Goal: Task Accomplishment & Management: Manage account settings

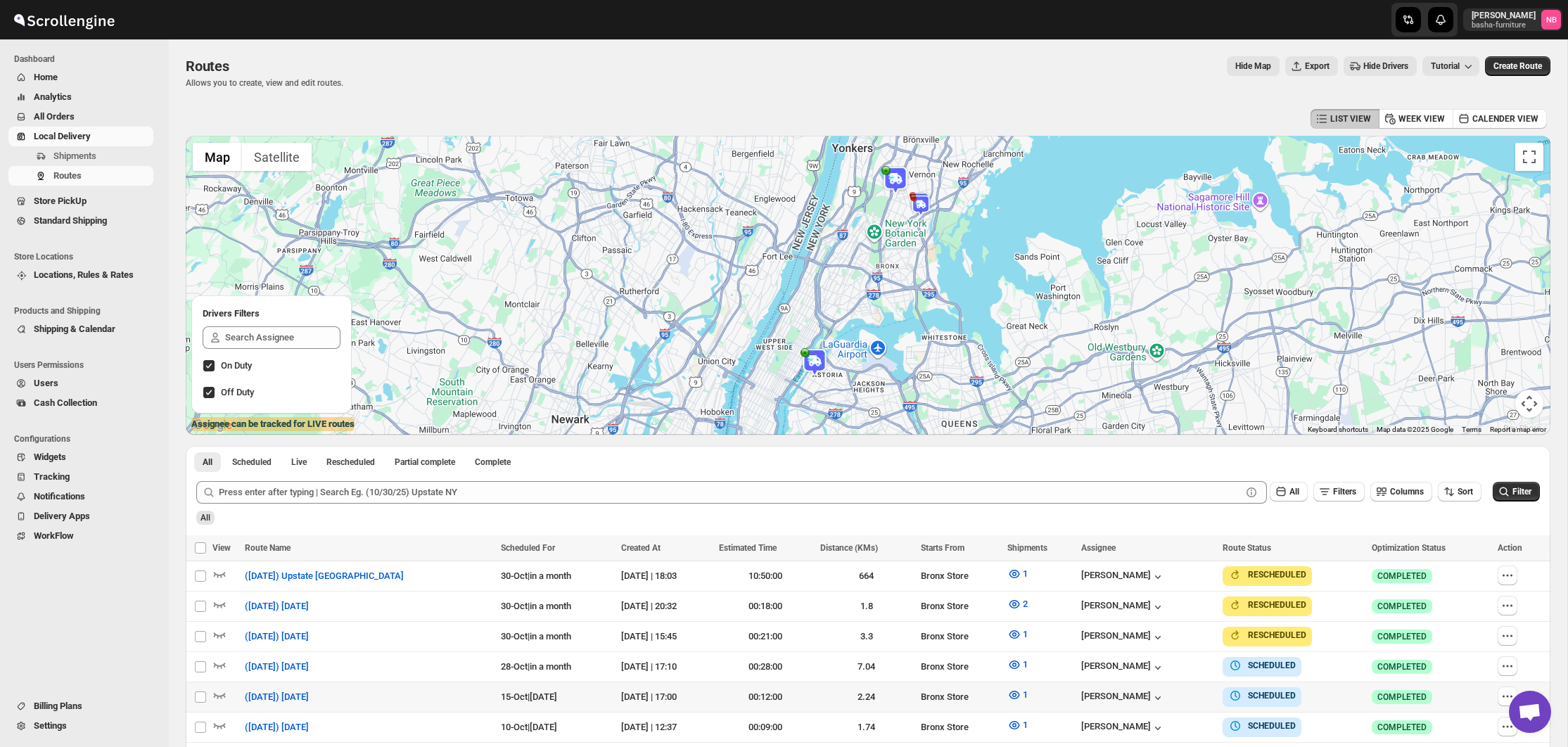
scroll to position [334, 0]
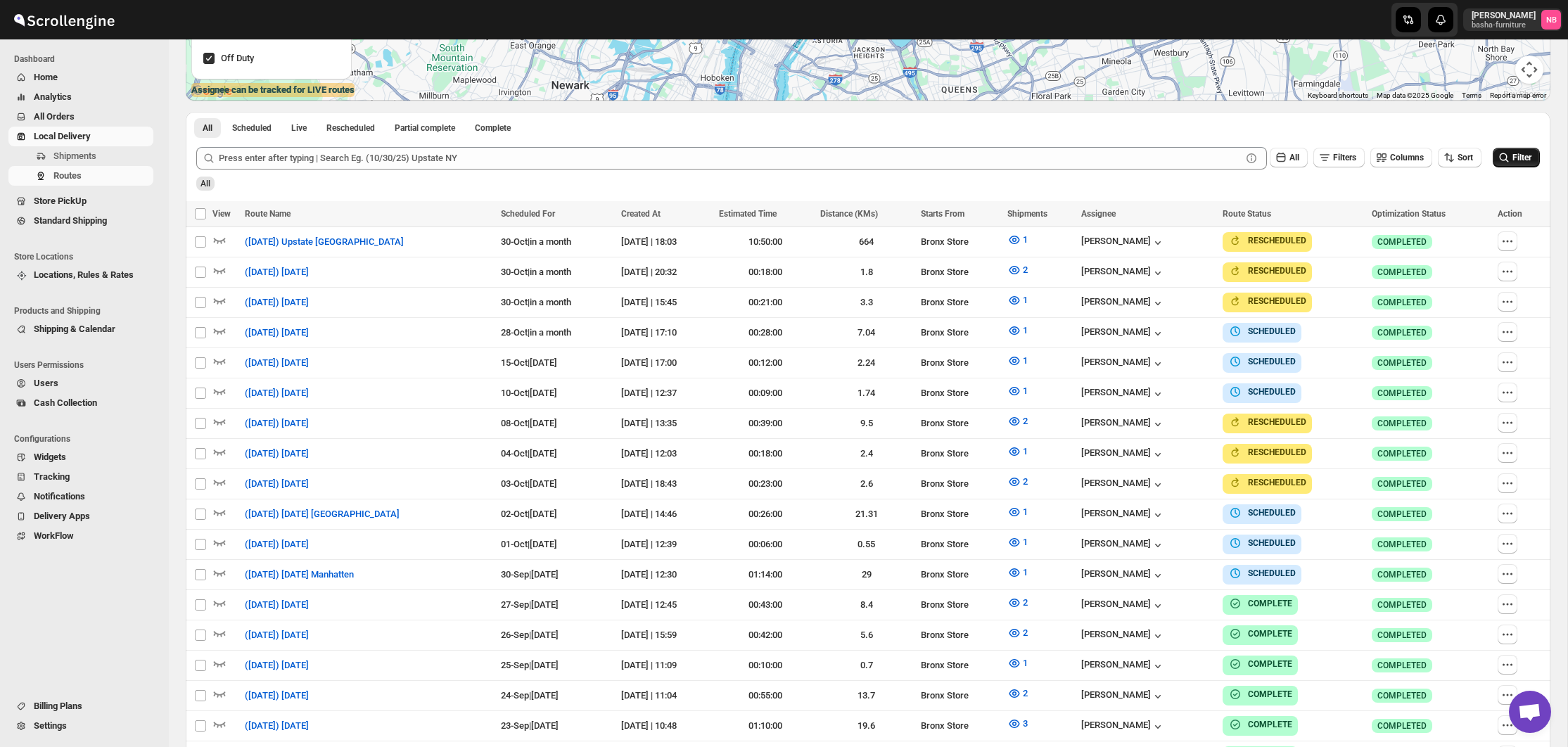
click at [1527, 162] on span "Filter" at bounding box center [1521, 157] width 19 height 9
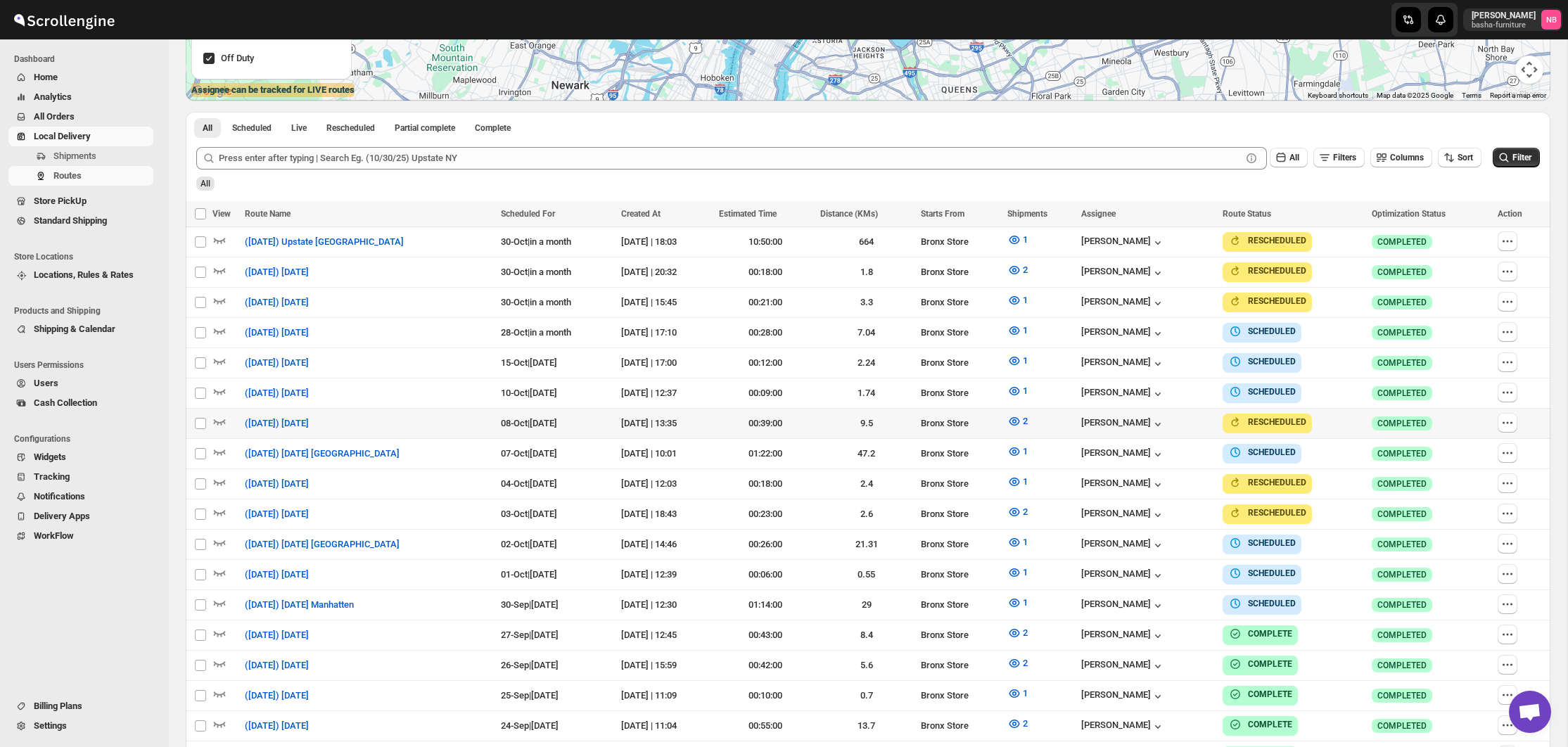
scroll to position [355, 0]
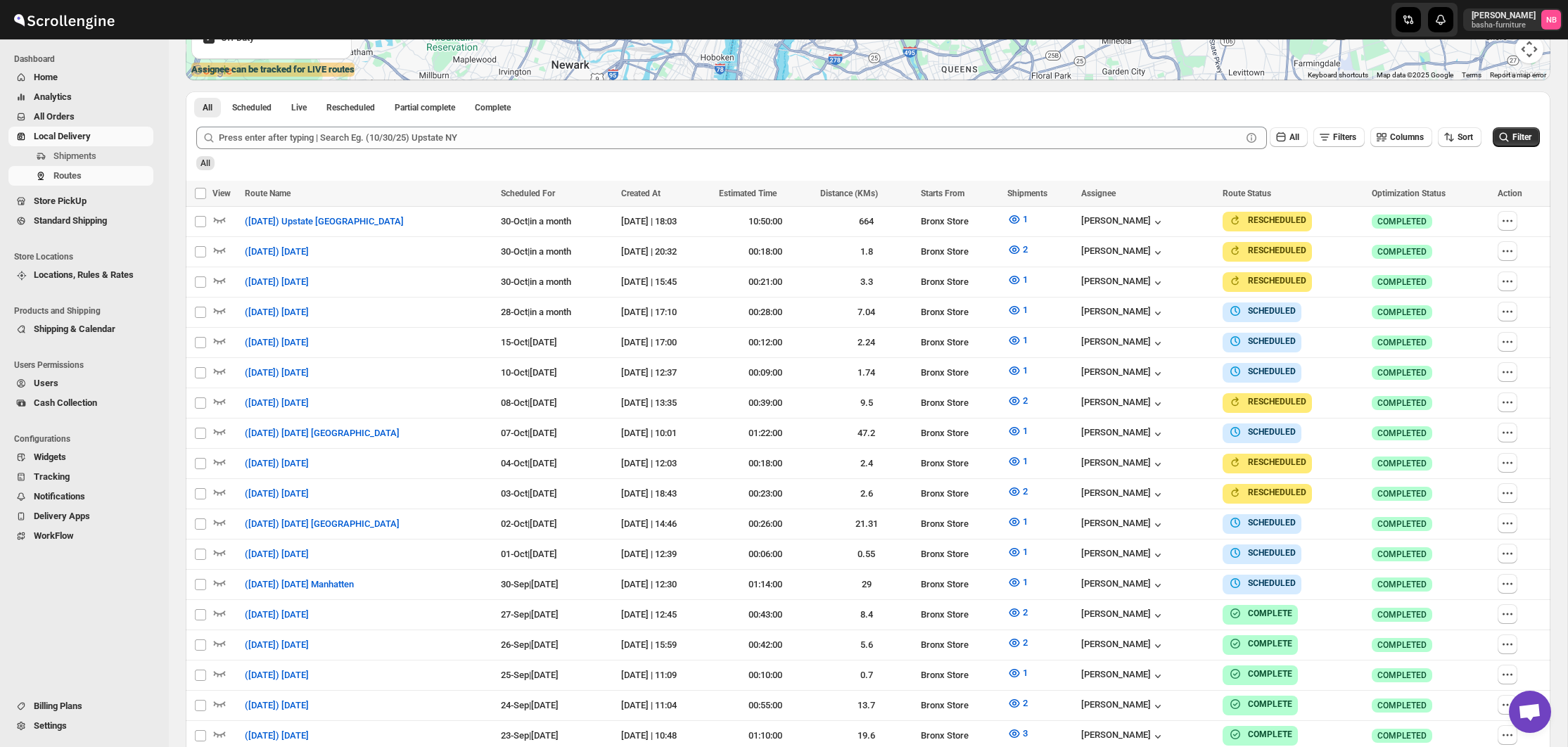
click at [73, 112] on span "All Orders" at bounding box center [54, 116] width 41 height 10
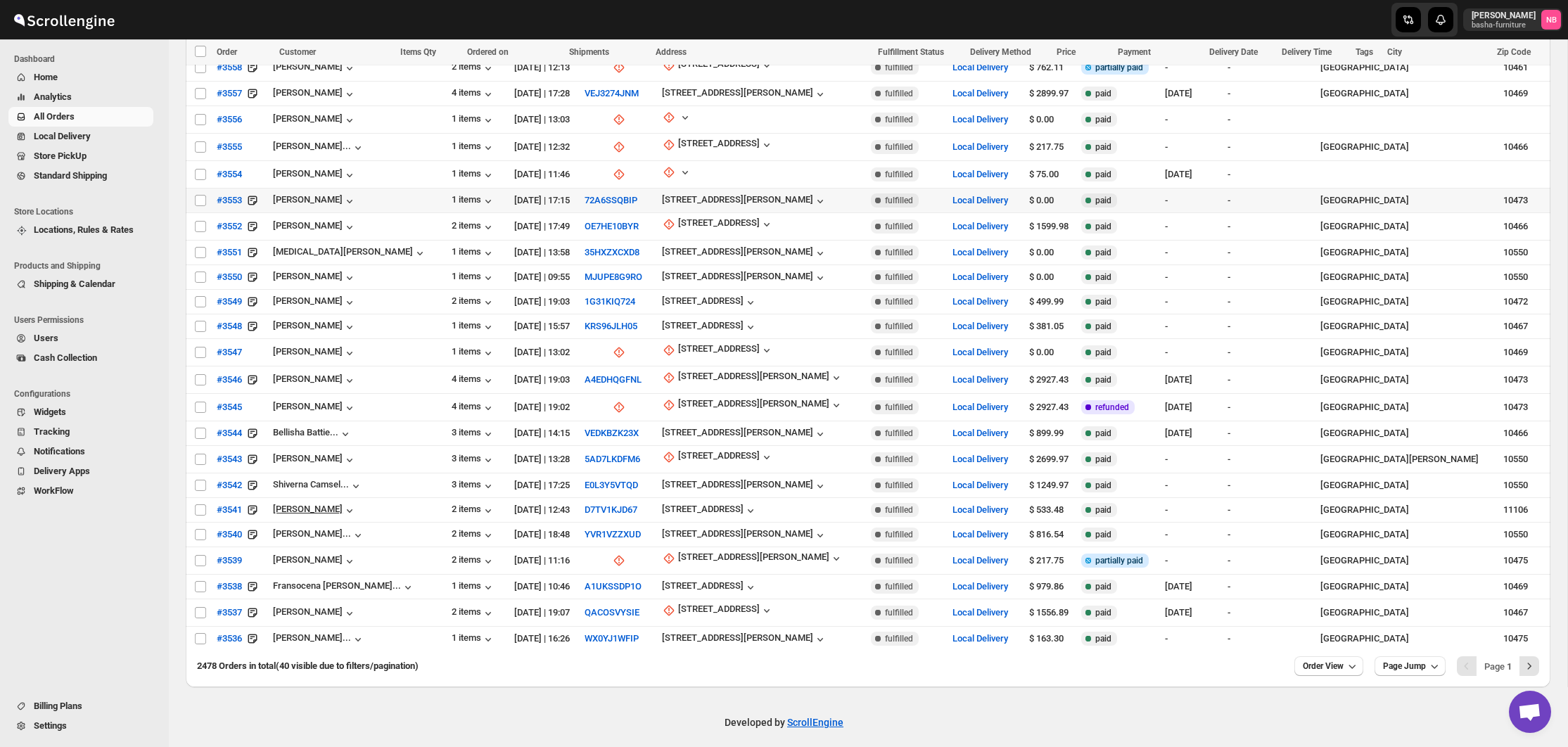
scroll to position [594, 0]
click at [1539, 657] on div "2478 Orders in total (40 visible due to filters/pagination) Order View Page Jum…" at bounding box center [867, 669] width 1364 height 36
click at [1527, 659] on icon "Next" at bounding box center [1529, 666] width 14 height 14
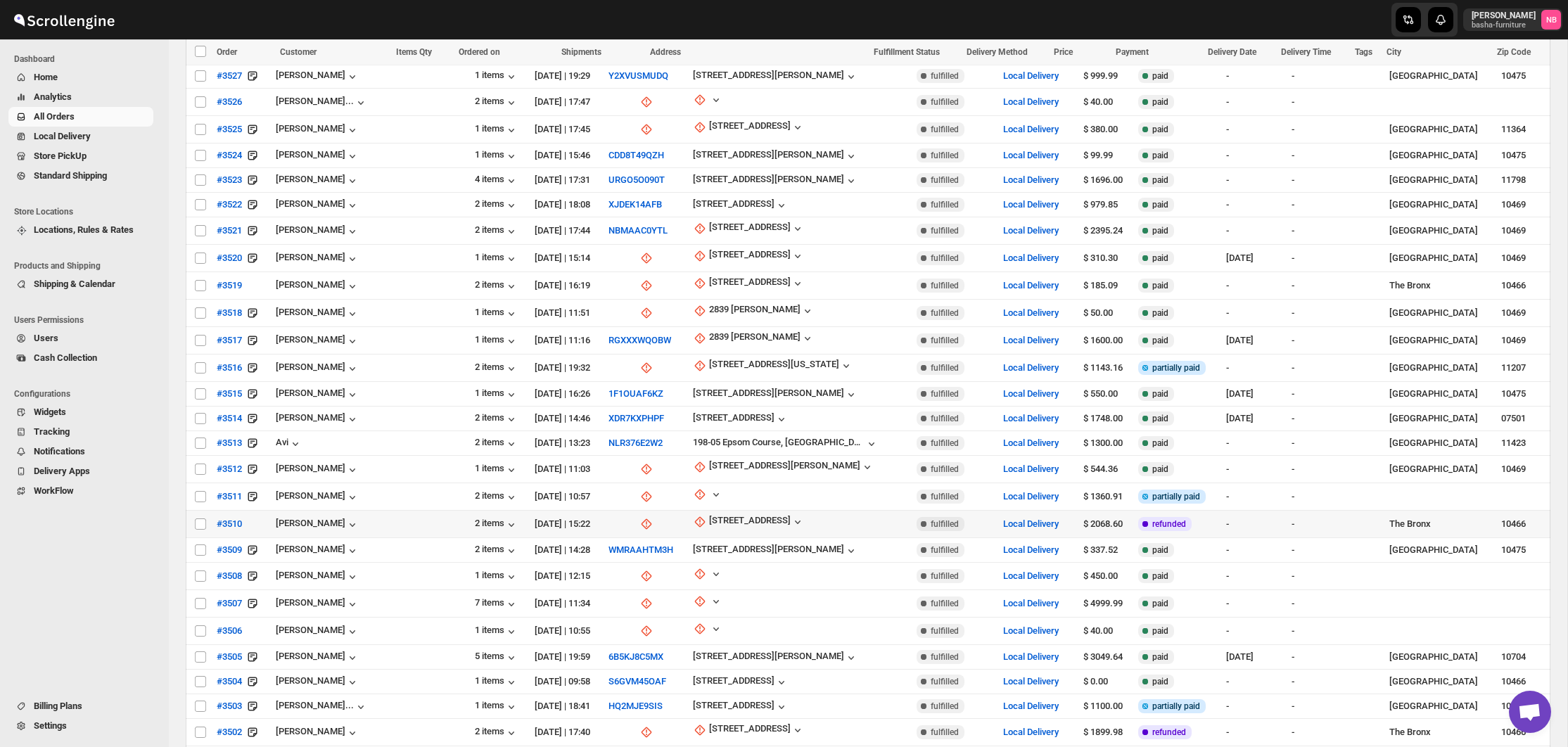
scroll to position [355, 0]
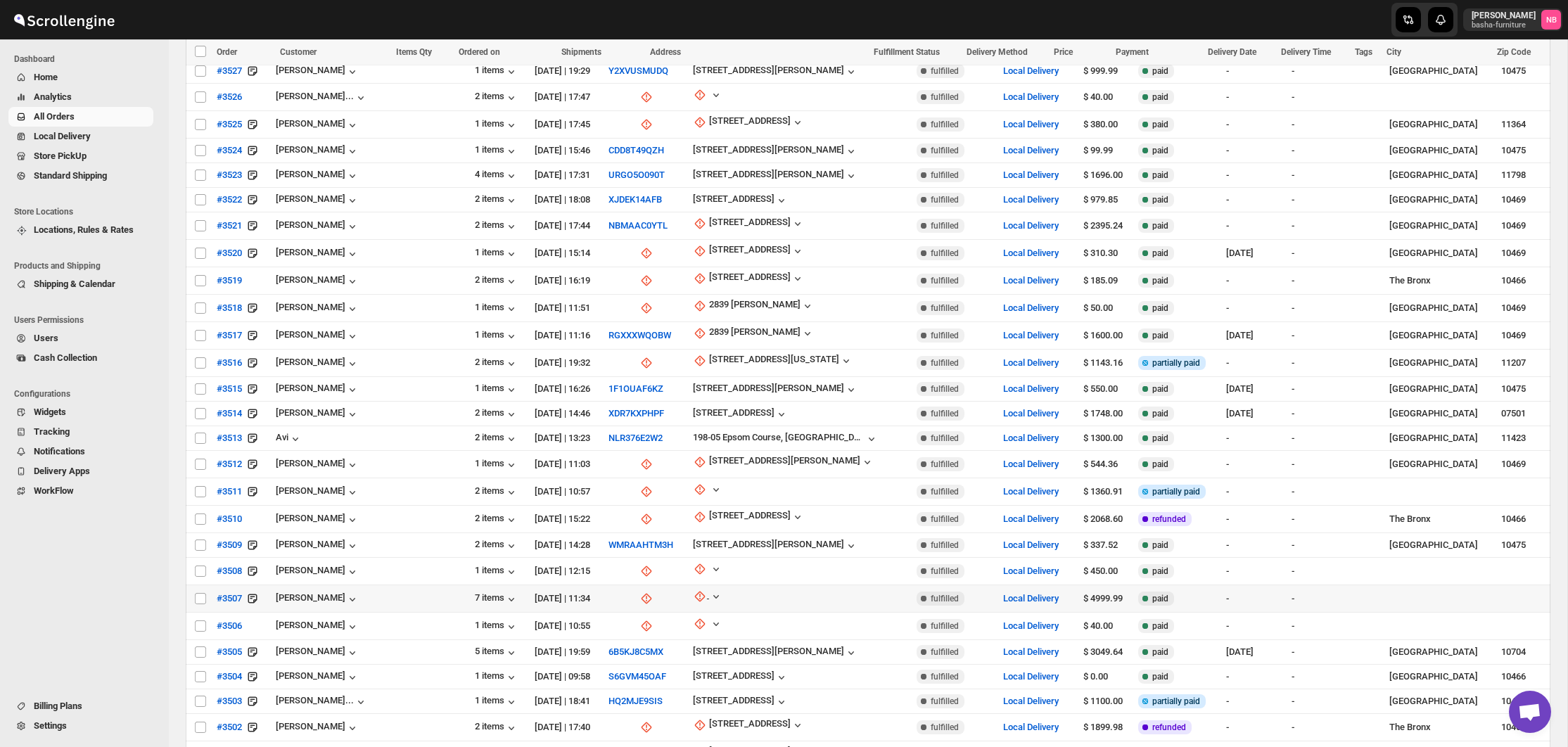
click at [693, 589] on icon "button" at bounding box center [700, 596] width 14 height 14
click at [627, 659] on icon "button" at bounding box center [625, 663] width 14 height 14
select select "US"
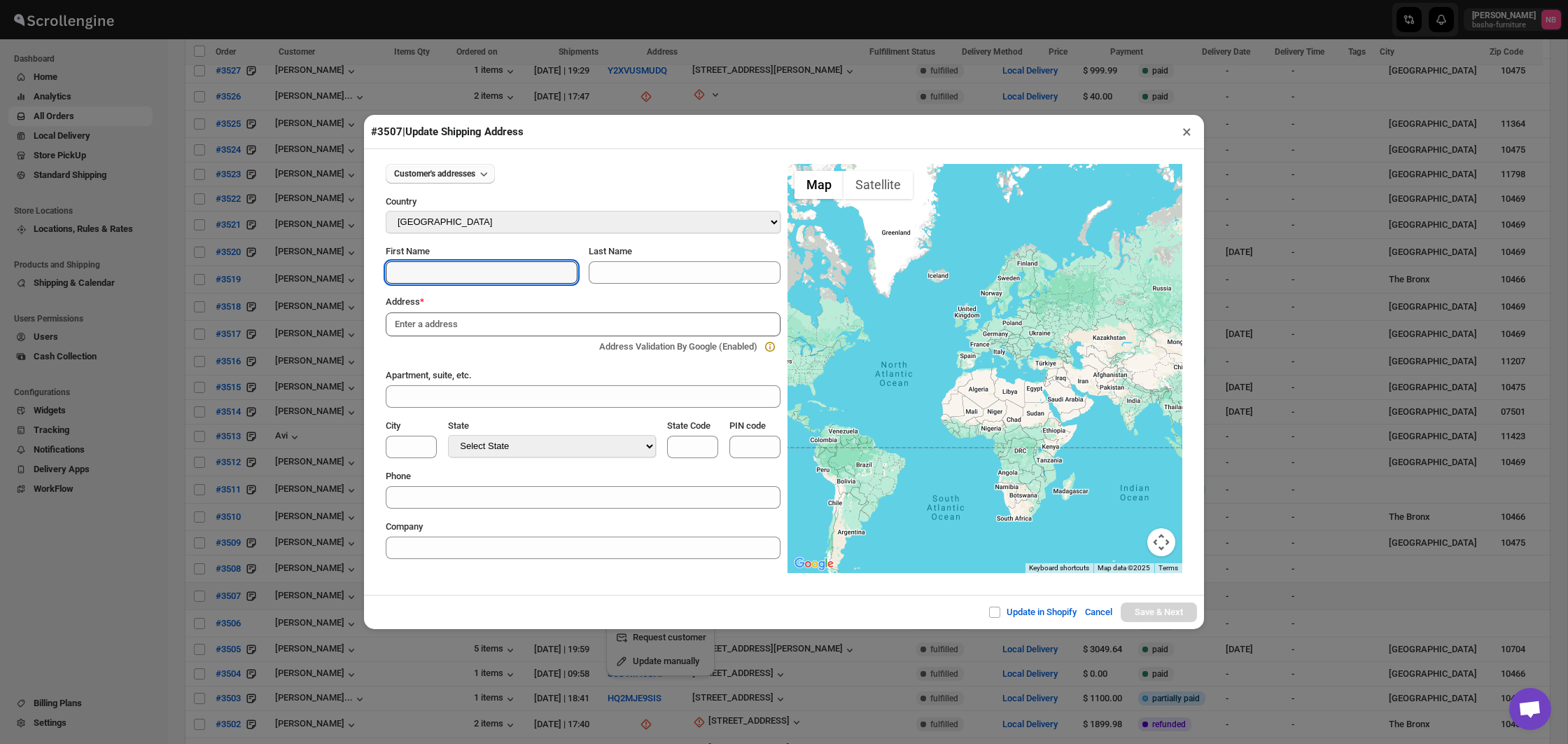
click at [469, 164] on button "Customer's addresses" at bounding box center [440, 174] width 109 height 20
click at [465, 222] on div "[STREET_ADDRESS]" at bounding box center [435, 223] width 81 height 14
type input "[PERSON_NAME]"
type input "Dupont"
type input "[STREET_ADDRESS]"
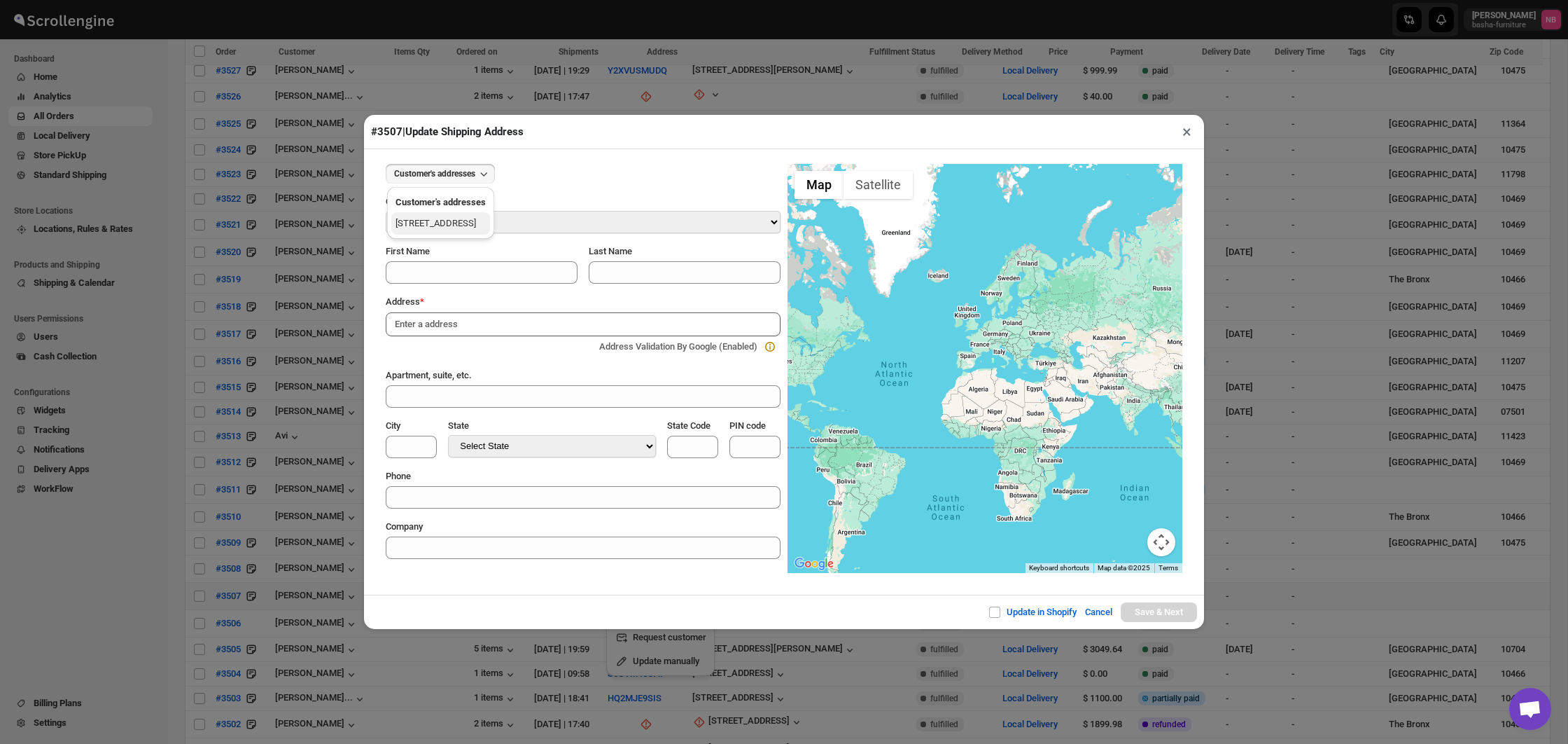
type input "PH"
type input "[GEOGRAPHIC_DATA]"
select select "[US_STATE]"
type input "NY"
type input "12202"
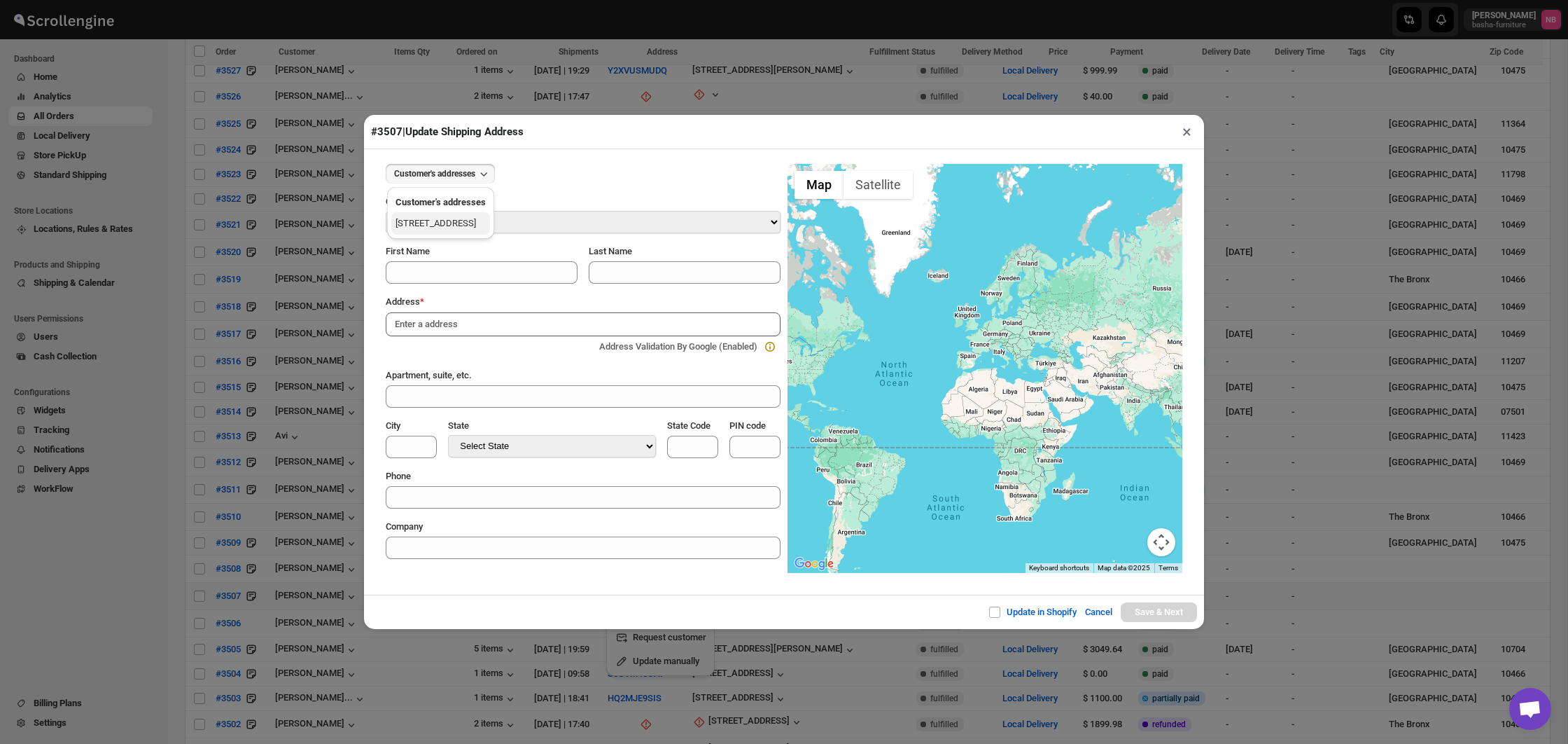
type input "[PHONE_NUMBER]"
click at [1178, 132] on button "×" at bounding box center [1187, 131] width 21 height 20
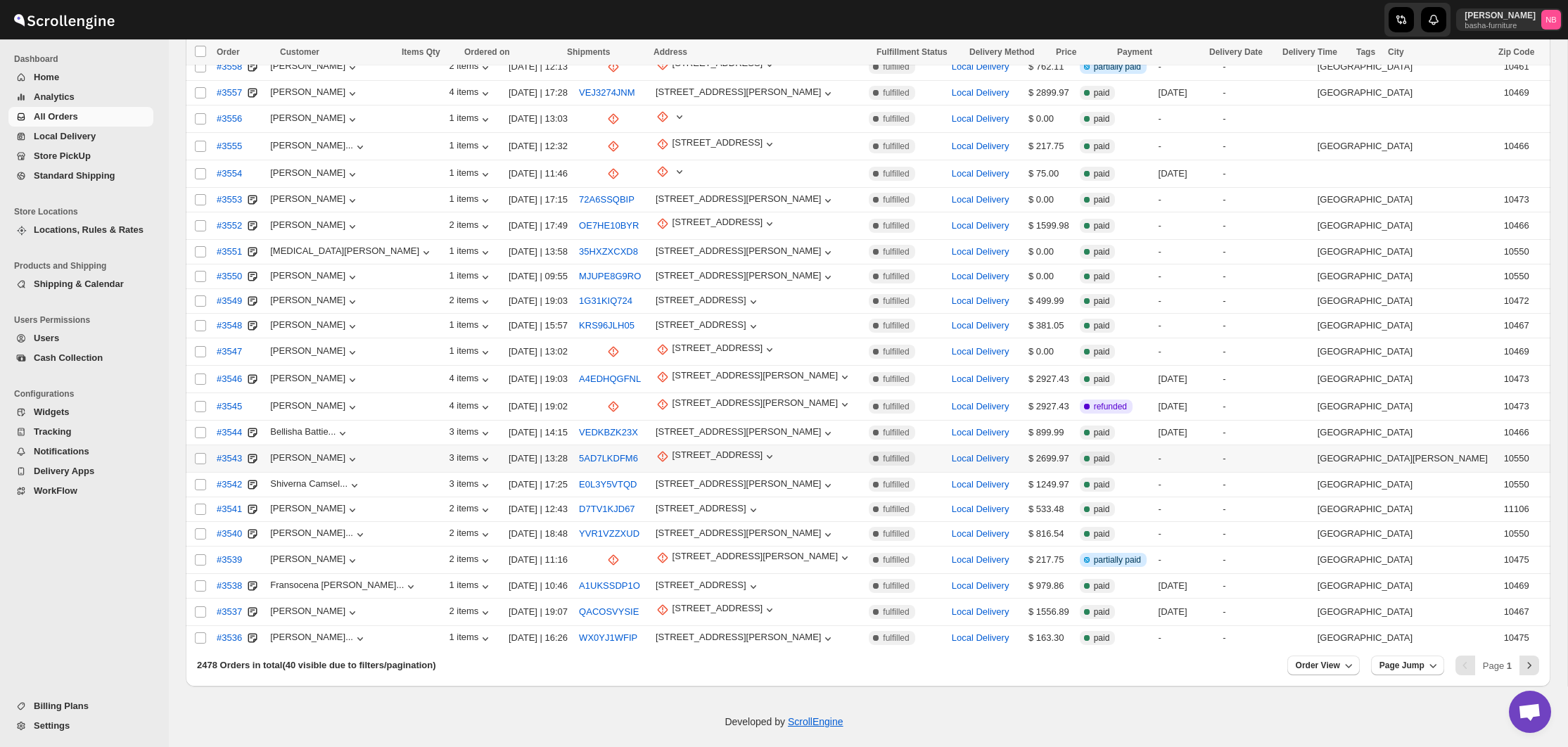
scroll to position [594, 0]
click at [1539, 656] on div "2478 Orders in total (40 visible due to filters/pagination) Order View Page Jum…" at bounding box center [867, 669] width 1364 height 36
click at [1532, 659] on icon "Next" at bounding box center [1529, 666] width 14 height 14
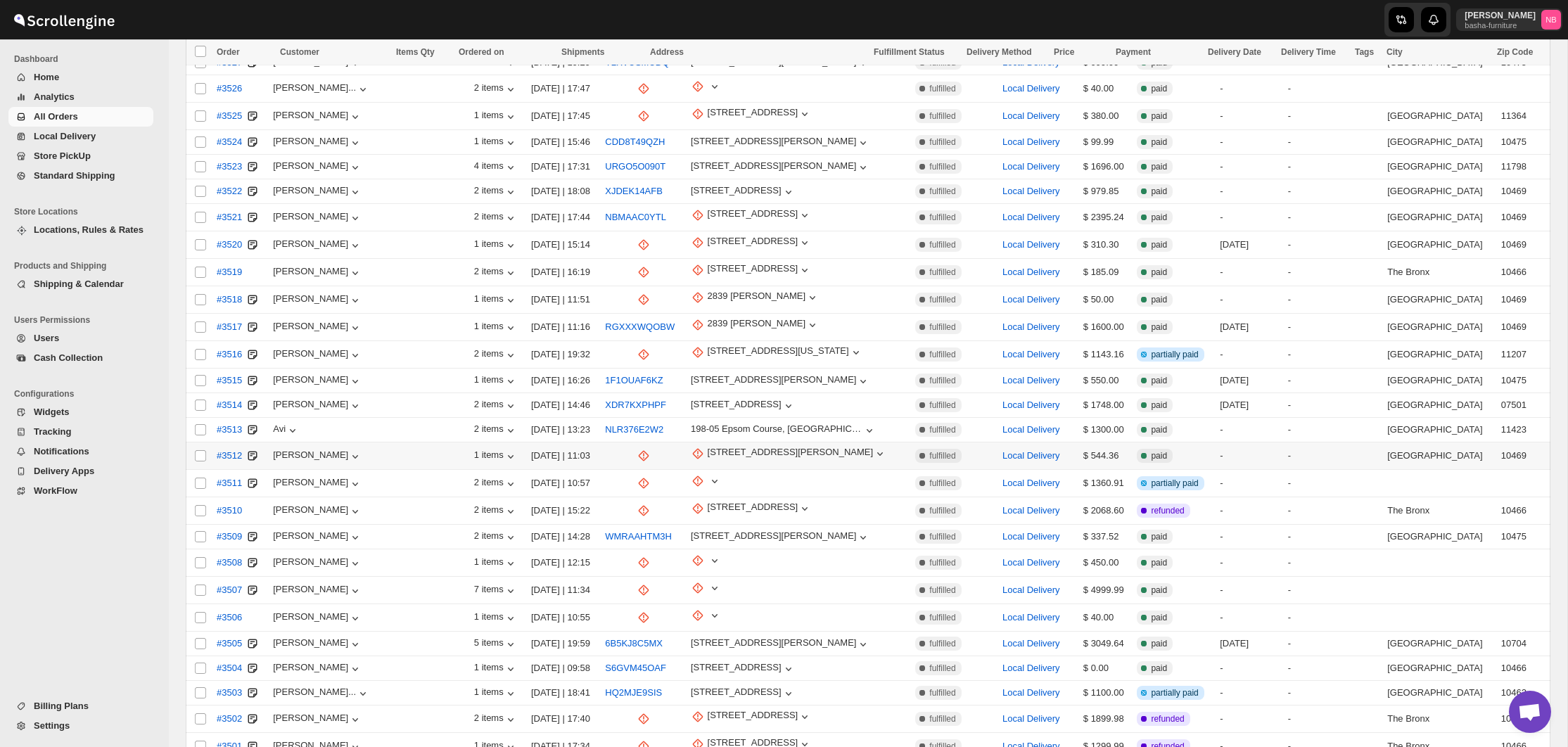
scroll to position [544, 0]
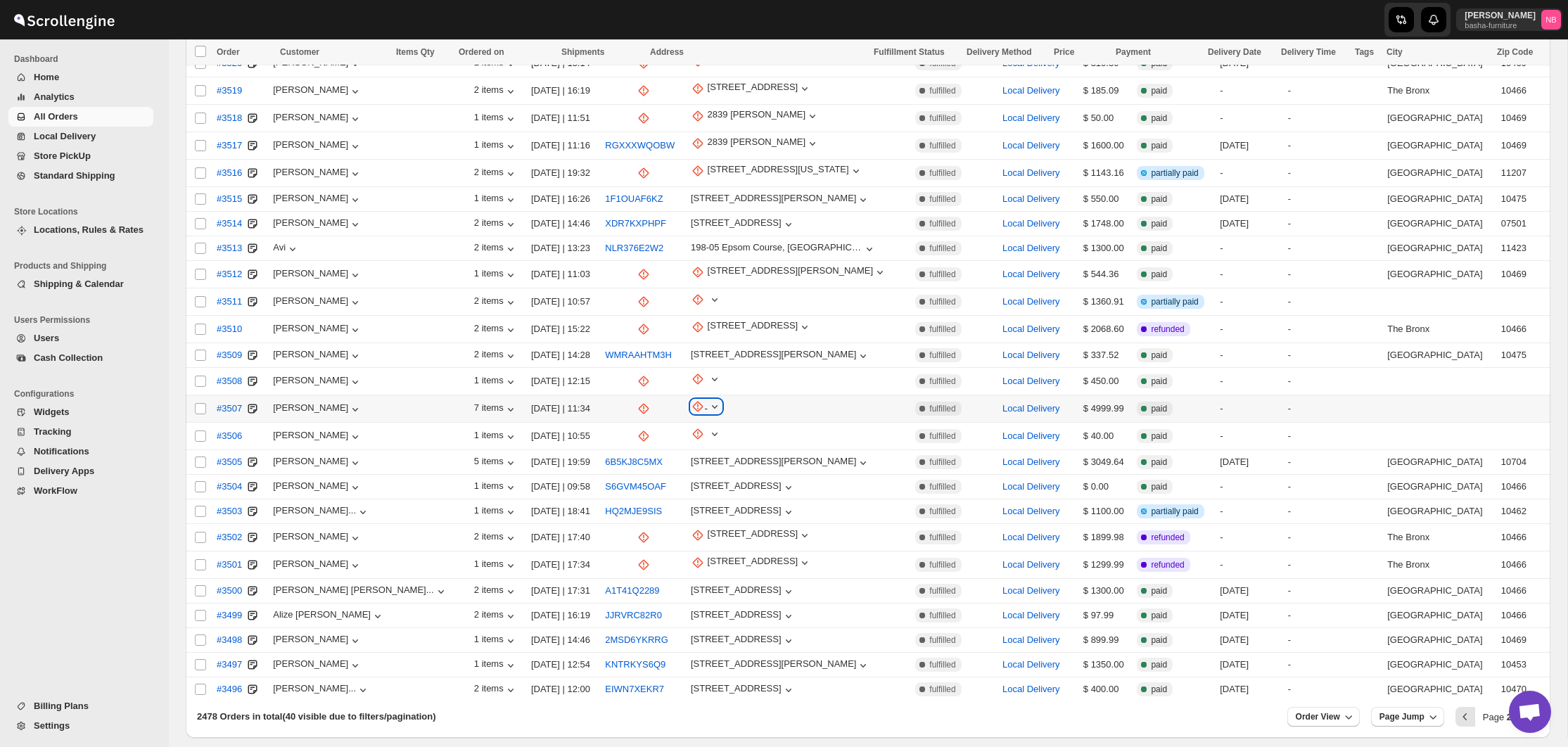
click at [712, 405] on icon "button" at bounding box center [715, 406] width 6 height 3
click at [668, 482] on button "Update manually" at bounding box center [664, 473] width 101 height 22
select select "US"
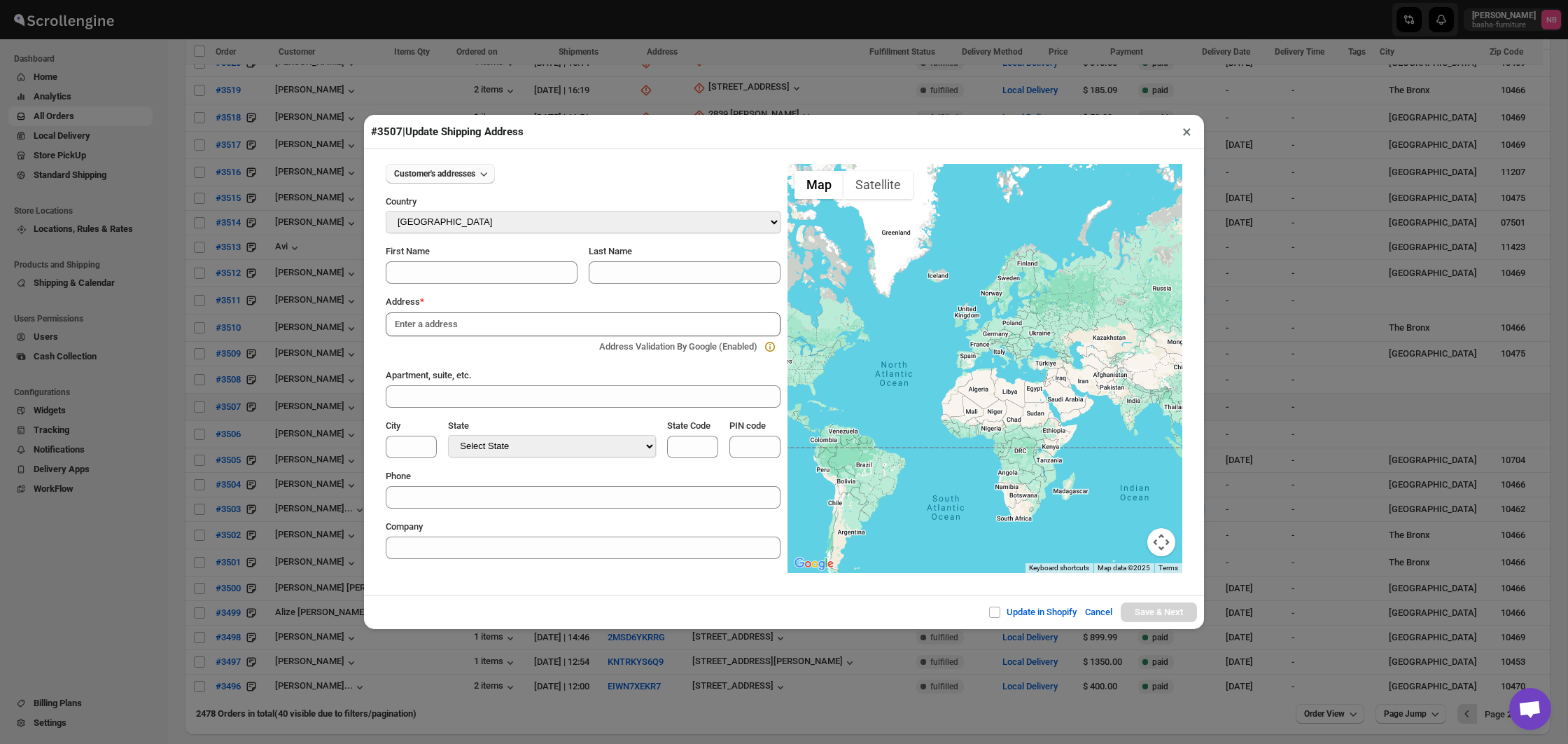
click at [451, 164] on button "Customer's addresses" at bounding box center [440, 174] width 109 height 20
click at [452, 215] on button "[STREET_ADDRESS]" at bounding box center [441, 223] width 99 height 22
type input "[PERSON_NAME]"
type input "Dupont"
type input "[STREET_ADDRESS]"
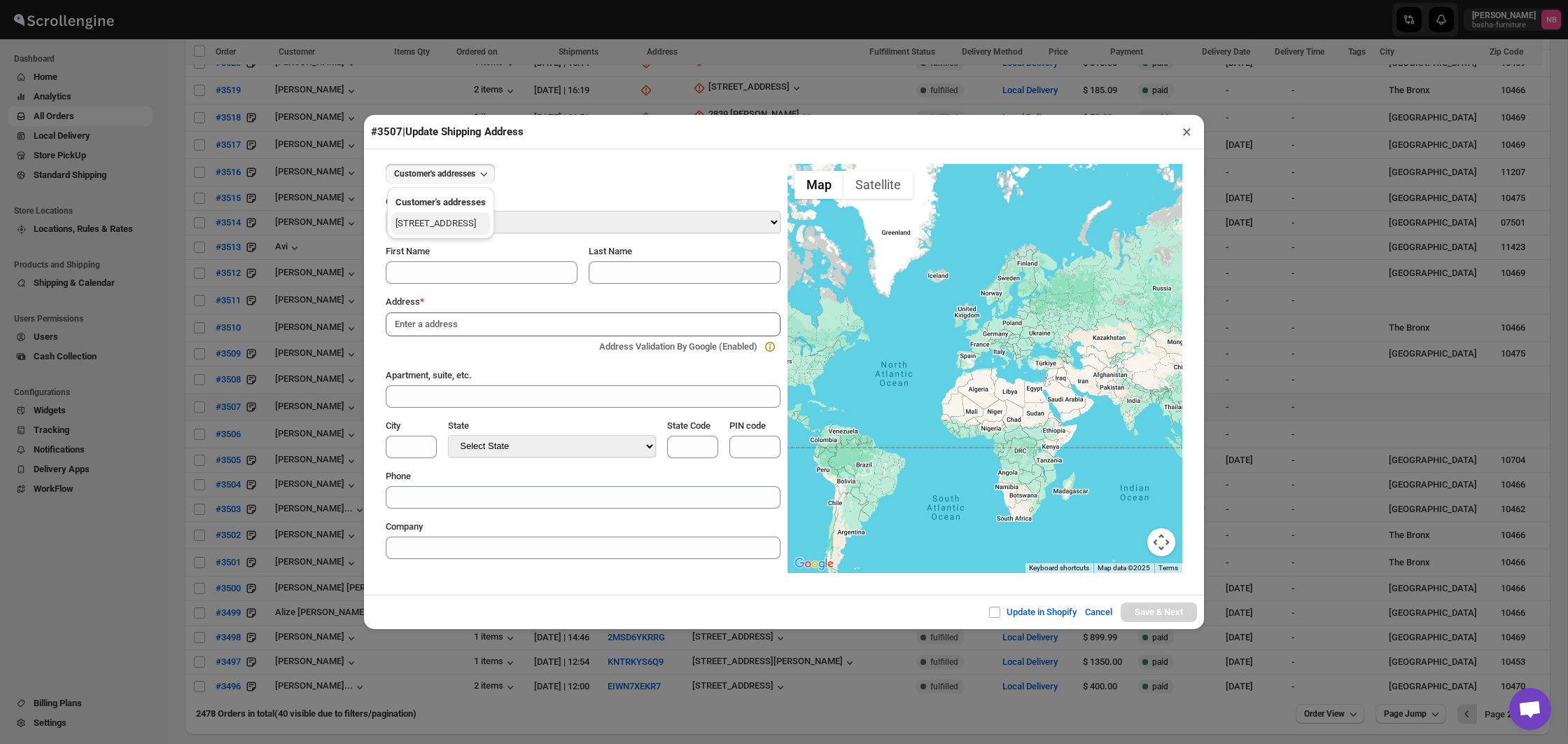
type input "PH"
type input "[GEOGRAPHIC_DATA]"
select select "[US_STATE]"
type input "NY"
type input "12202"
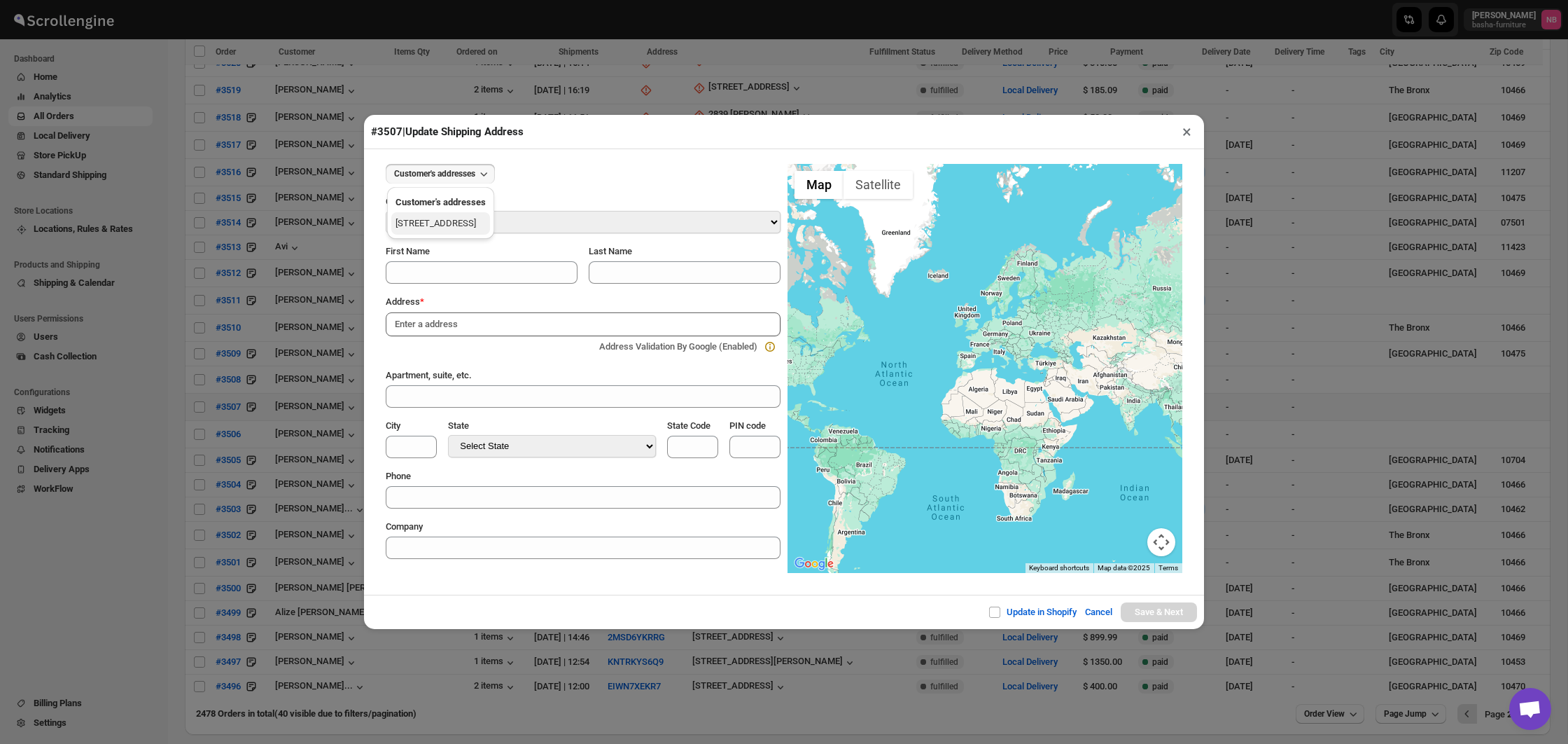
type input "[PHONE_NUMBER]"
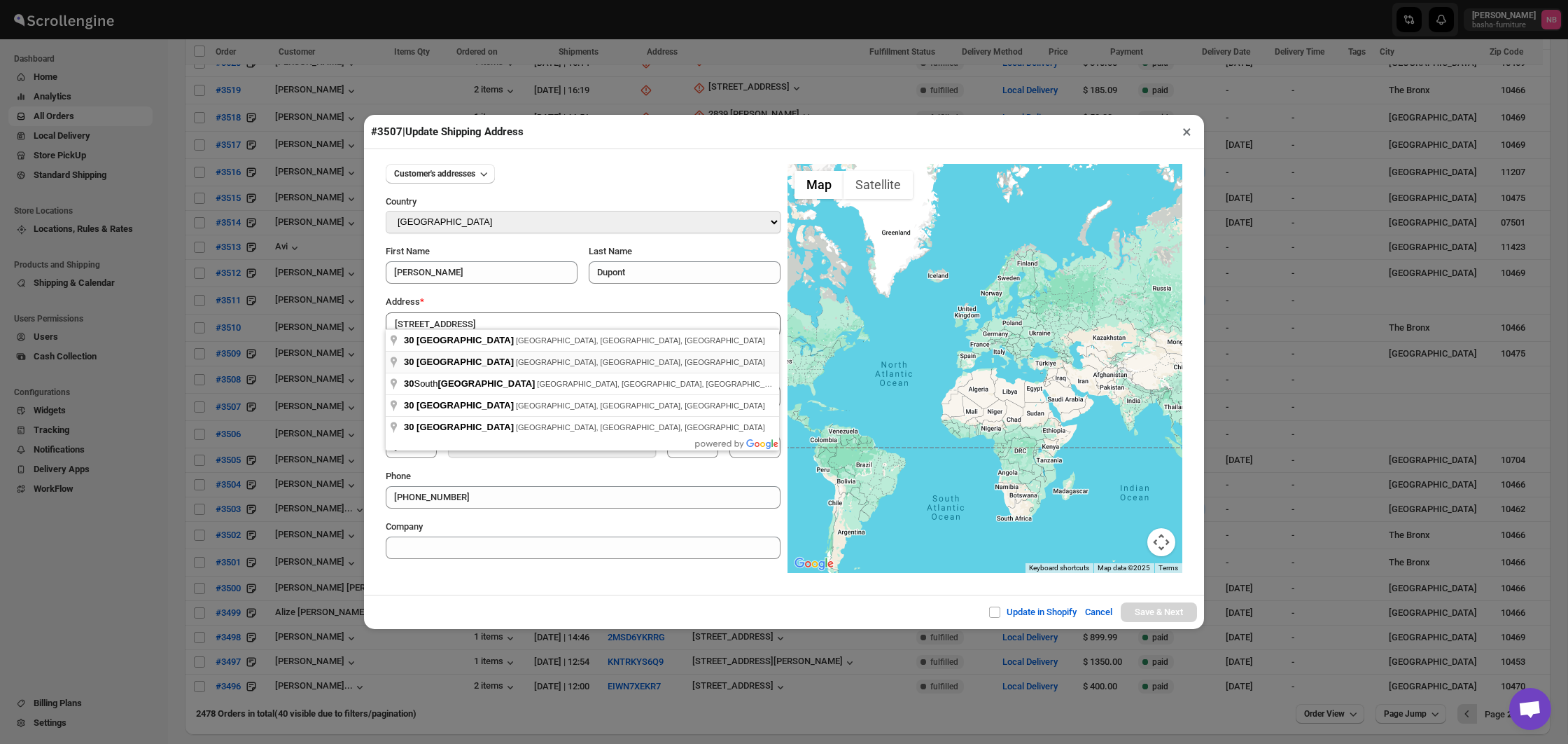
type input "[STREET_ADDRESS]"
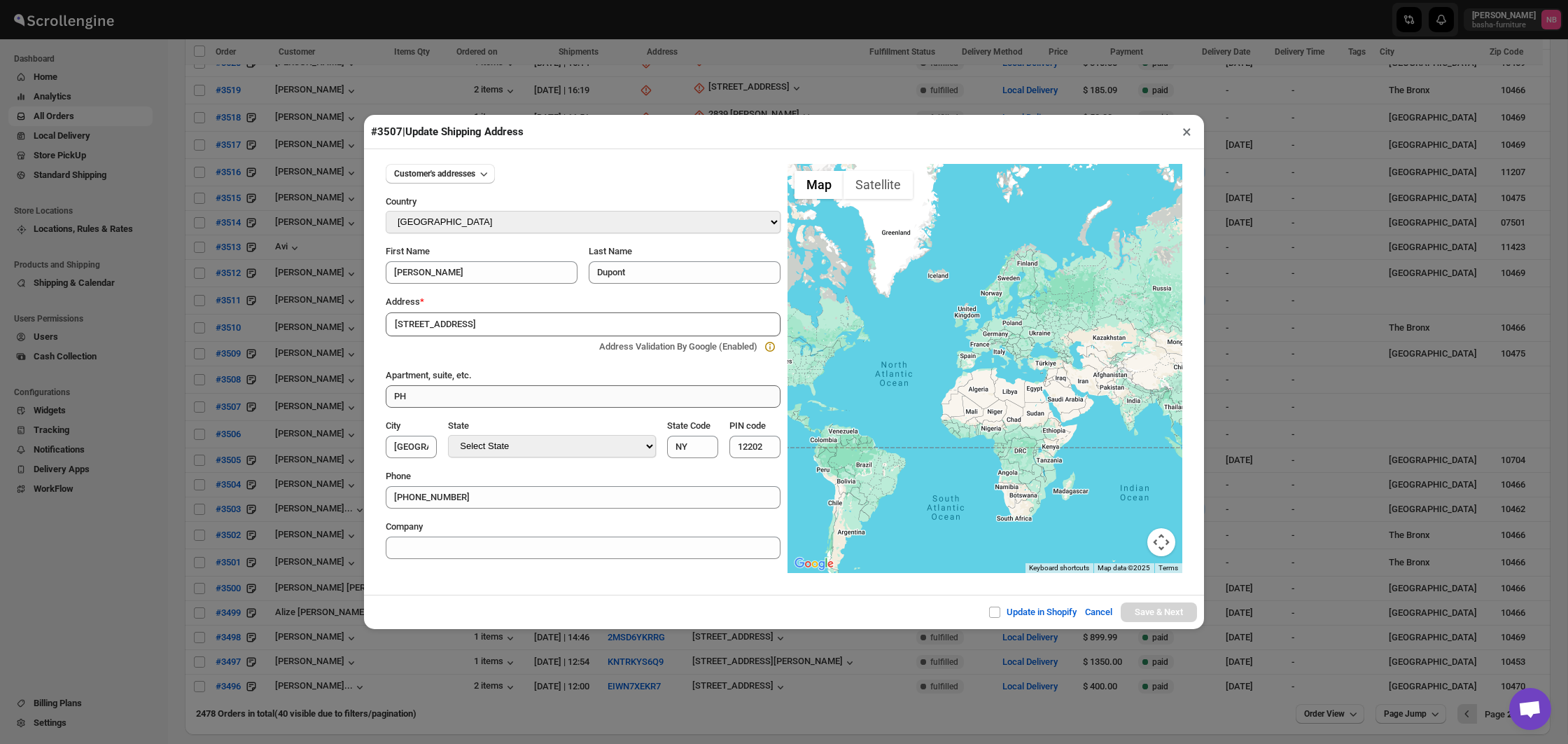
drag, startPoint x: 508, startPoint y: 363, endPoint x: 518, endPoint y: 369, distance: 11.7
type input "[GEOGRAPHIC_DATA]"
type input "11580"
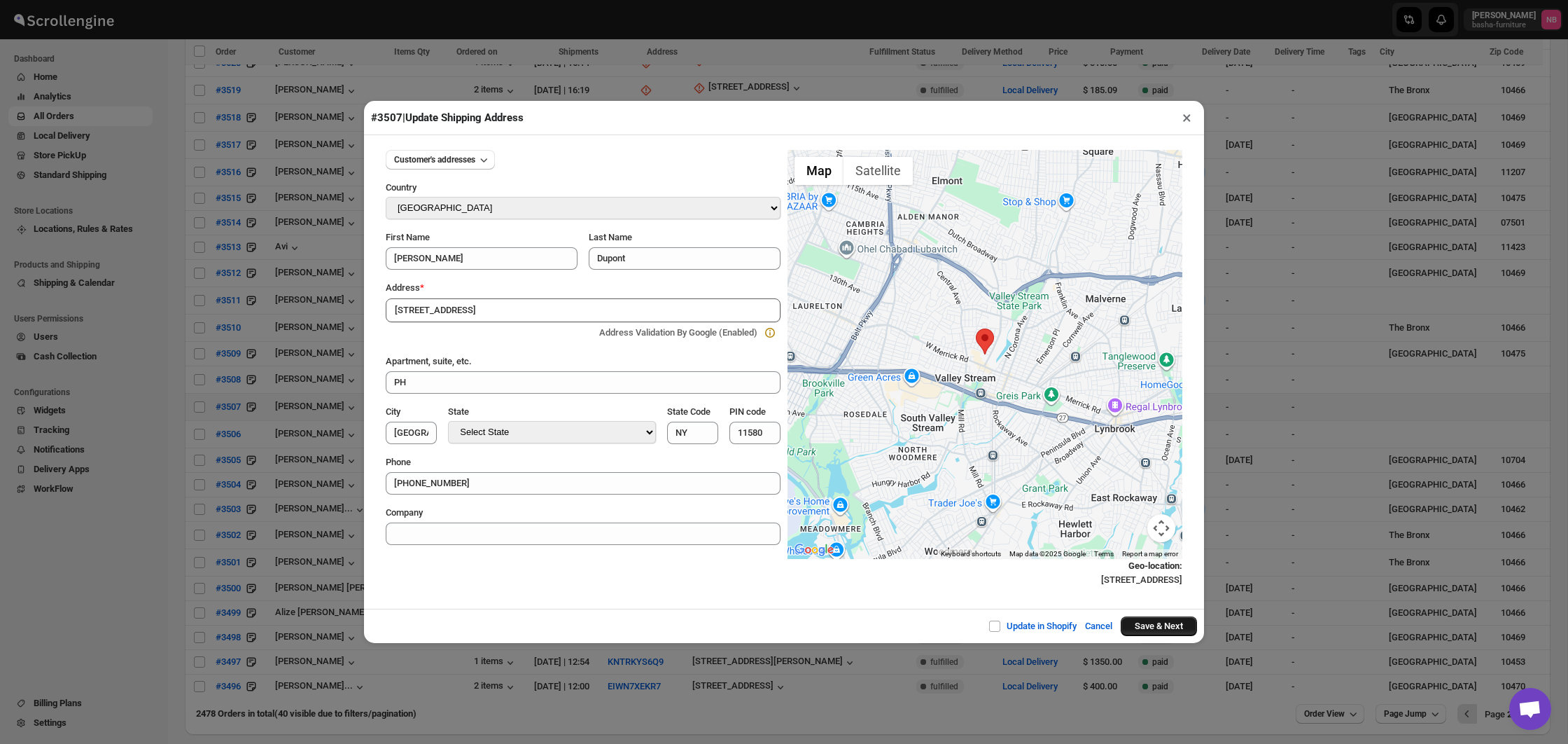
click at [1159, 624] on button "Save & Next" at bounding box center [1158, 625] width 76 height 20
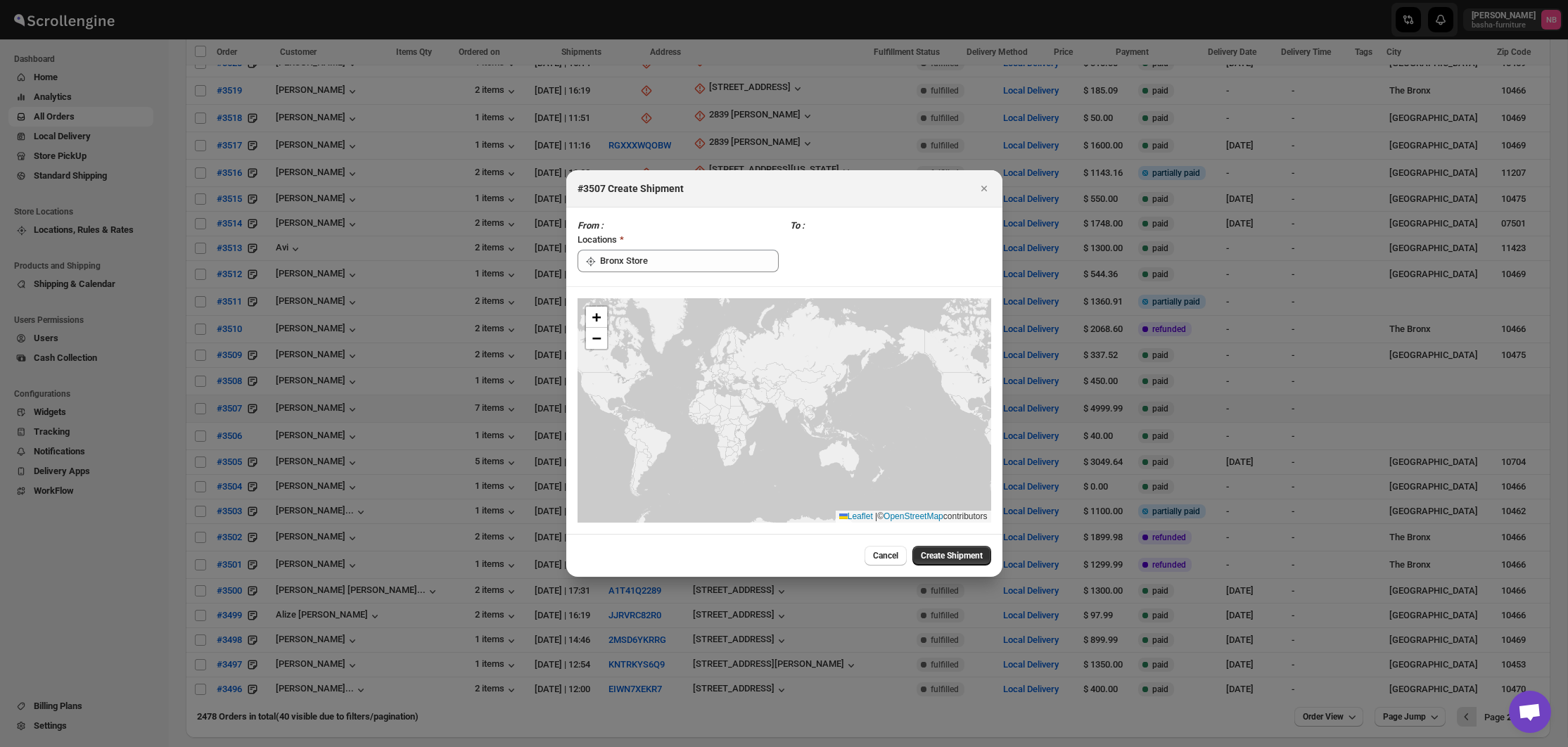
click at [948, 558] on span "Create Shipment" at bounding box center [952, 555] width 62 height 11
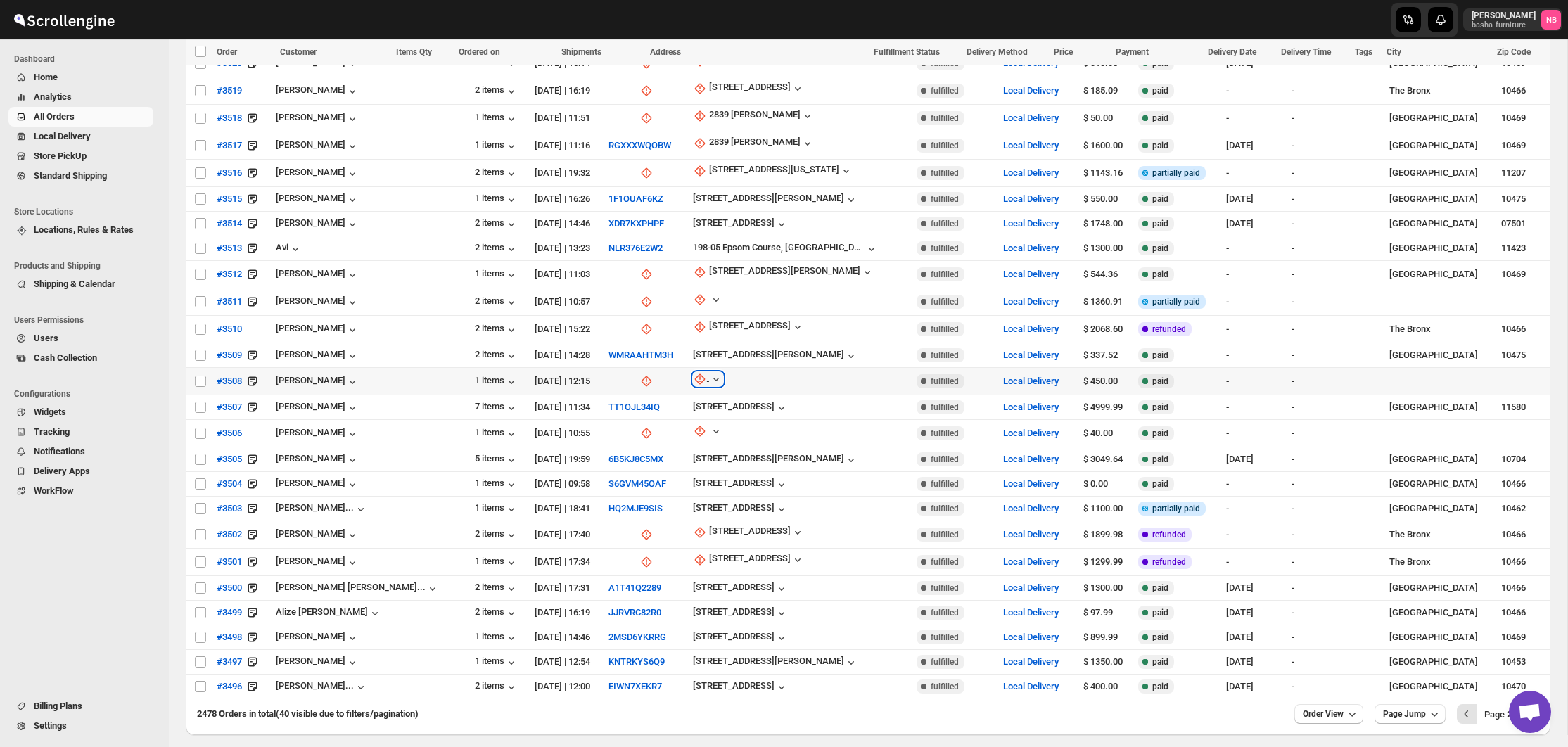
click at [693, 374] on div "button" at bounding box center [701, 379] width 16 height 14
click at [664, 443] on span "Update manually" at bounding box center [669, 447] width 66 height 10
select select "US"
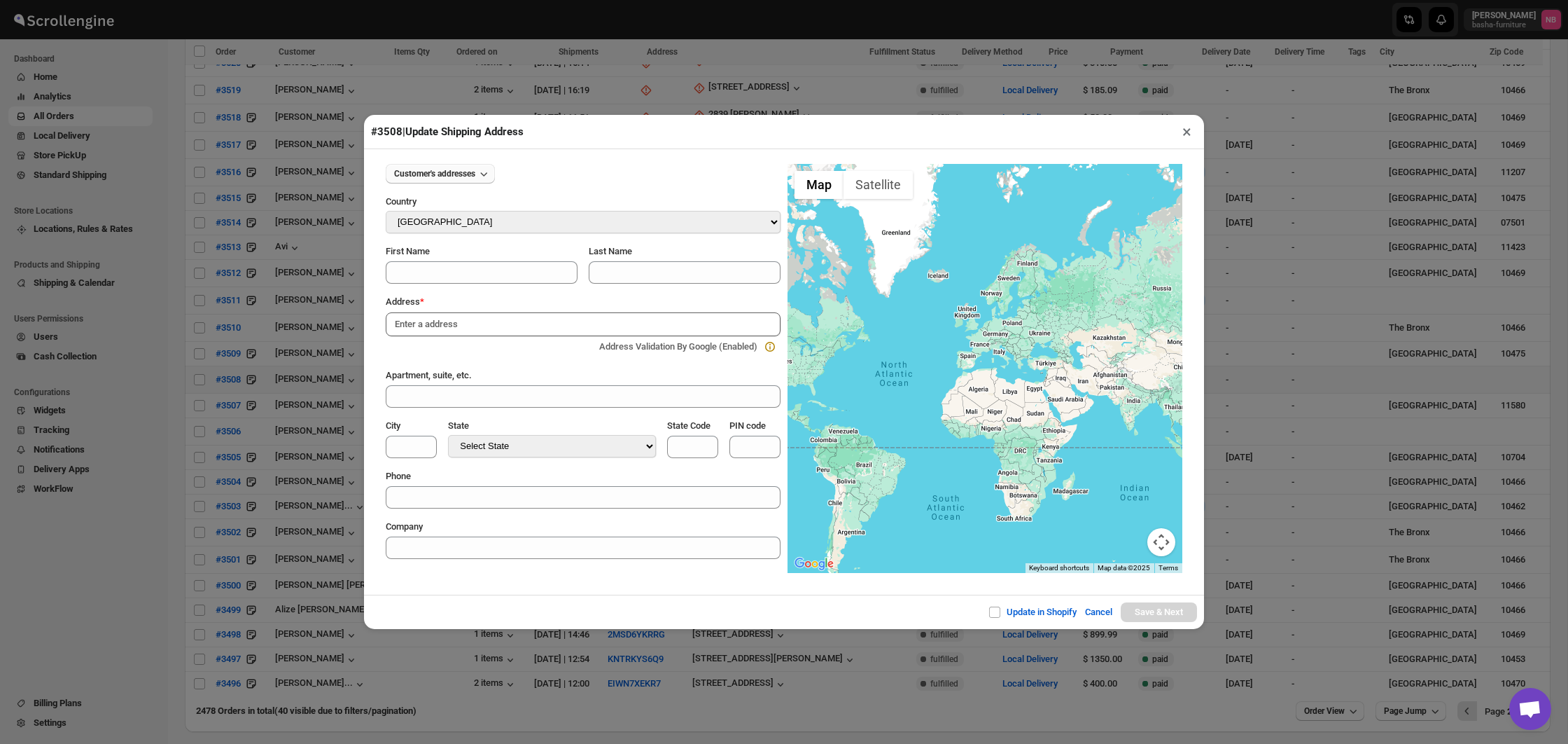
click at [475, 175] on span "Customer's addresses" at bounding box center [435, 174] width 82 height 11
click at [480, 220] on button "[STREET_ADDRESS]" at bounding box center [441, 223] width 99 height 22
type input "[PERSON_NAME]"
type input "Dupont"
type input "[STREET_ADDRESS]"
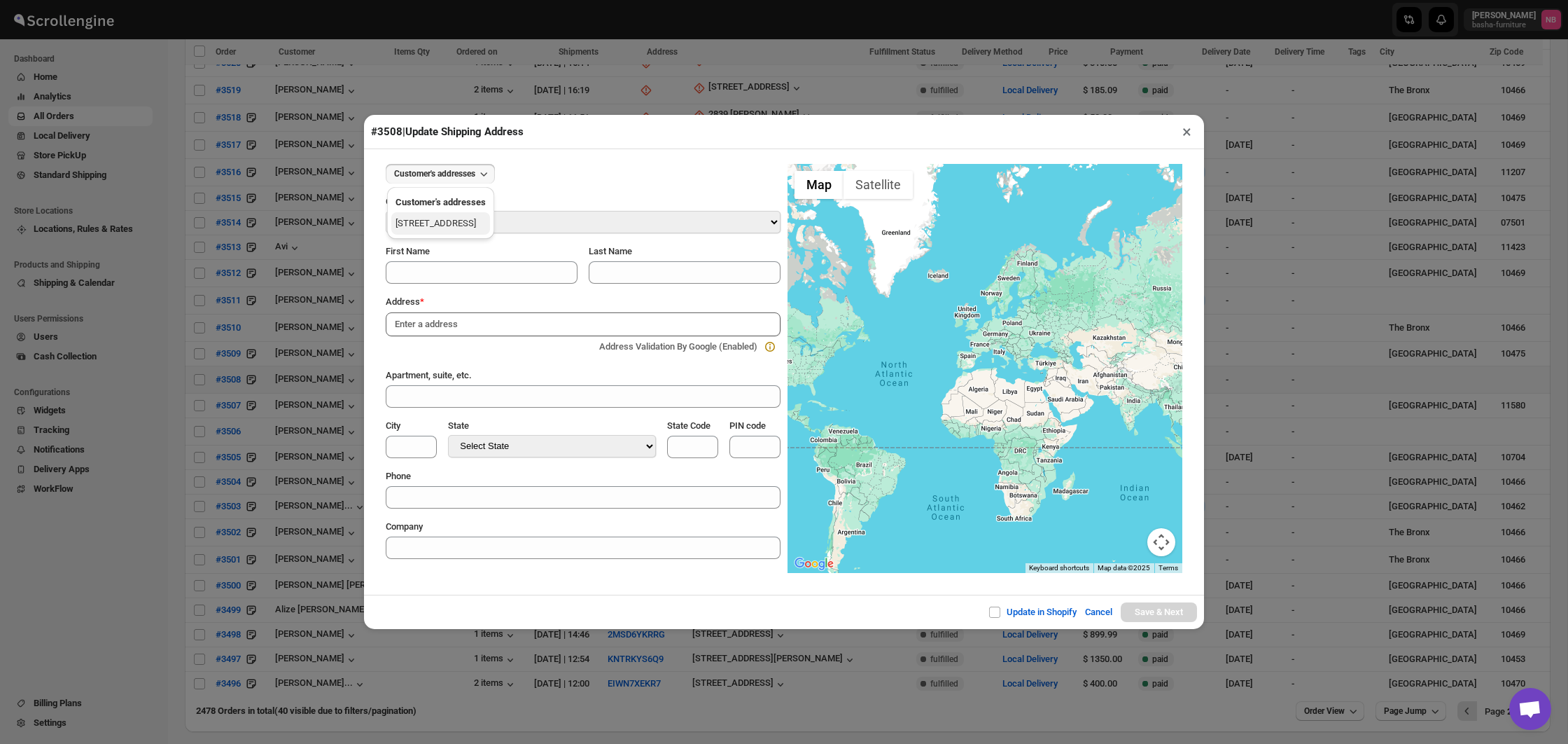
type input "PH"
type input "[GEOGRAPHIC_DATA]"
select select "[US_STATE]"
type input "NY"
type input "12202"
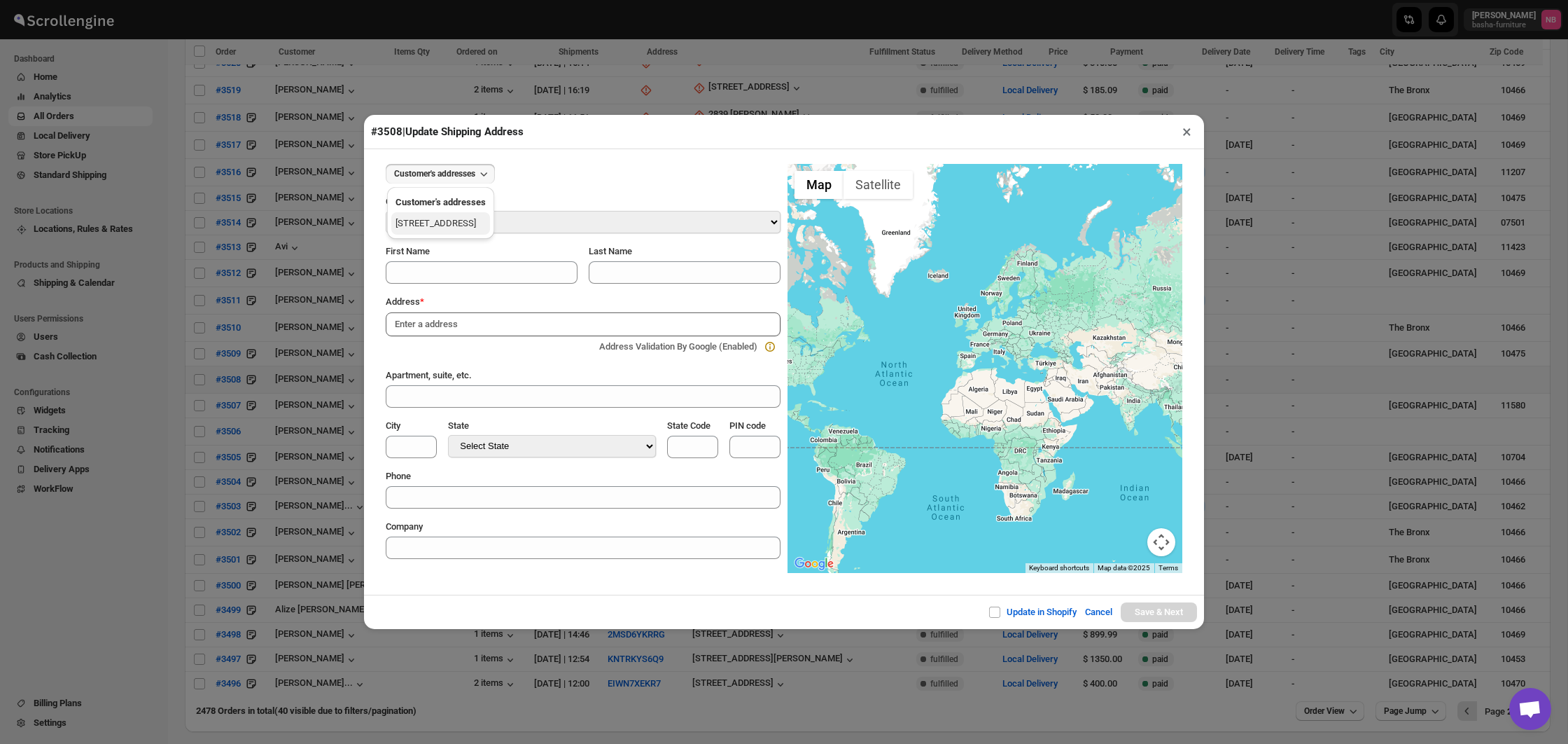
type input "[PHONE_NUMBER]"
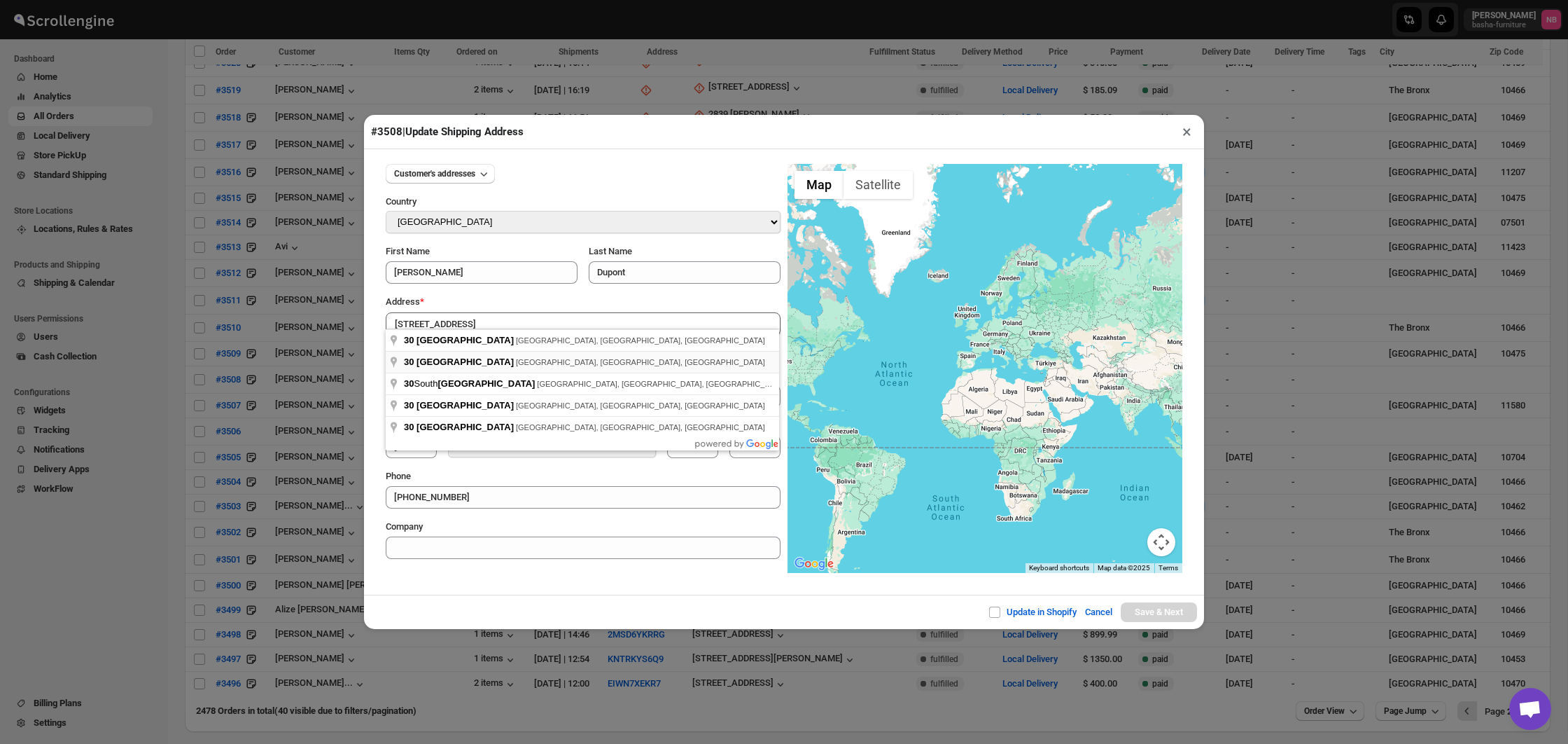
type input "[STREET_ADDRESS]"
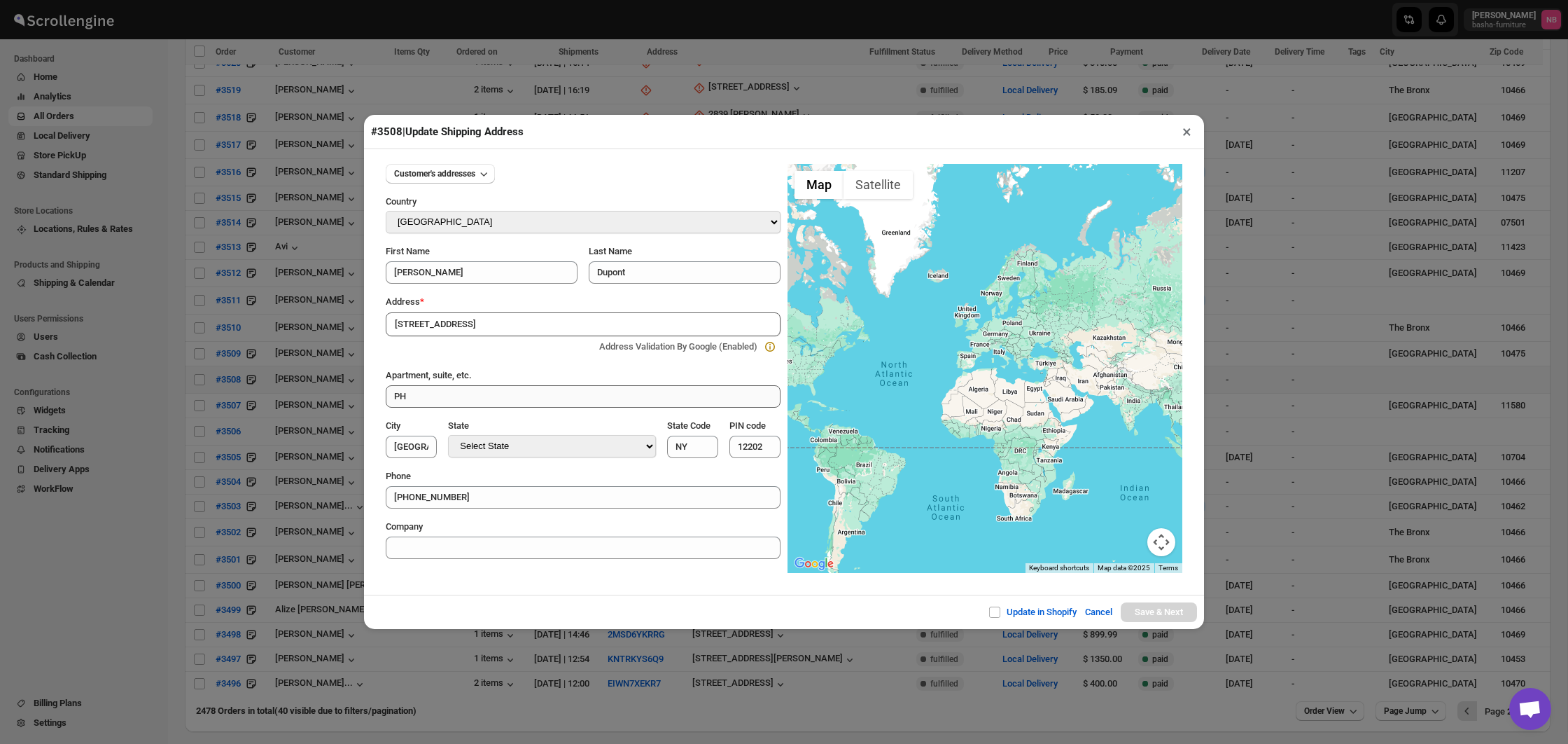
type input "[GEOGRAPHIC_DATA]"
type input "11580"
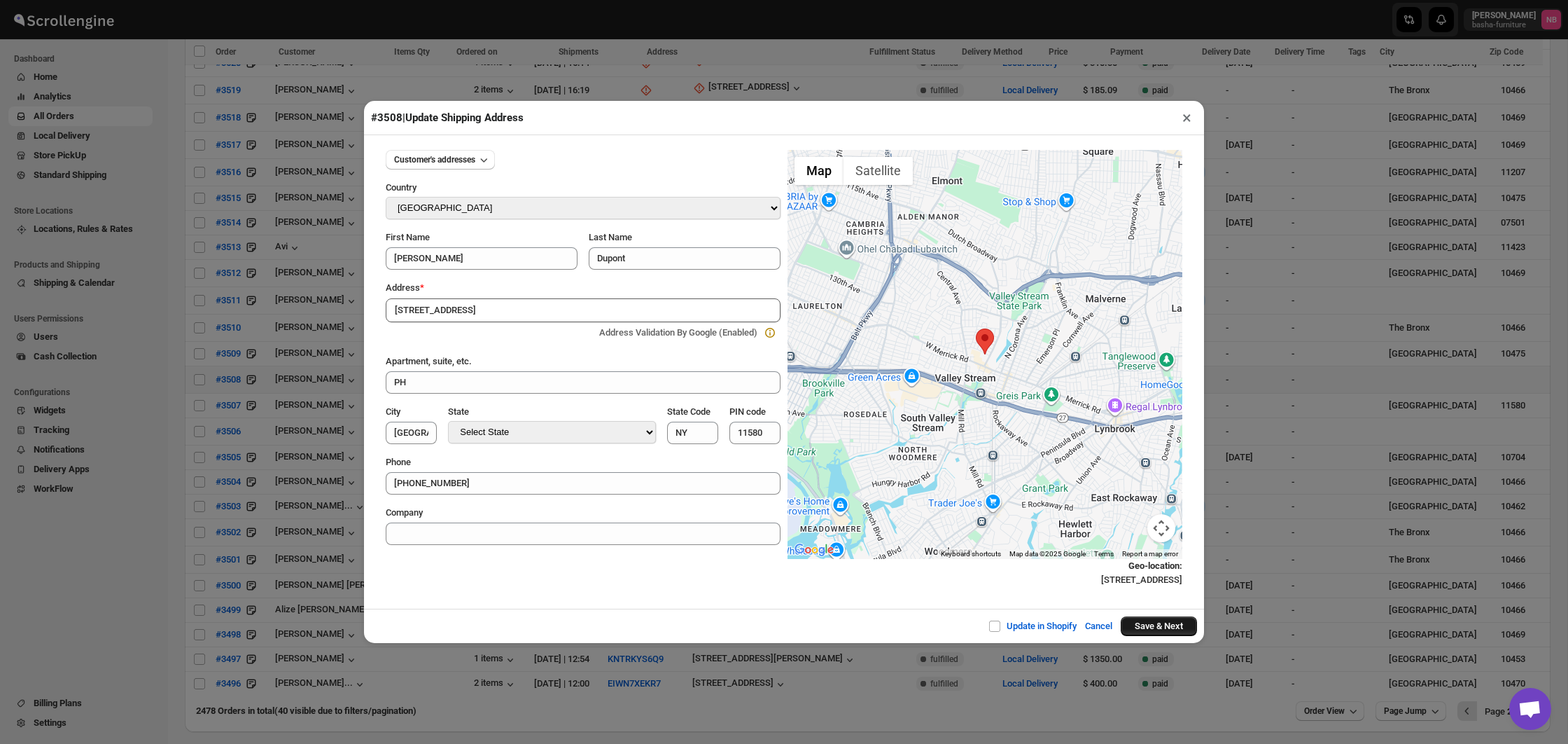
click at [1152, 621] on button "Save & Next" at bounding box center [1158, 625] width 76 height 20
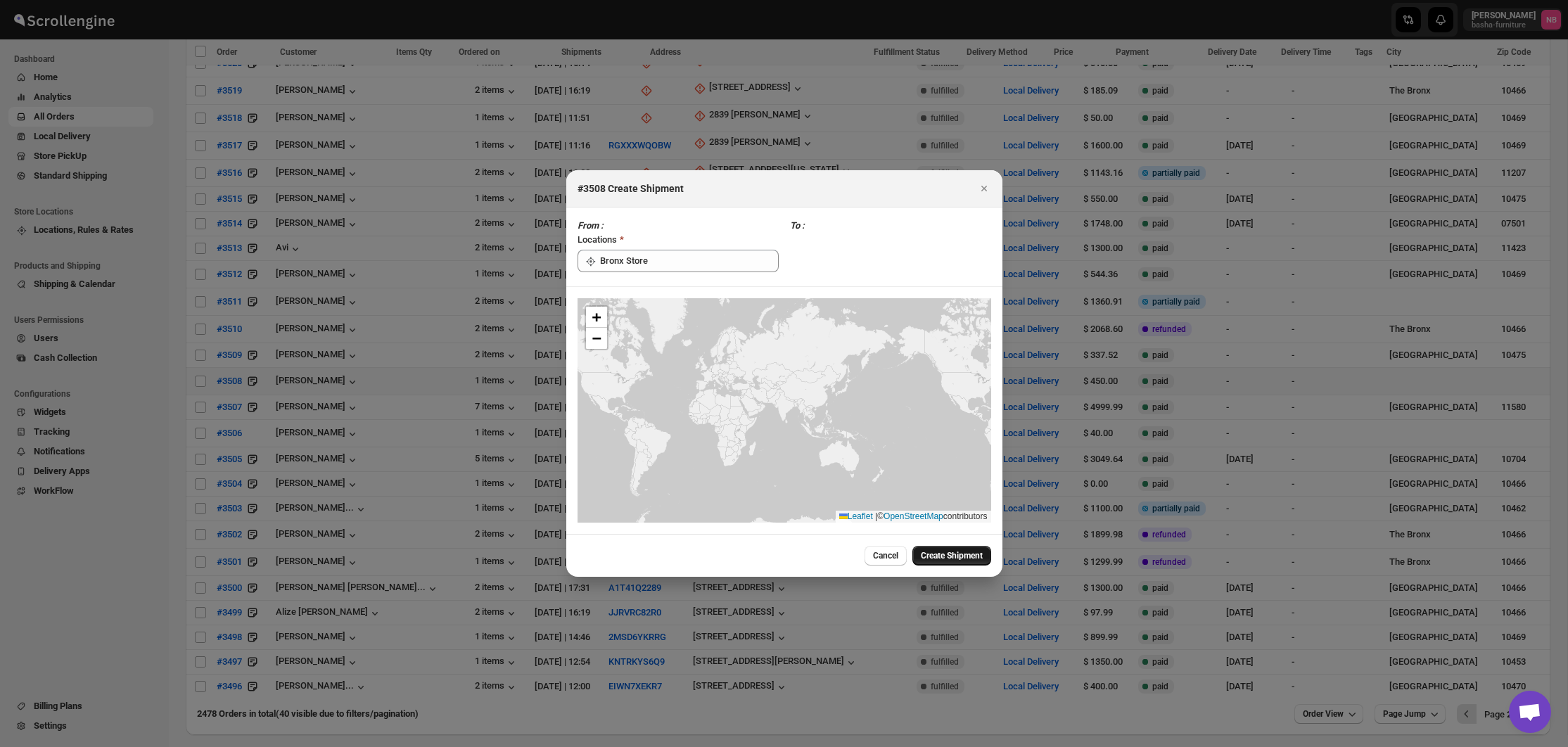
click at [926, 561] on button "Create Shipment" at bounding box center [951, 555] width 79 height 20
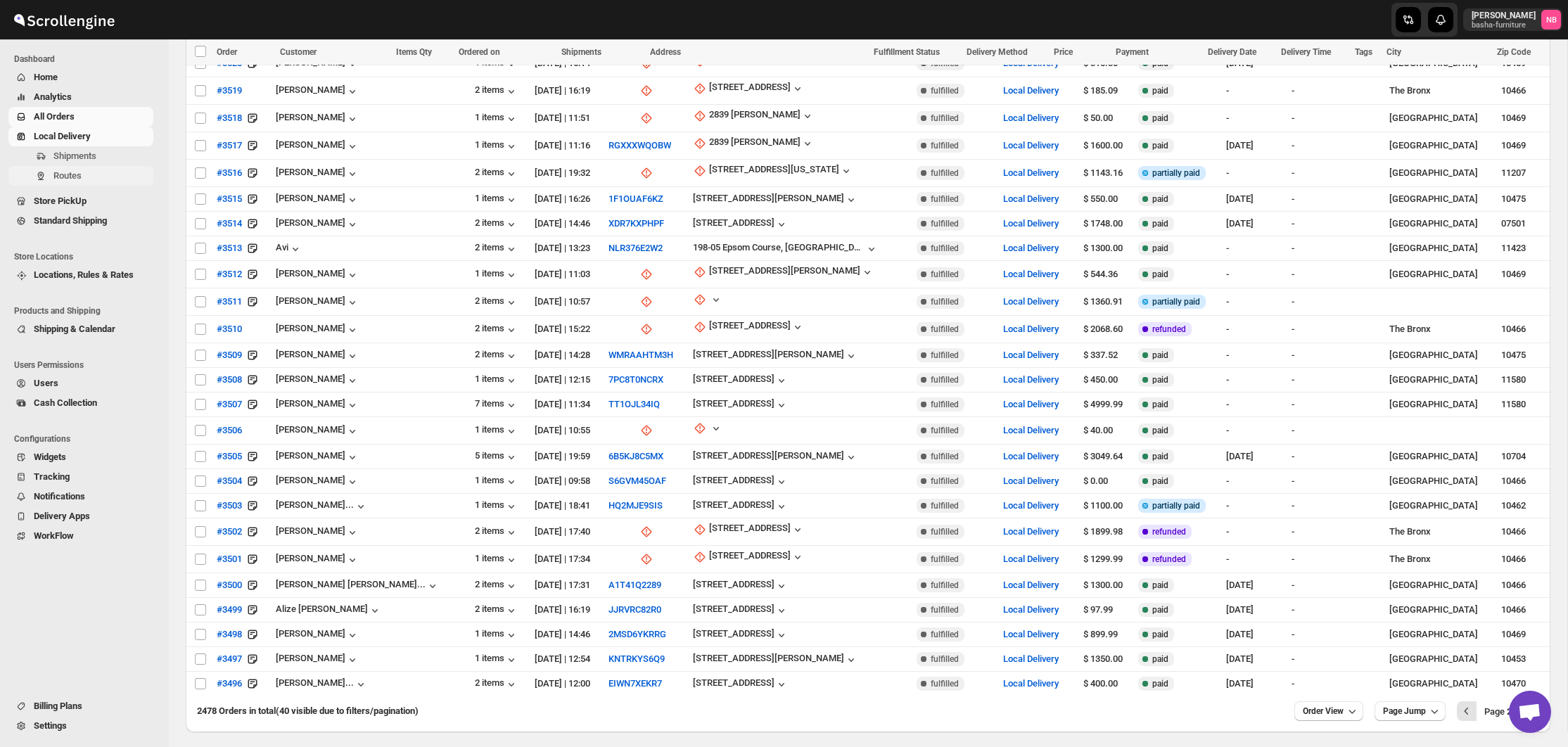
click at [55, 175] on span "Routes" at bounding box center [67, 175] width 28 height 10
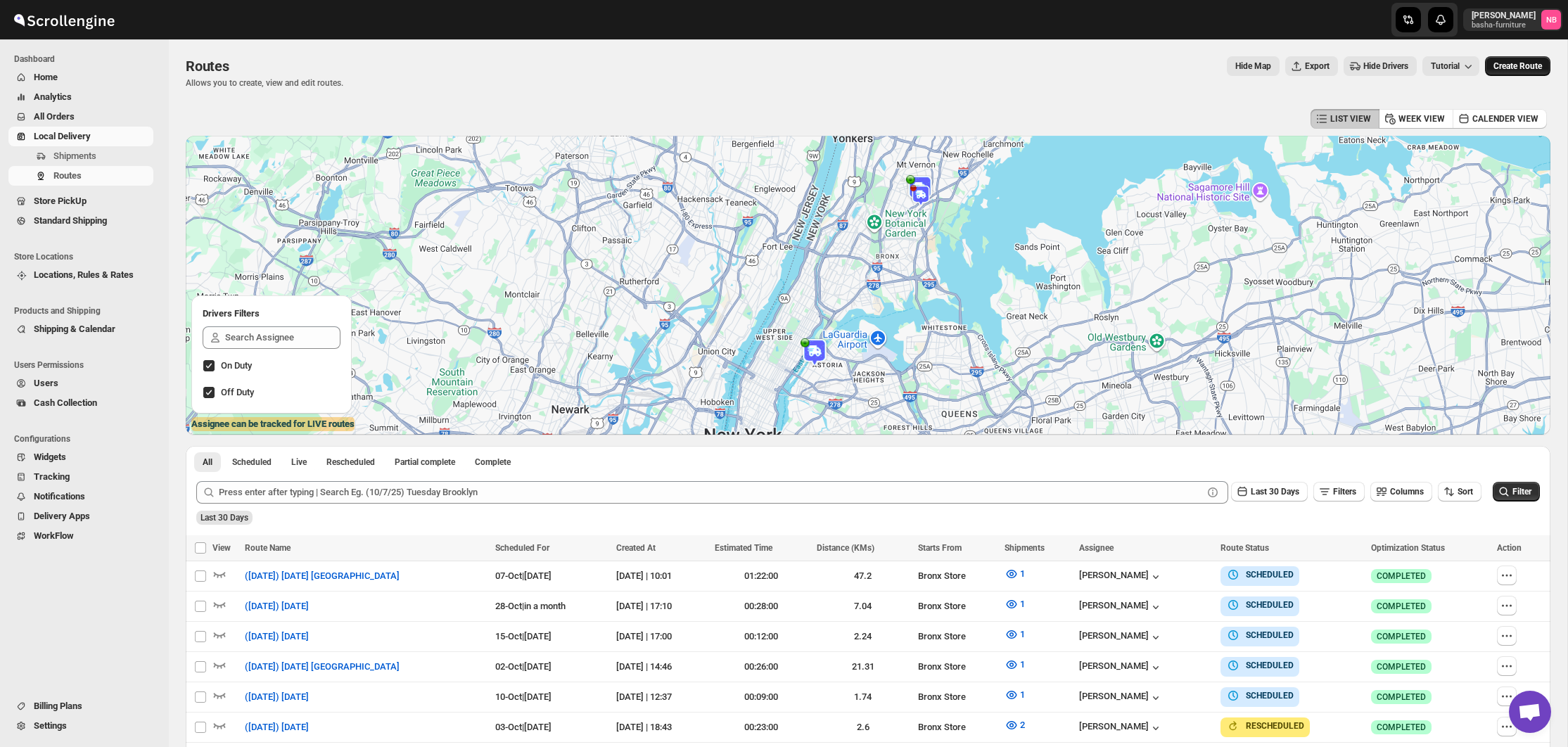
click at [1520, 74] on button "Create Route" at bounding box center [1517, 66] width 66 height 20
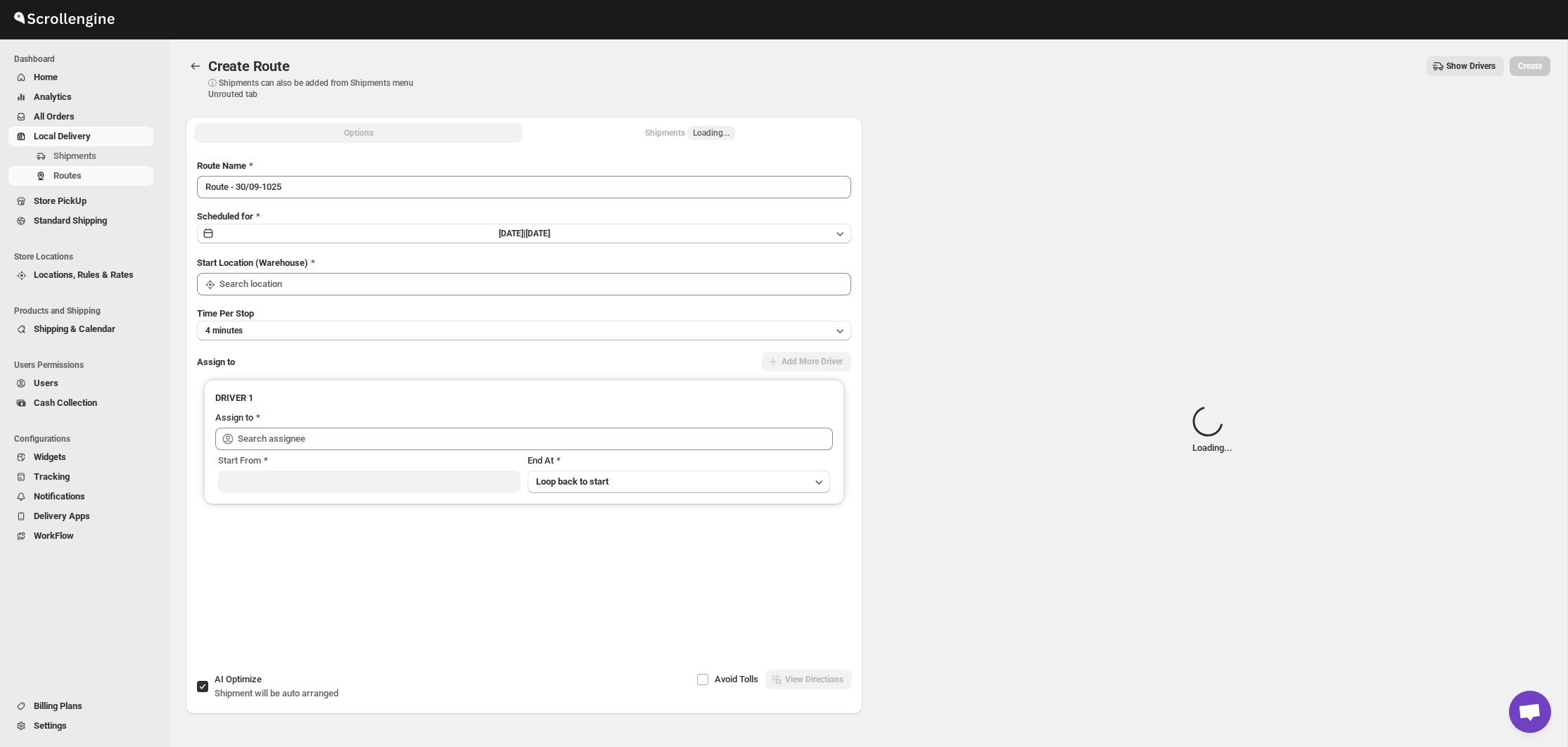
type input "Not Available"
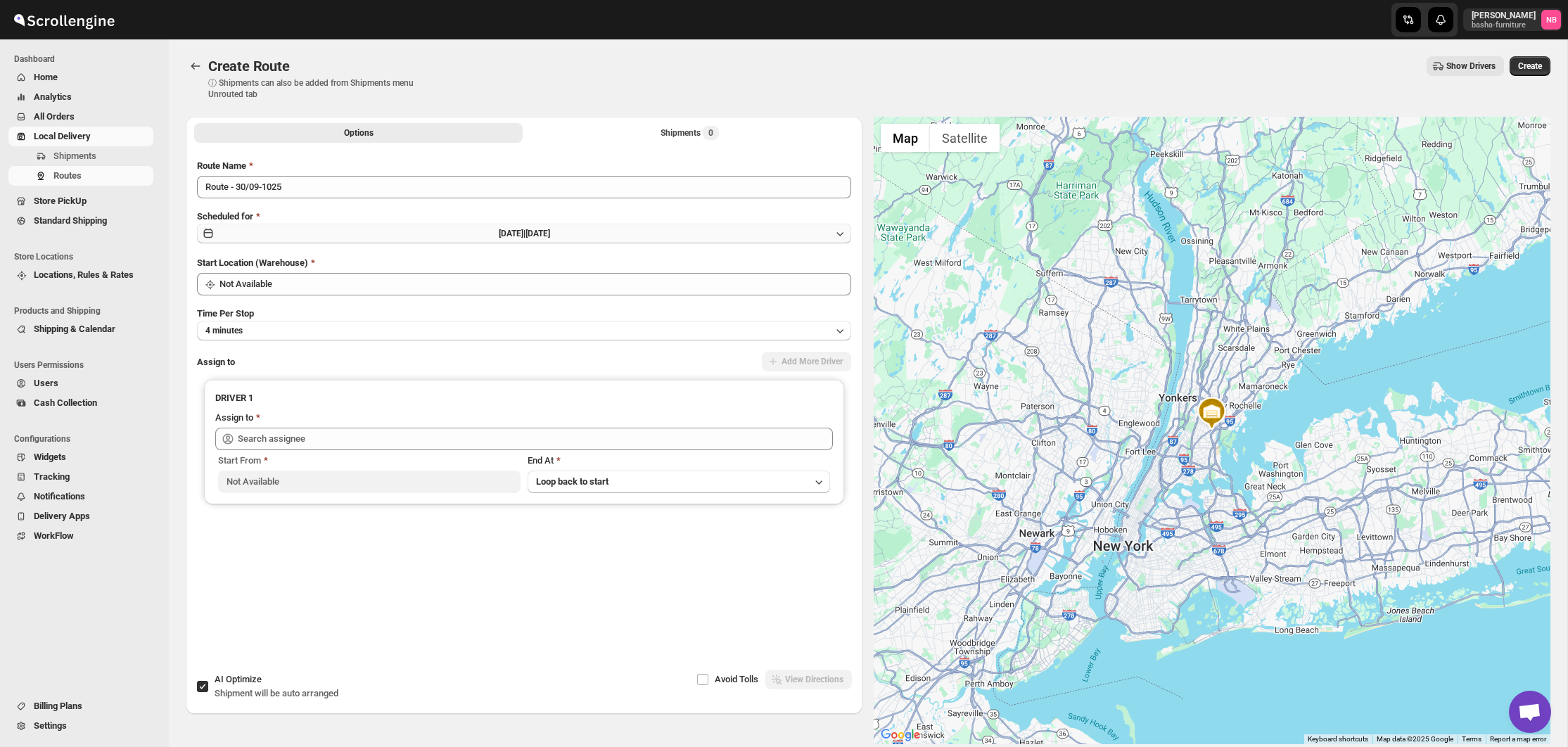
click at [573, 242] on button "[DATE] | [DATE]" at bounding box center [524, 233] width 654 height 20
click at [842, 264] on div "[DATE] Su Mo Tu We Th Fr Sa 1 2 3 4 5 6 7 8 9 10 11 12 13 14 15 16 17 18 19 20 …" at bounding box center [524, 335] width 654 height 174
drag, startPoint x: 836, startPoint y: 264, endPoint x: 819, endPoint y: 266, distance: 17.1
click at [836, 264] on icon "Show next month, October 2025" at bounding box center [833, 266] width 14 height 14
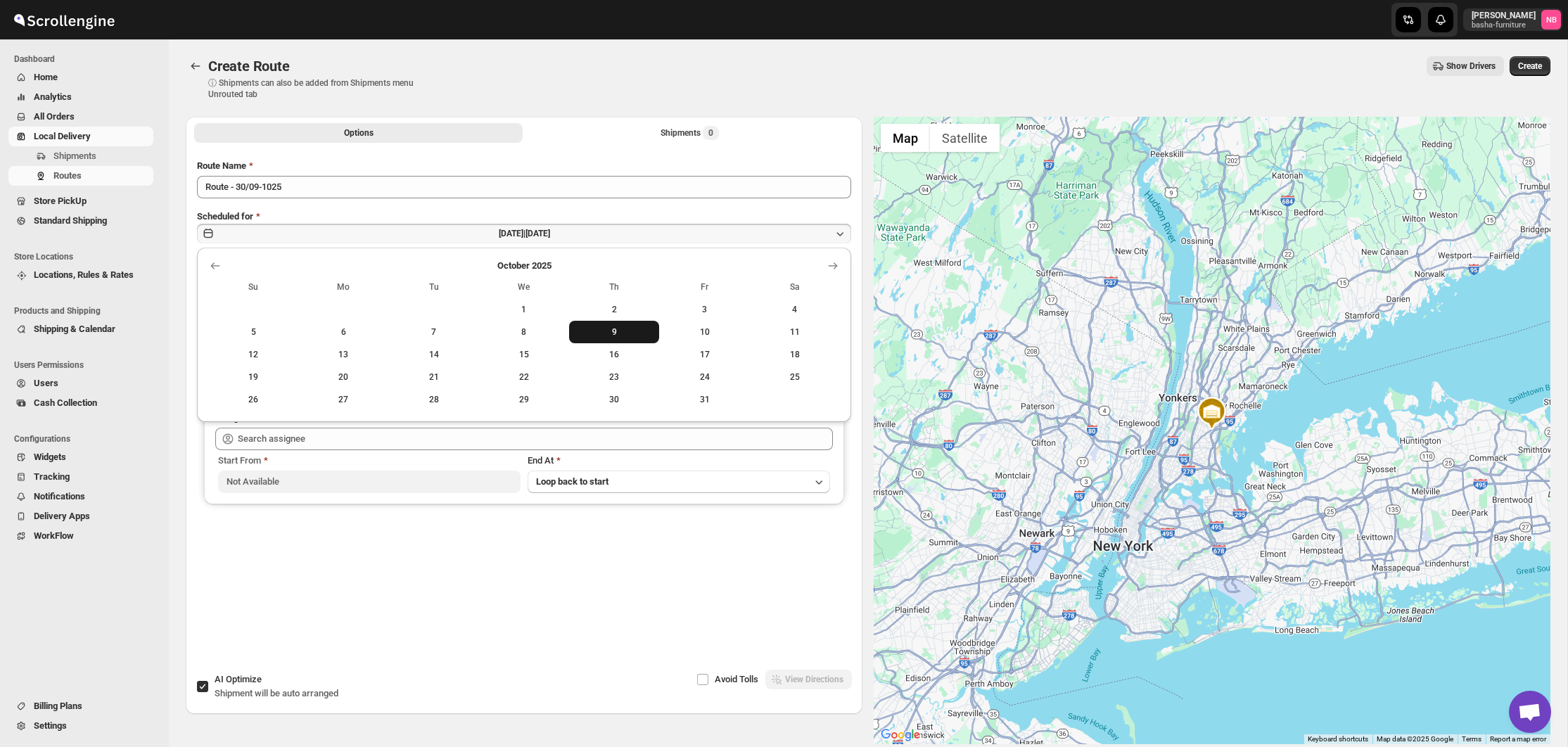
click at [621, 325] on button "9" at bounding box center [614, 332] width 90 height 22
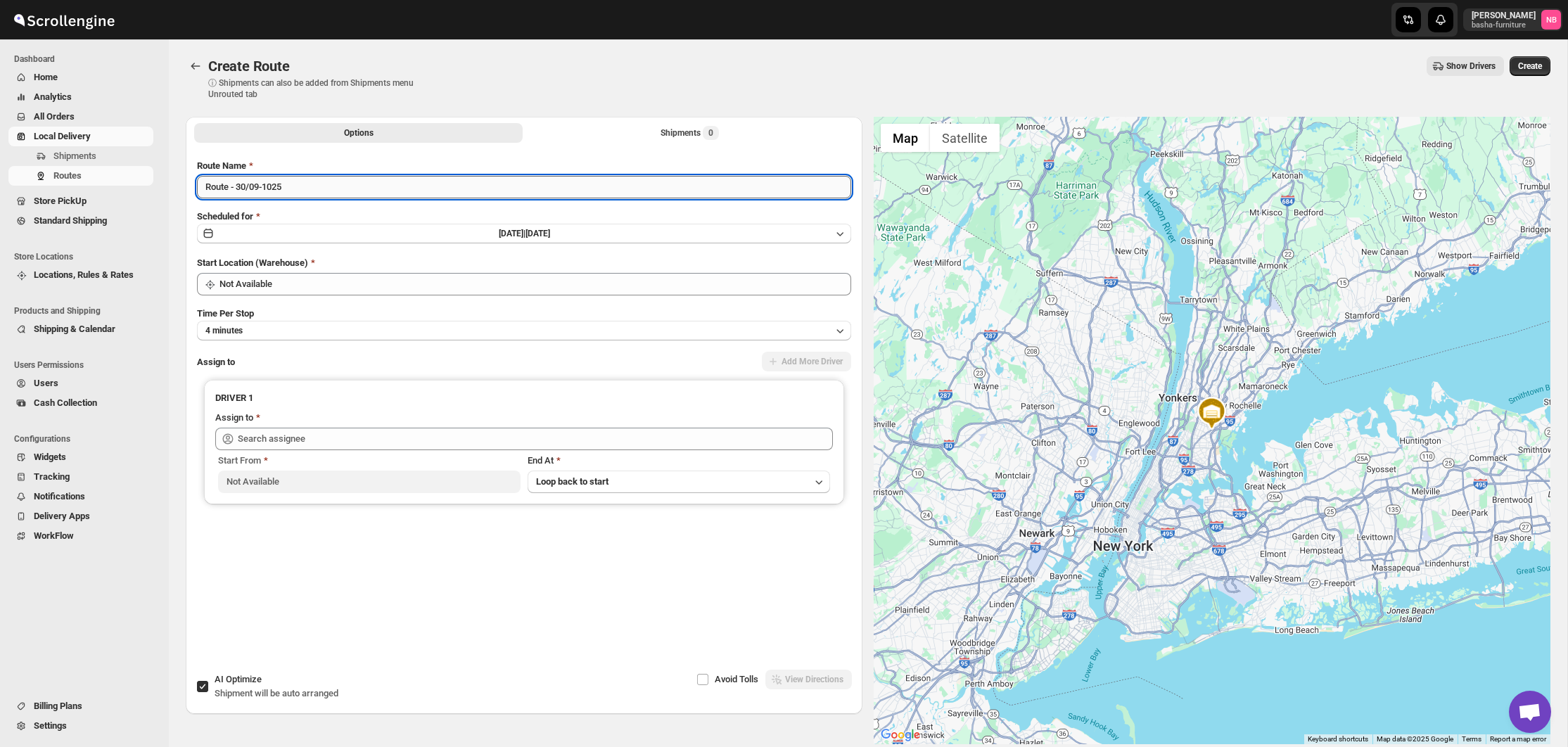
click at [463, 187] on input "Route - 30/09-1025" at bounding box center [524, 187] width 654 height 22
type input "([DATE]) [DATE] Valley Stream"
click at [372, 298] on div "Route Name ([DATE]) [DATE] Valley Stream Scheduled for [DATE] | [DATE] Start Lo…" at bounding box center [524, 388] width 654 height 460
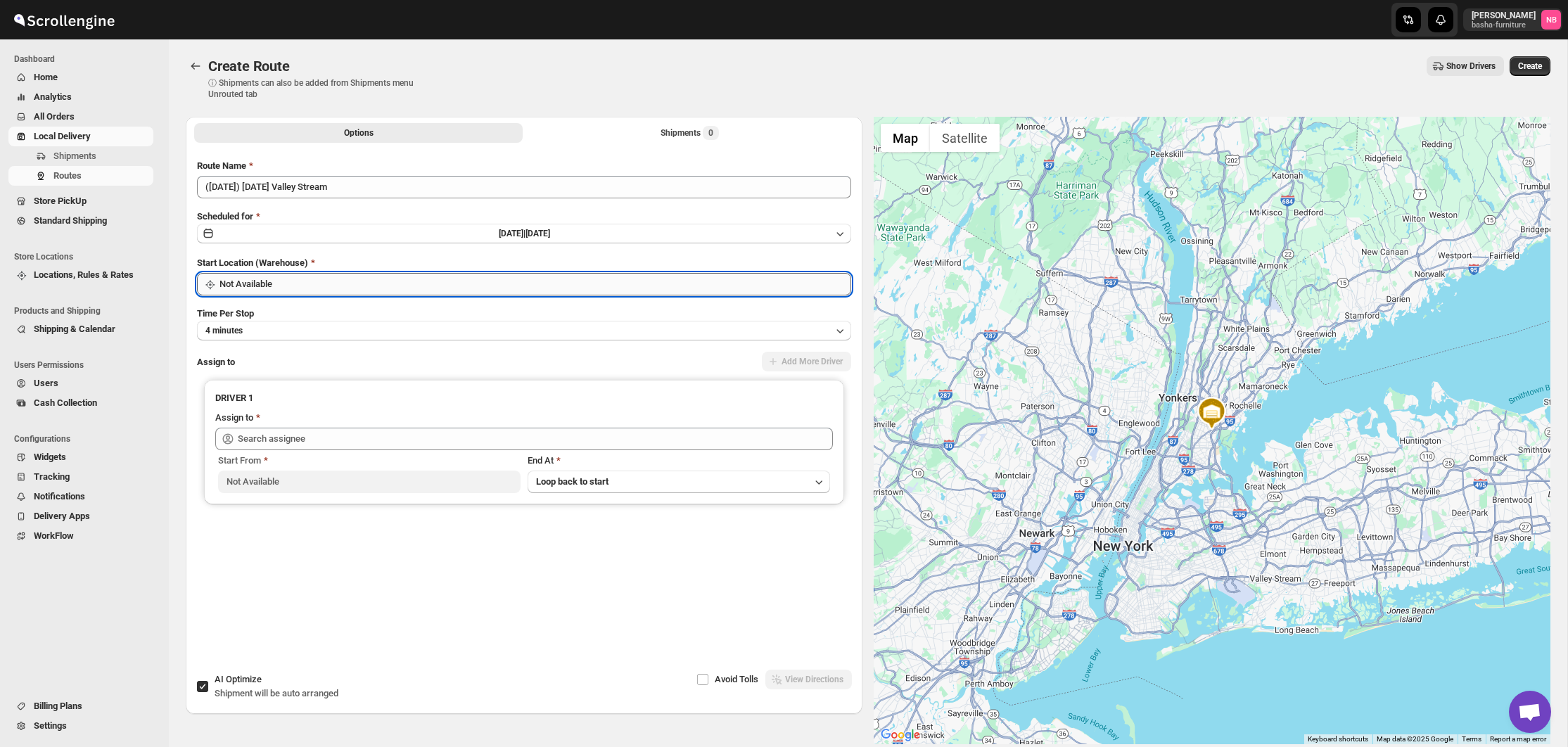
click at [372, 291] on input "Not Available" at bounding box center [535, 284] width 632 height 22
click at [352, 340] on div "Bronx Store | [GEOGRAPHIC_DATA]" at bounding box center [524, 340] width 626 height 14
type input "Bronx Store"
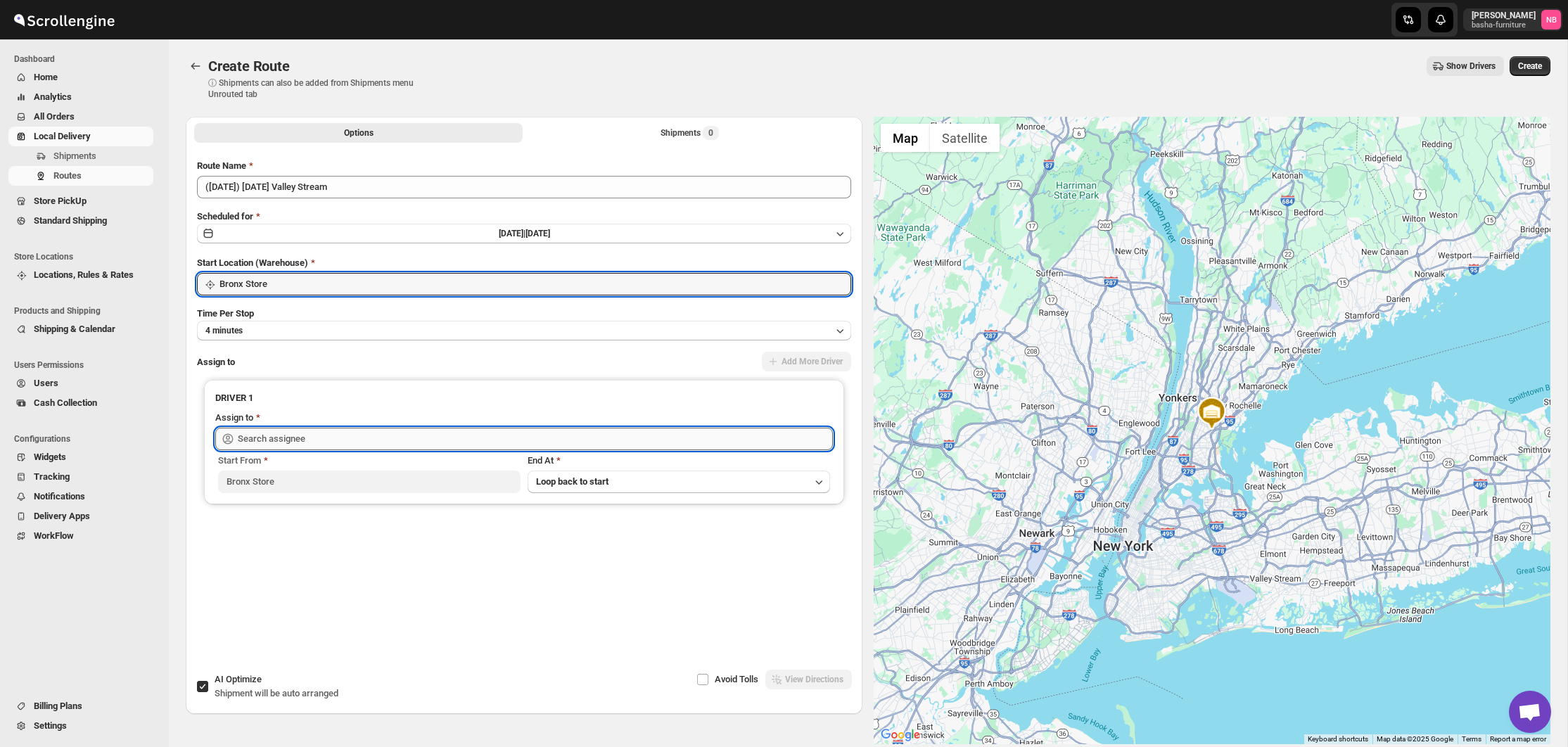
click at [328, 432] on input "text" at bounding box center [534, 439] width 595 height 22
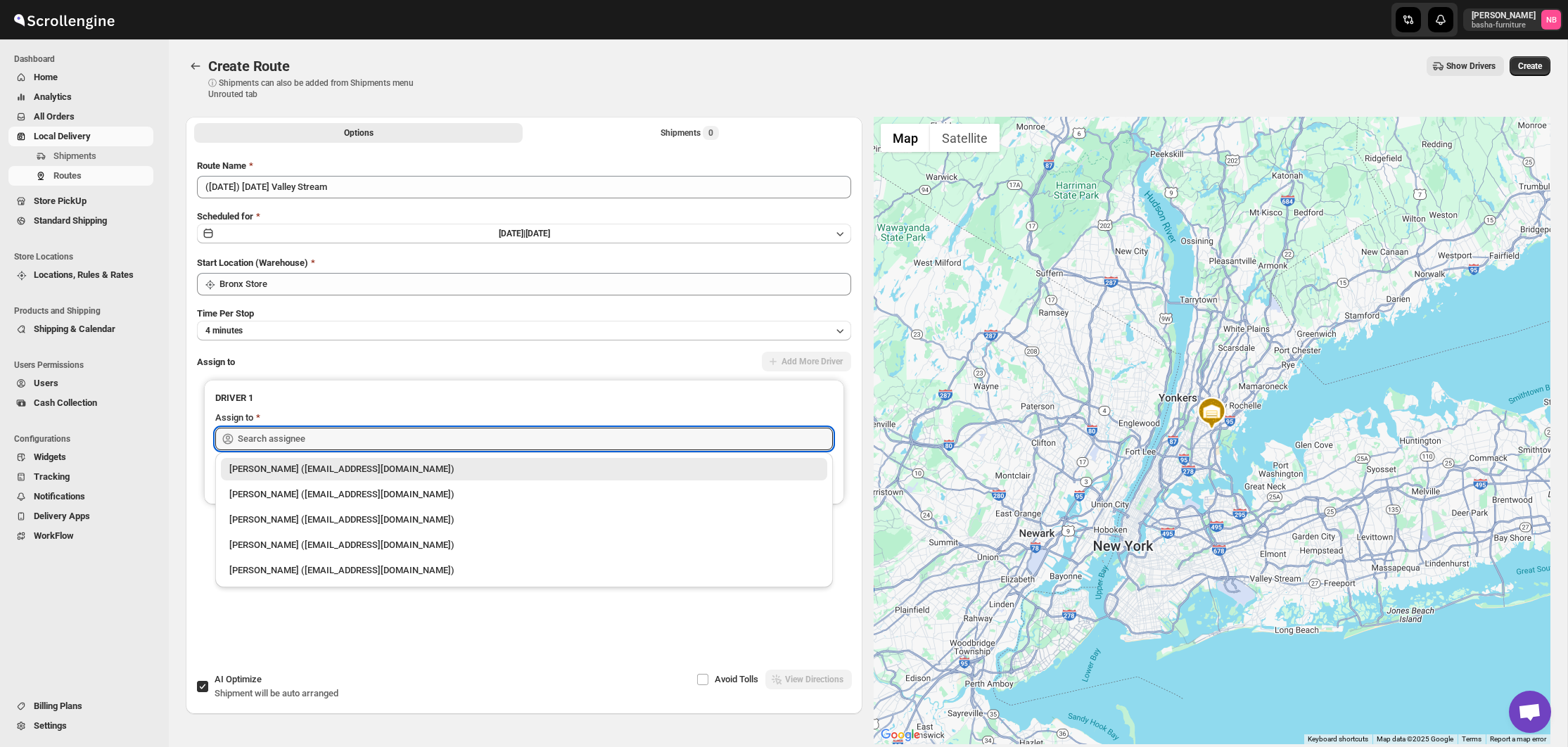
click at [299, 480] on li "[PERSON_NAME] ([EMAIL_ADDRESS][DOMAIN_NAME])" at bounding box center [524, 493] width 618 height 25
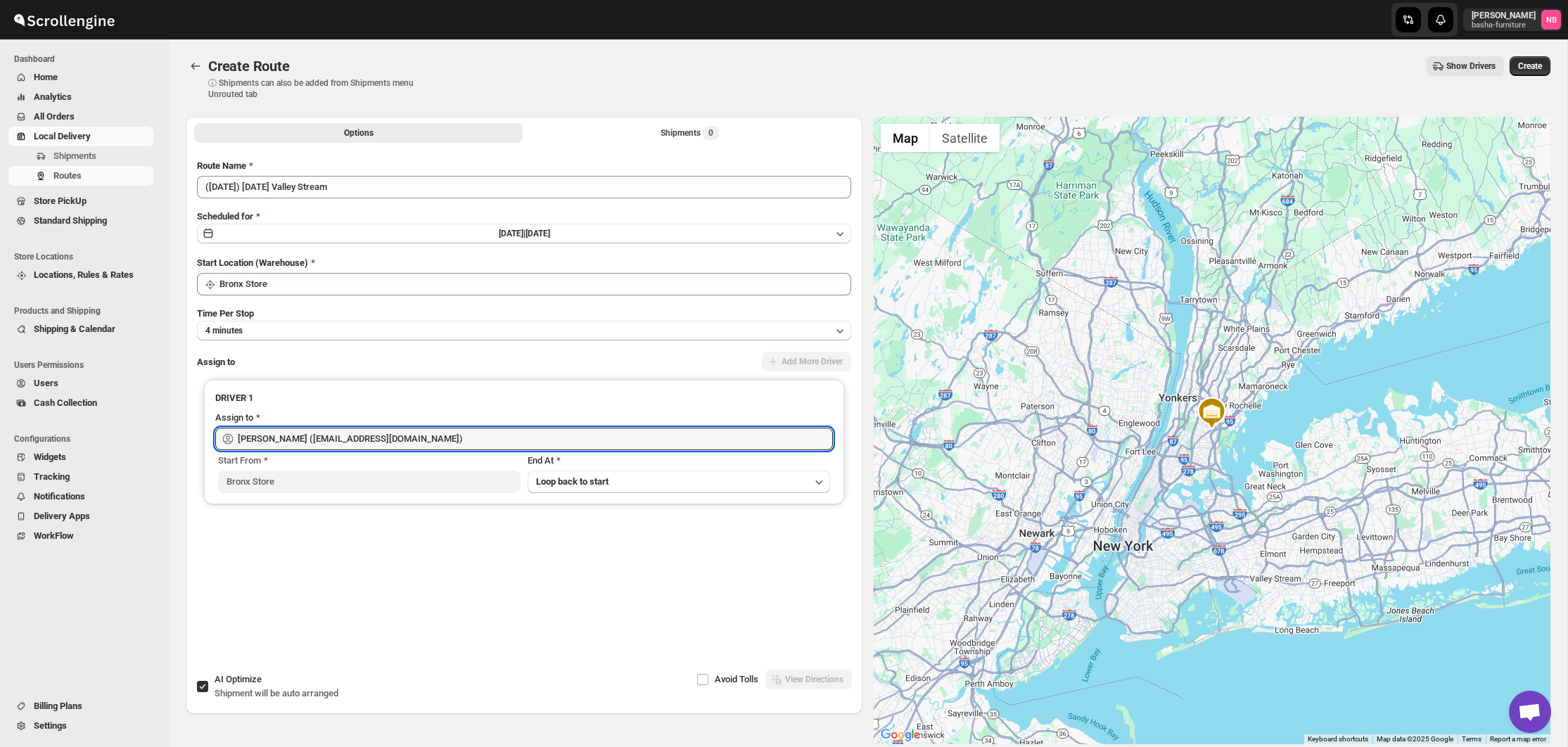
type input "[PERSON_NAME] ([EMAIL_ADDRESS][DOMAIN_NAME])"
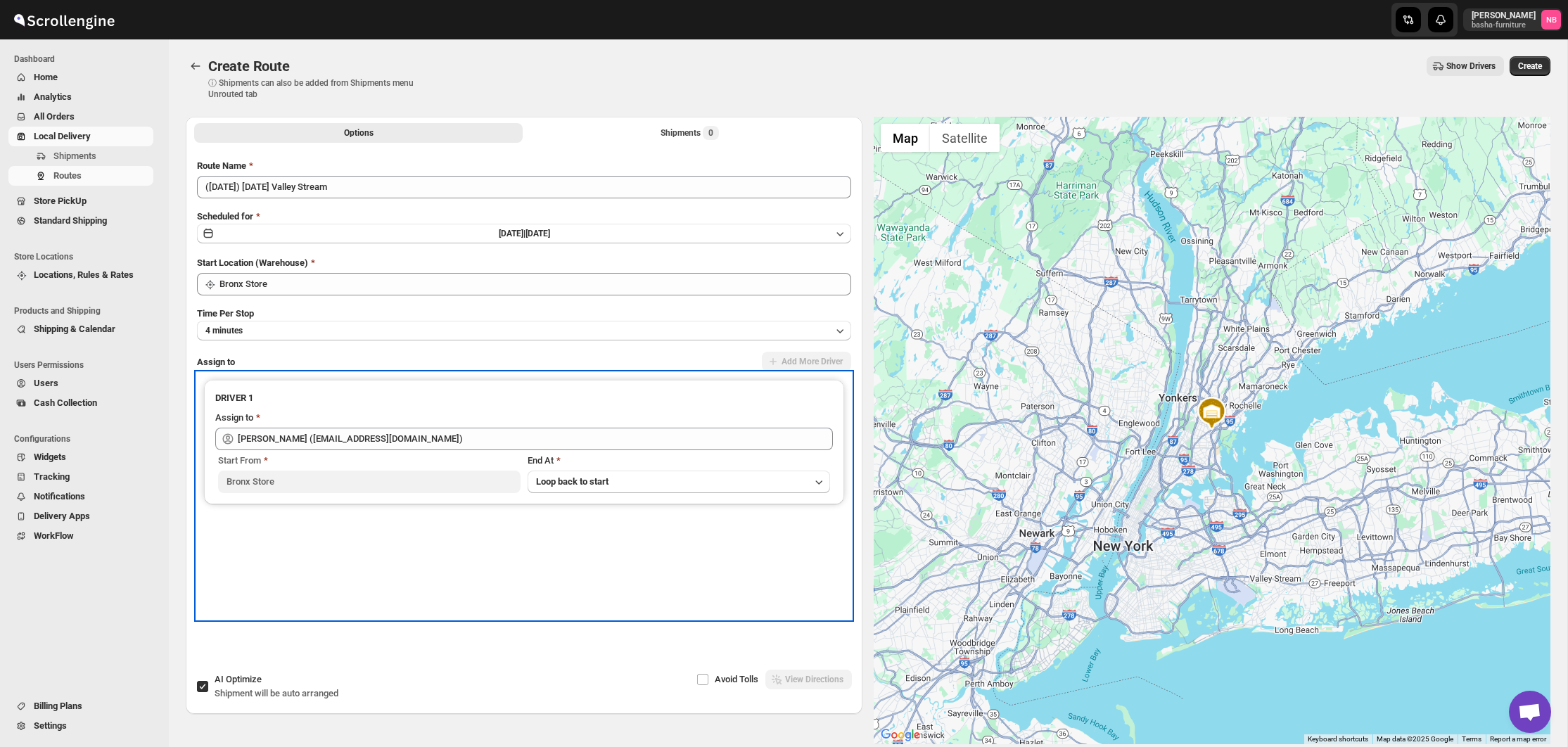
drag, startPoint x: 291, startPoint y: 493, endPoint x: 316, endPoint y: 454, distance: 46.3
click at [291, 493] on div "DRIVER 1 Assign to [PERSON_NAME] ([EMAIL_ADDRESS][DOMAIN_NAME]) Start From [GEO…" at bounding box center [524, 442] width 640 height 124
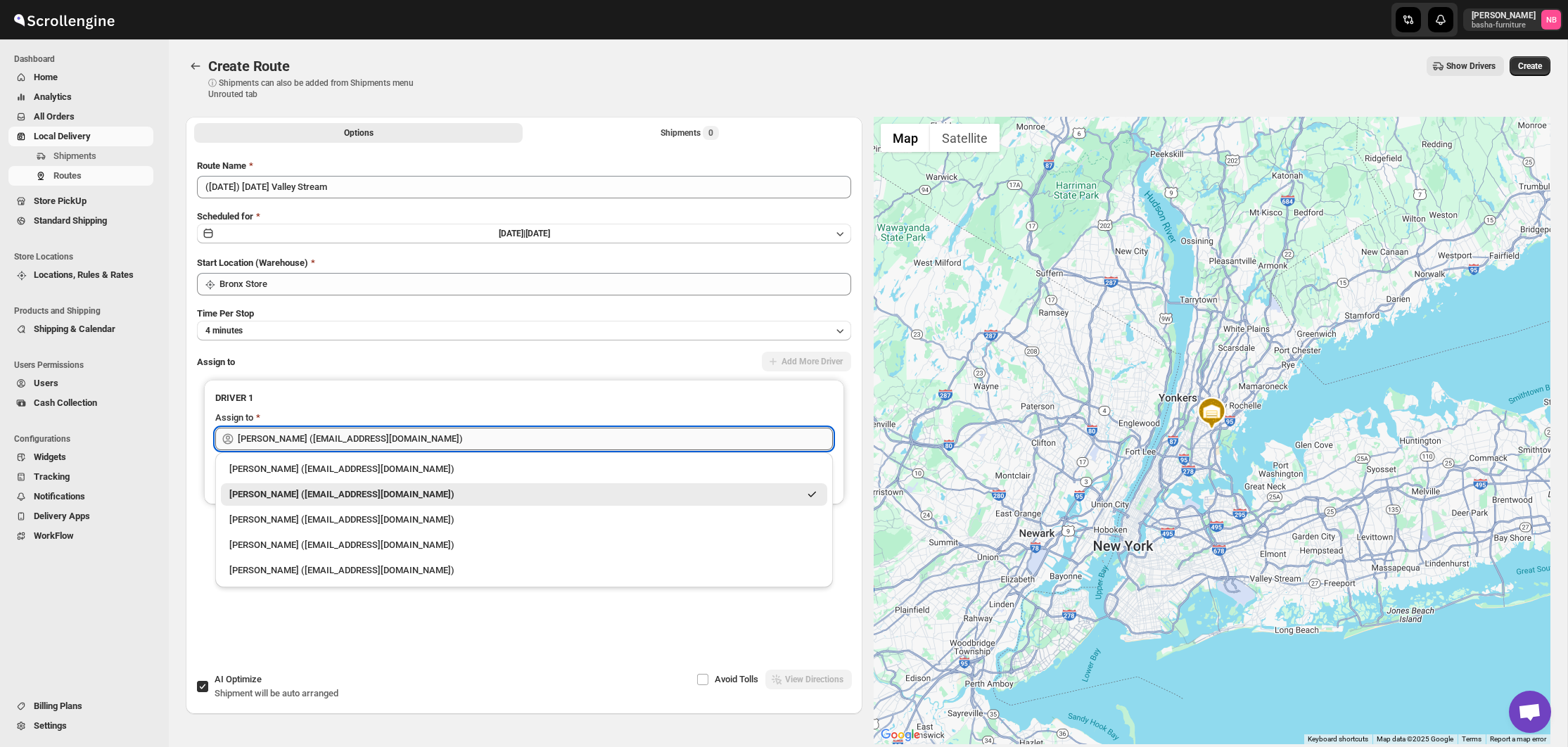
click at [321, 435] on input "[PERSON_NAME] ([EMAIL_ADDRESS][DOMAIN_NAME])" at bounding box center [534, 439] width 595 height 22
drag, startPoint x: 648, startPoint y: 150, endPoint x: 645, endPoint y: 141, distance: 9.5
click at [647, 148] on div "Route Name ([DATE]) [DATE] Valley Stream Scheduled for [DATE] | [DATE] Start Lo…" at bounding box center [524, 386] width 677 height 477
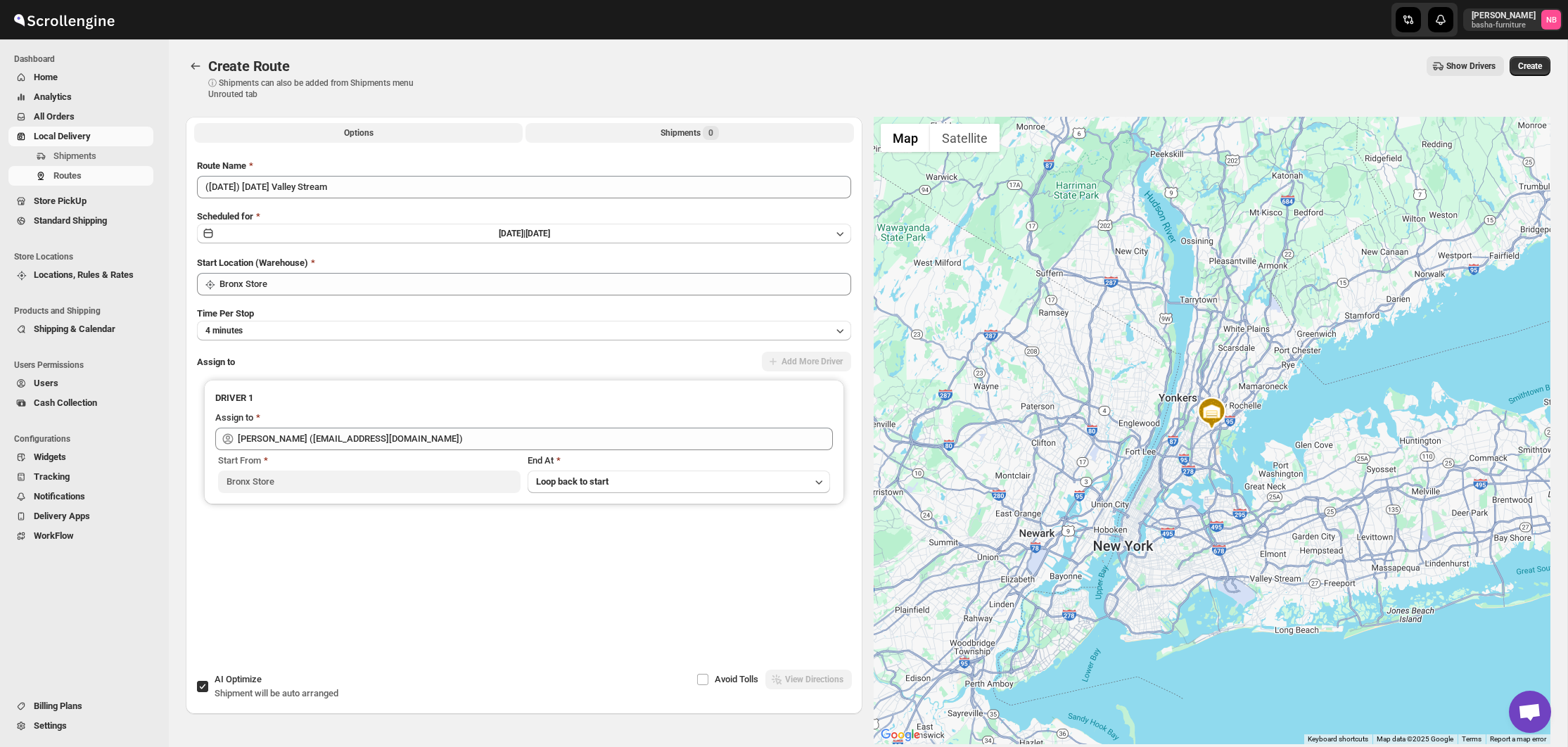
click at [645, 139] on button "Shipments 0" at bounding box center [690, 133] width 329 height 20
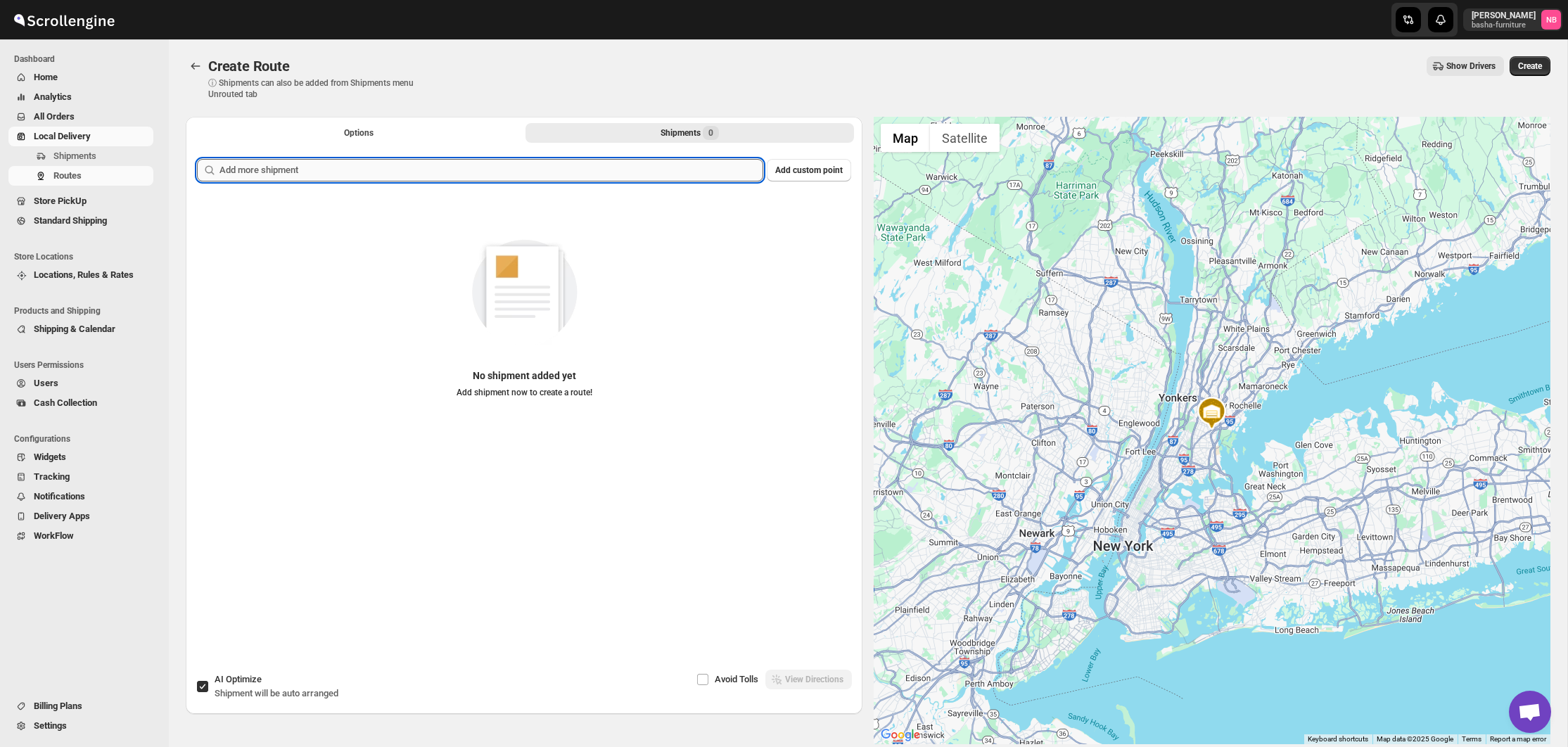
click at [587, 170] on input "text" at bounding box center [491, 170] width 544 height 22
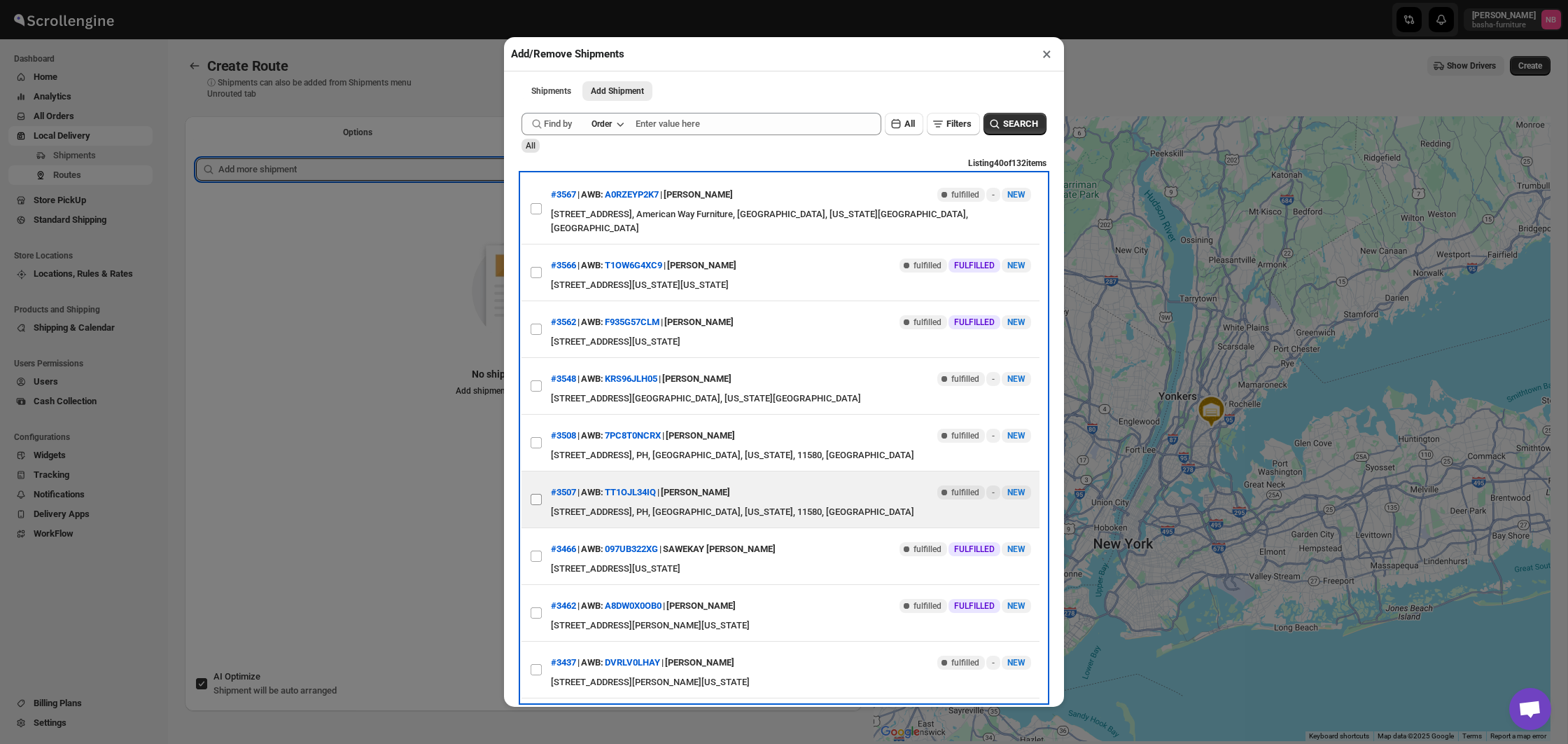
click at [544, 497] on label "View details for 68dbe83802c94fc1c02bed4e" at bounding box center [536, 499] width 29 height 56
click at [542, 497] on input "View details for 68dbe83802c94fc1c02bed4e" at bounding box center [536, 499] width 11 height 11
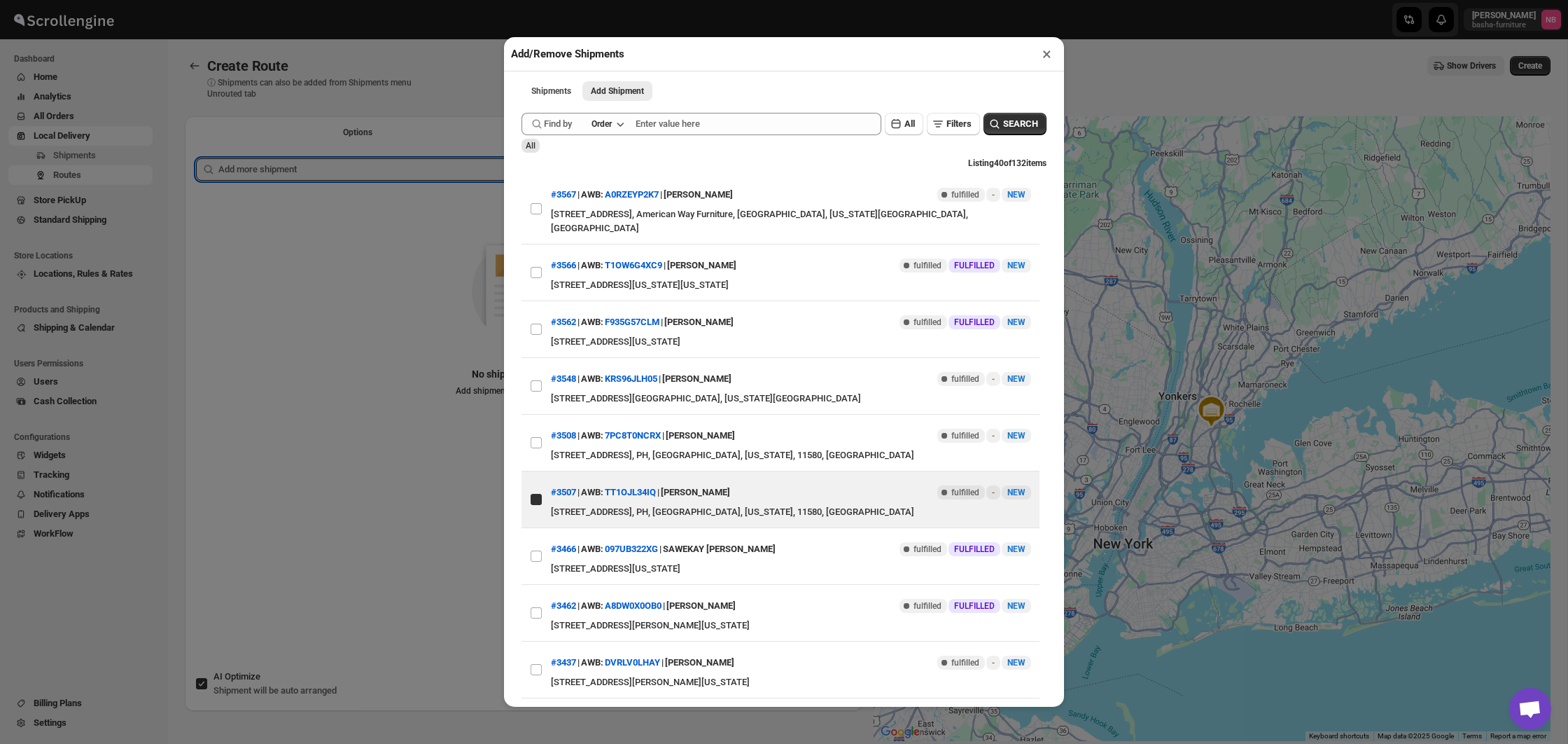
checkbox input "true"
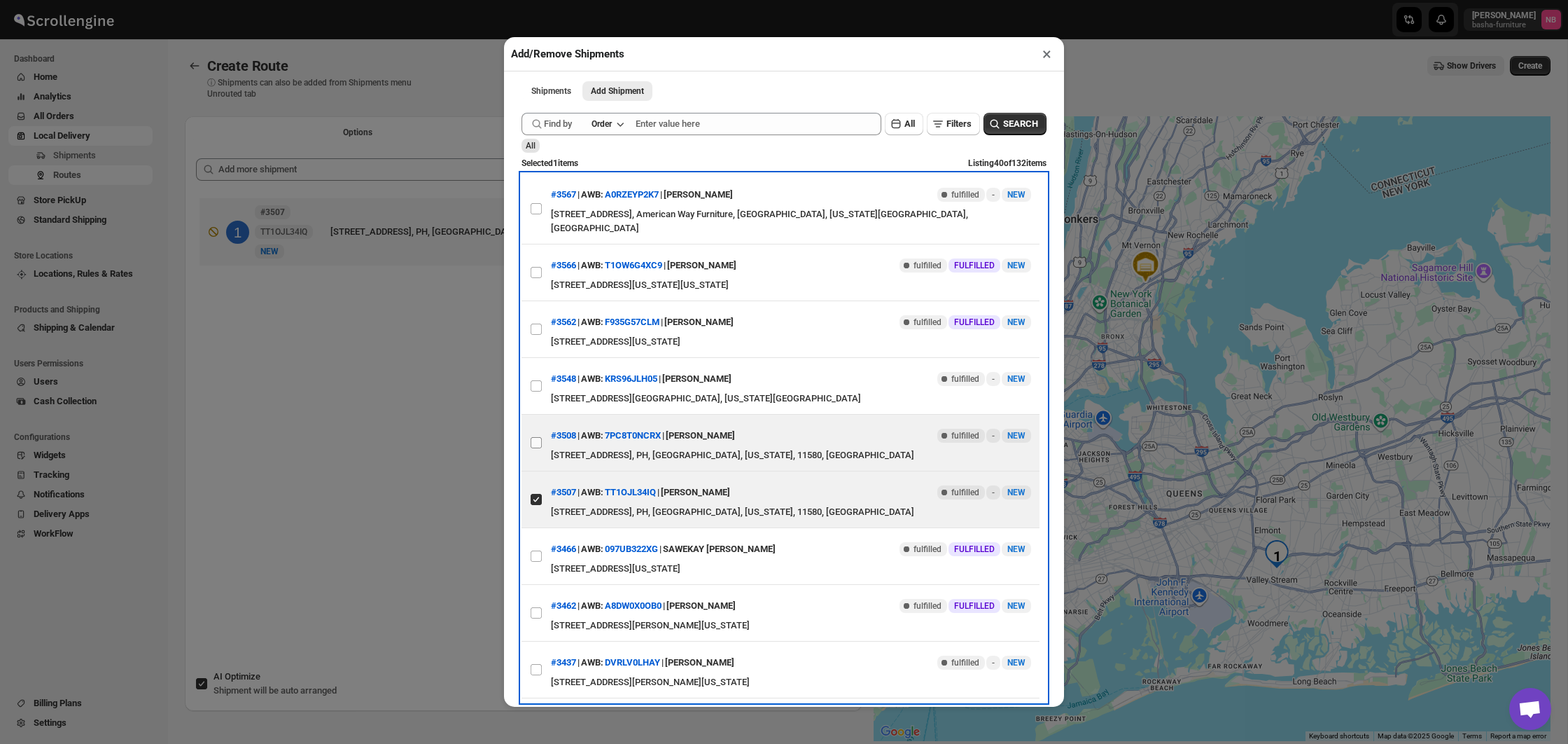
click at [535, 442] on input "View details for 68dbe84102c94fc1c02bed4f" at bounding box center [536, 442] width 11 height 11
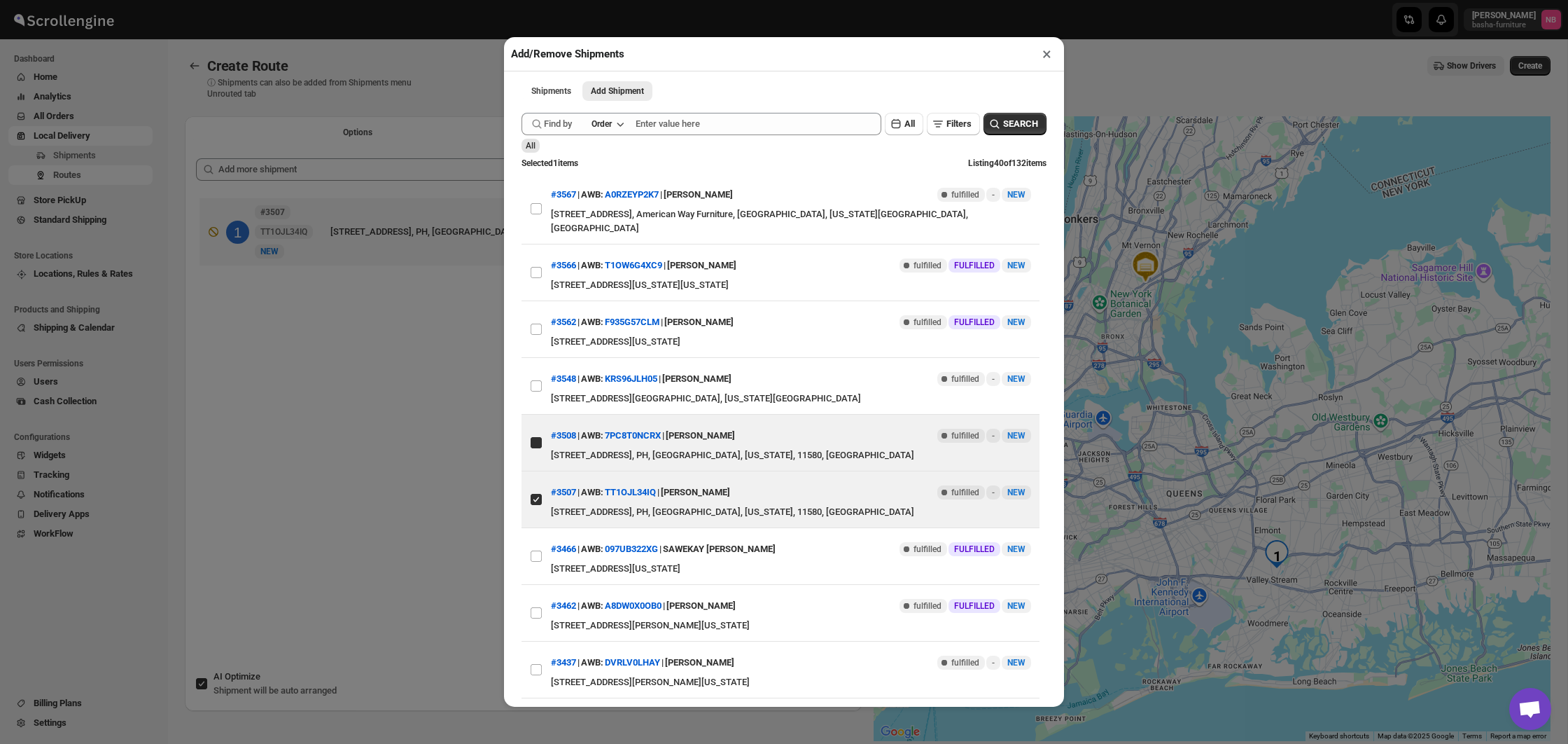
checkbox input "true"
click at [401, 509] on div "Add/Remove Shipments × Shipments Add Shipment More views Shipments Add Shipment…" at bounding box center [784, 372] width 1568 height 744
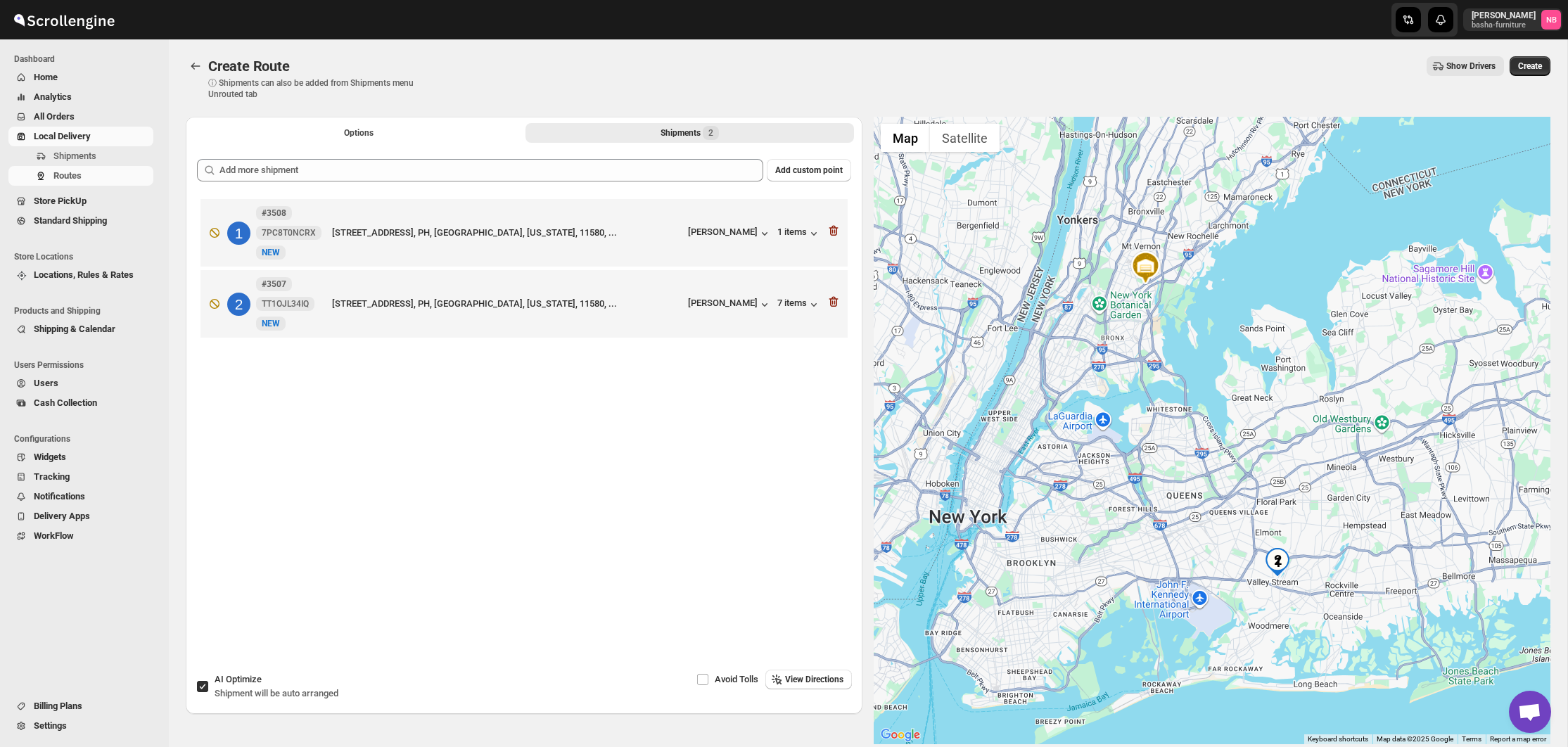
click at [94, 120] on span "All Orders" at bounding box center [91, 116] width 116 height 14
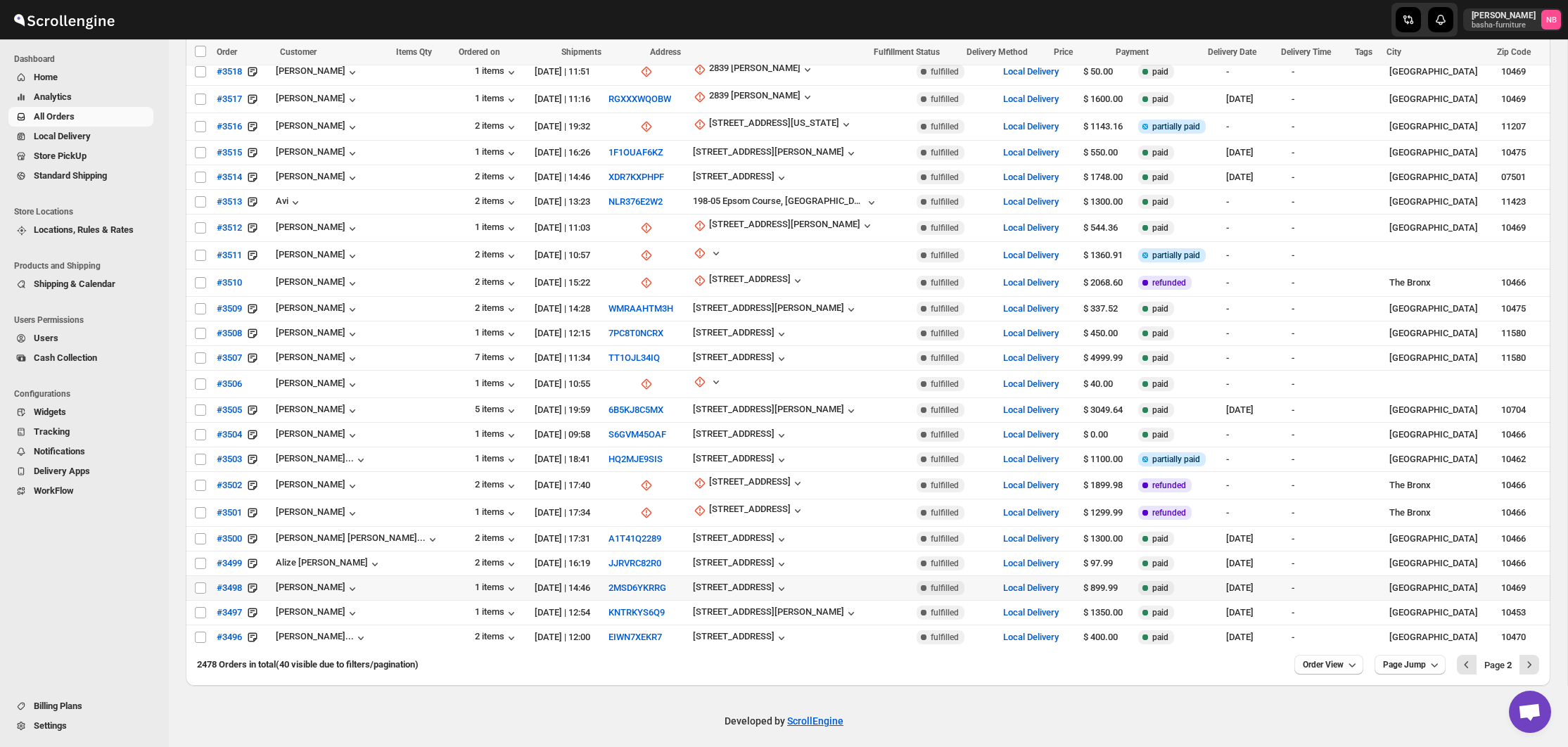
scroll to position [590, 0]
click at [736, 347] on td "[STREET_ADDRESS]" at bounding box center [801, 359] width 224 height 25
checkbox input "true"
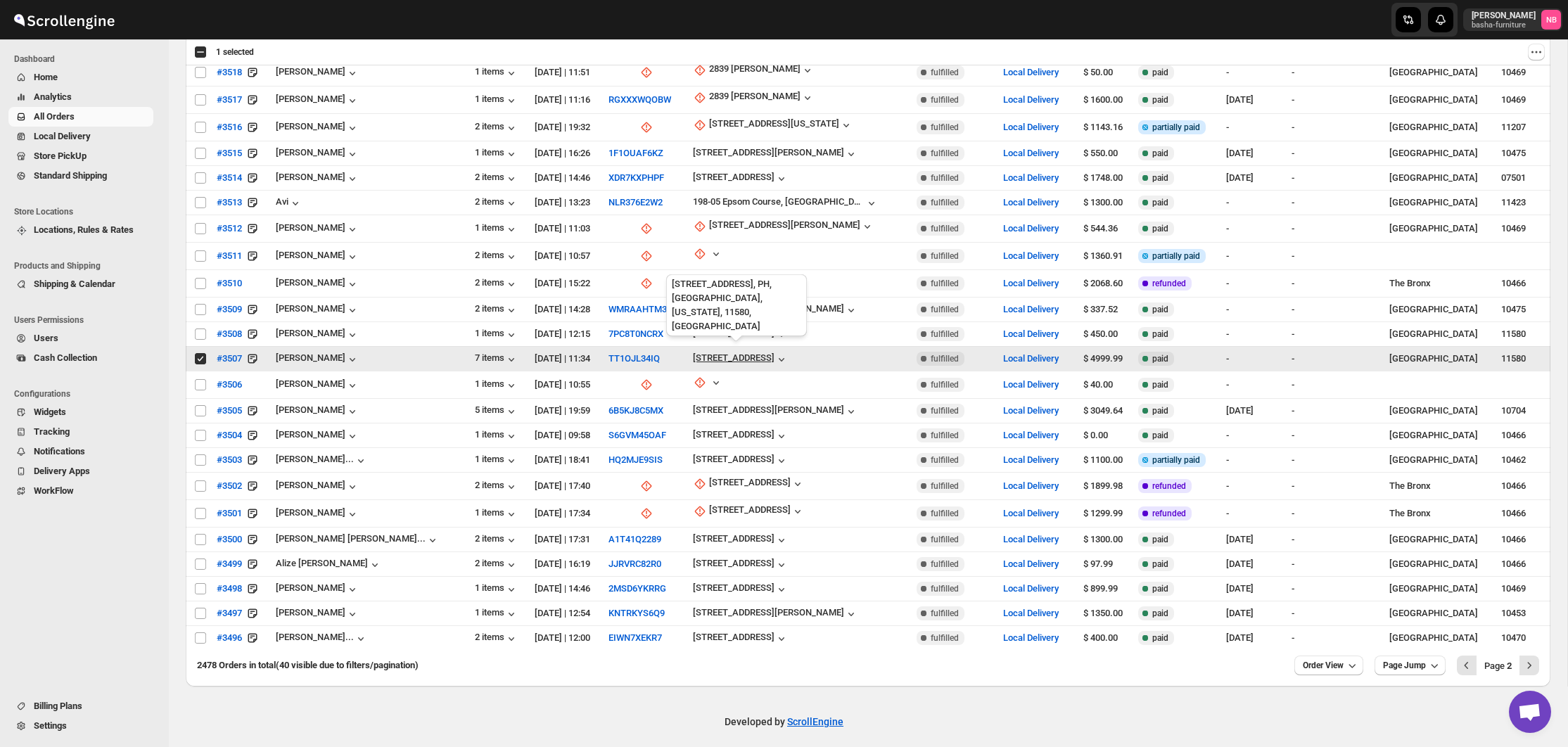
click at [740, 352] on div "[STREET_ADDRESS]" at bounding box center [734, 357] width 82 height 10
click at [731, 425] on span "Update manually" at bounding box center [746, 427] width 66 height 10
select select "US"
select select "[US_STATE]"
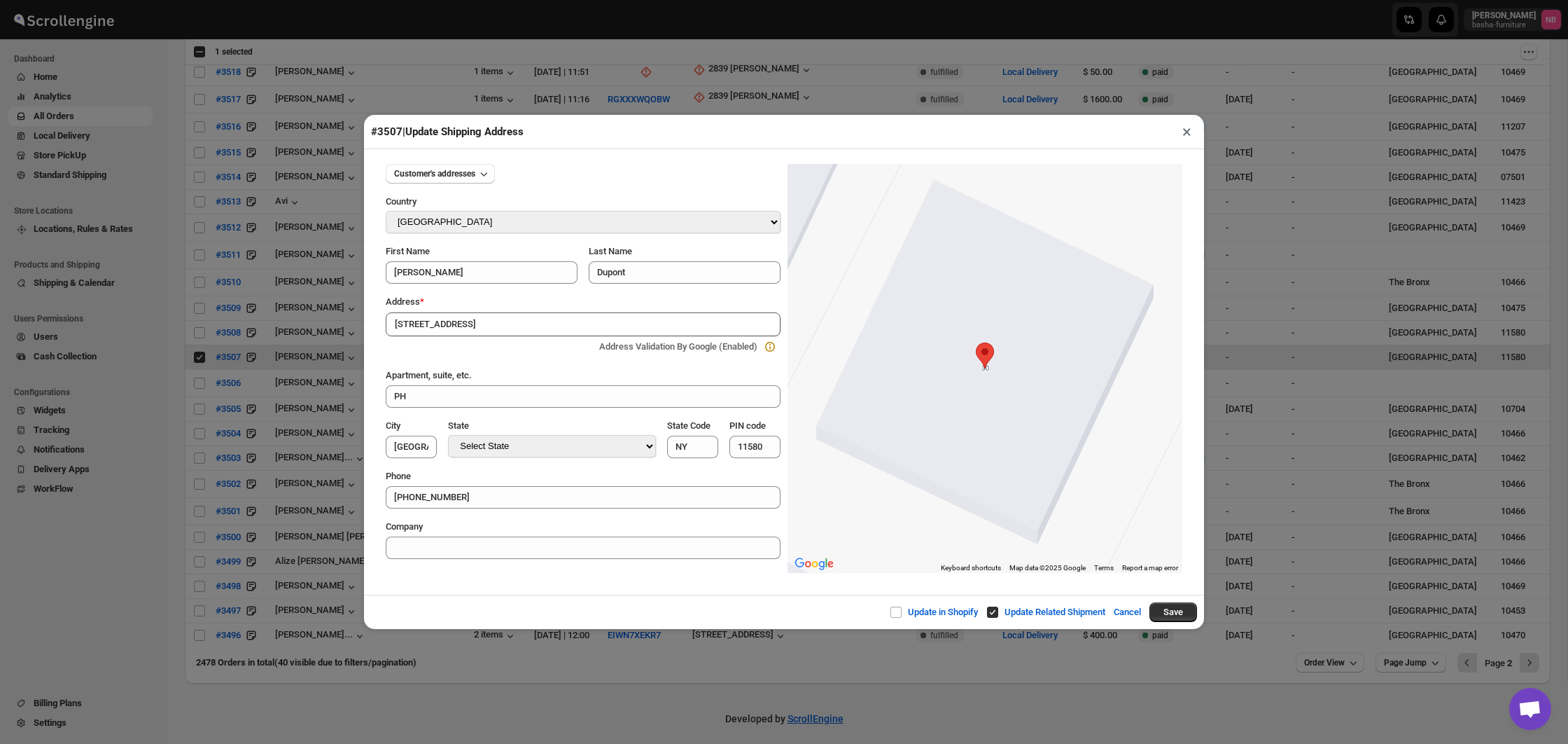
click at [513, 320] on input "[STREET_ADDRESS]" at bounding box center [583, 324] width 395 height 24
click at [621, 320] on input "[STREET_ADDRESS]" at bounding box center [583, 324] width 395 height 24
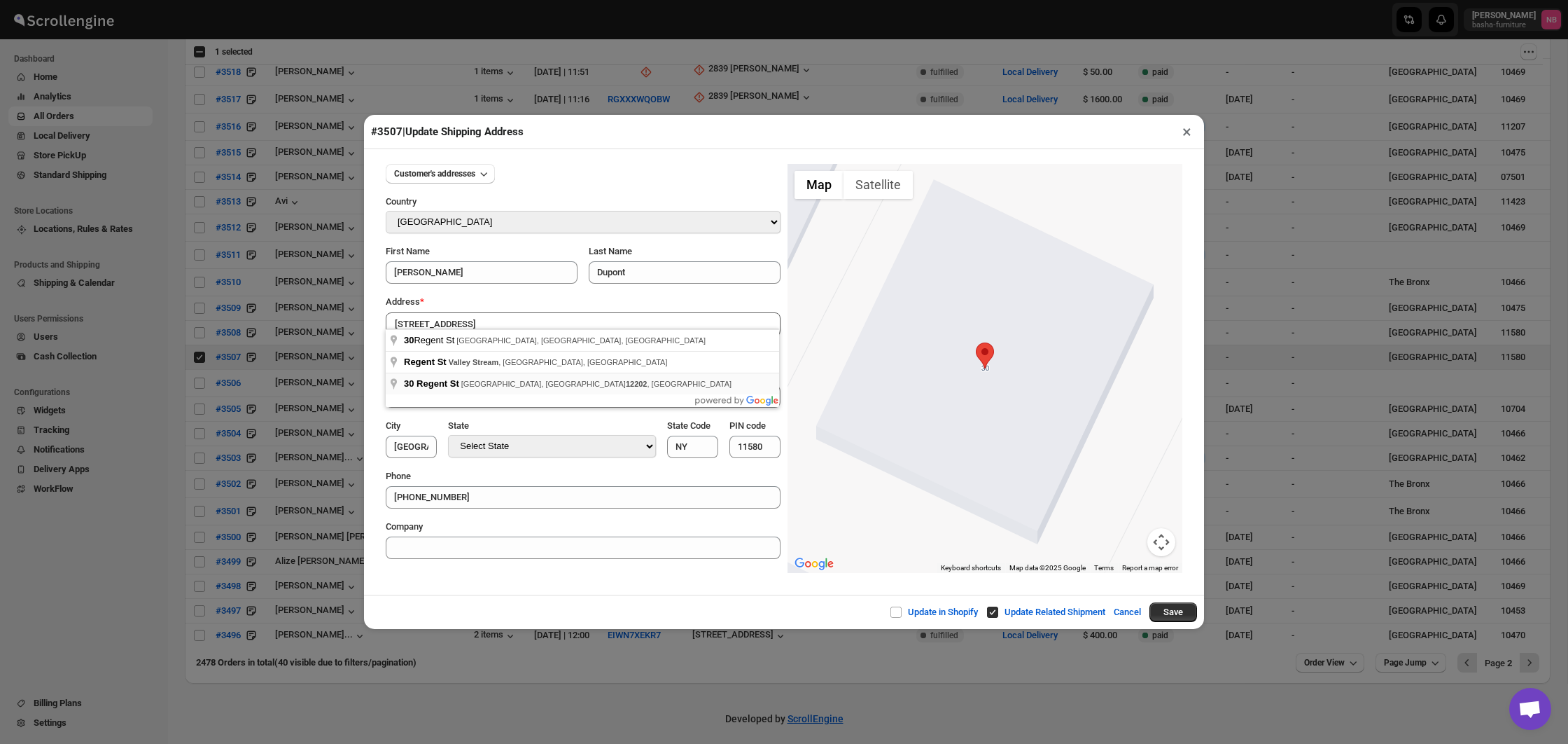
type input "[STREET_ADDRESS]"
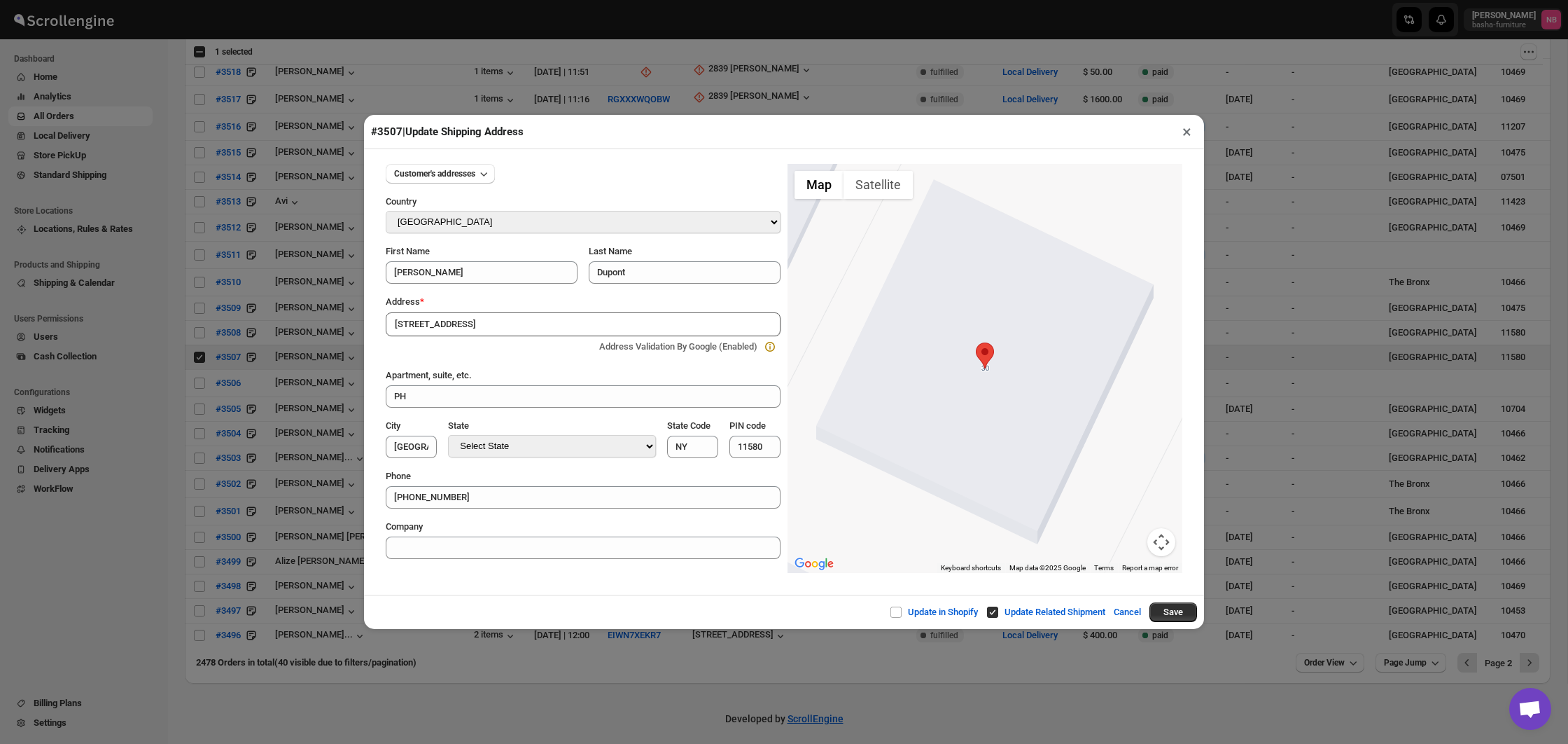
type input "[GEOGRAPHIC_DATA]"
type input "12202"
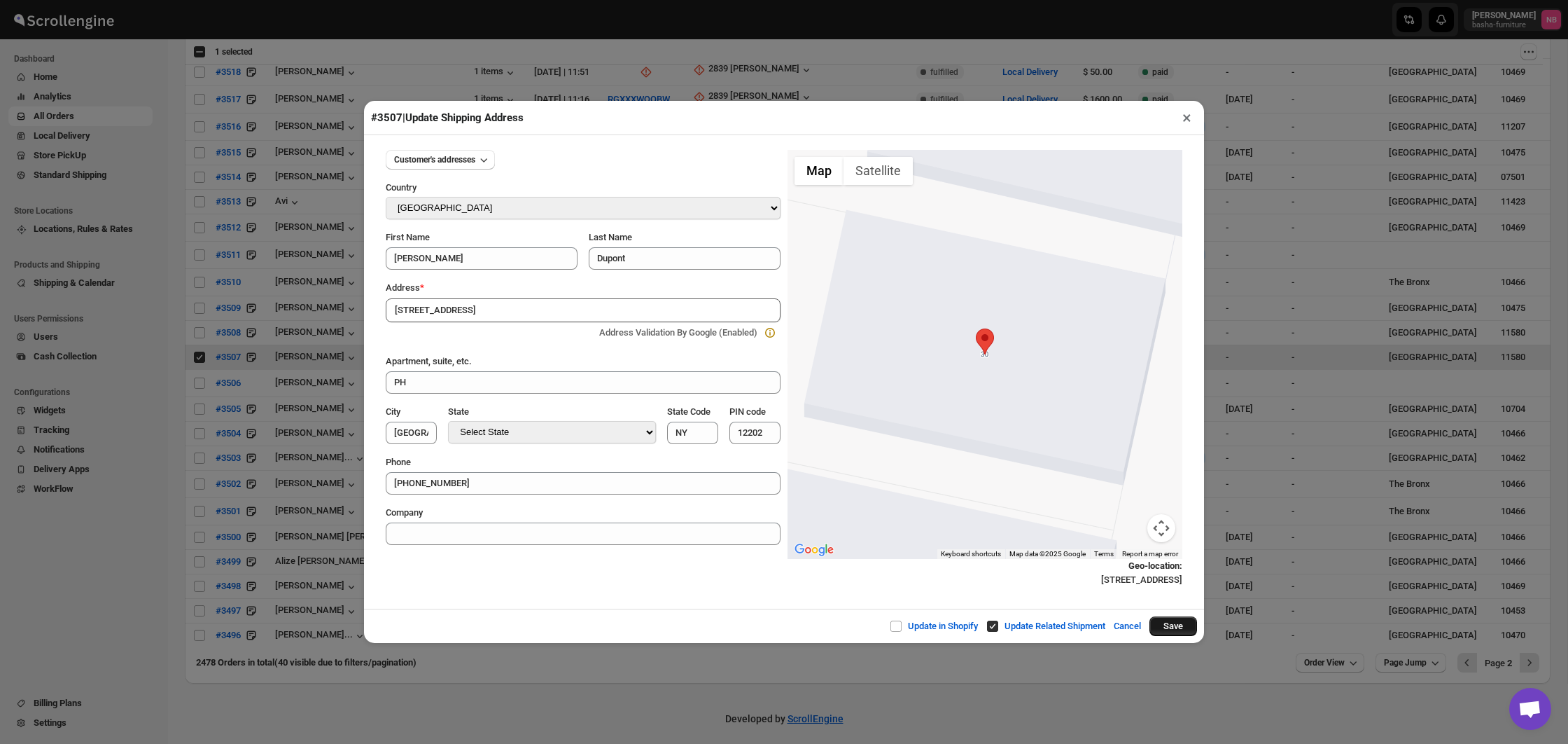
click at [1179, 626] on button "Save" at bounding box center [1172, 625] width 47 height 20
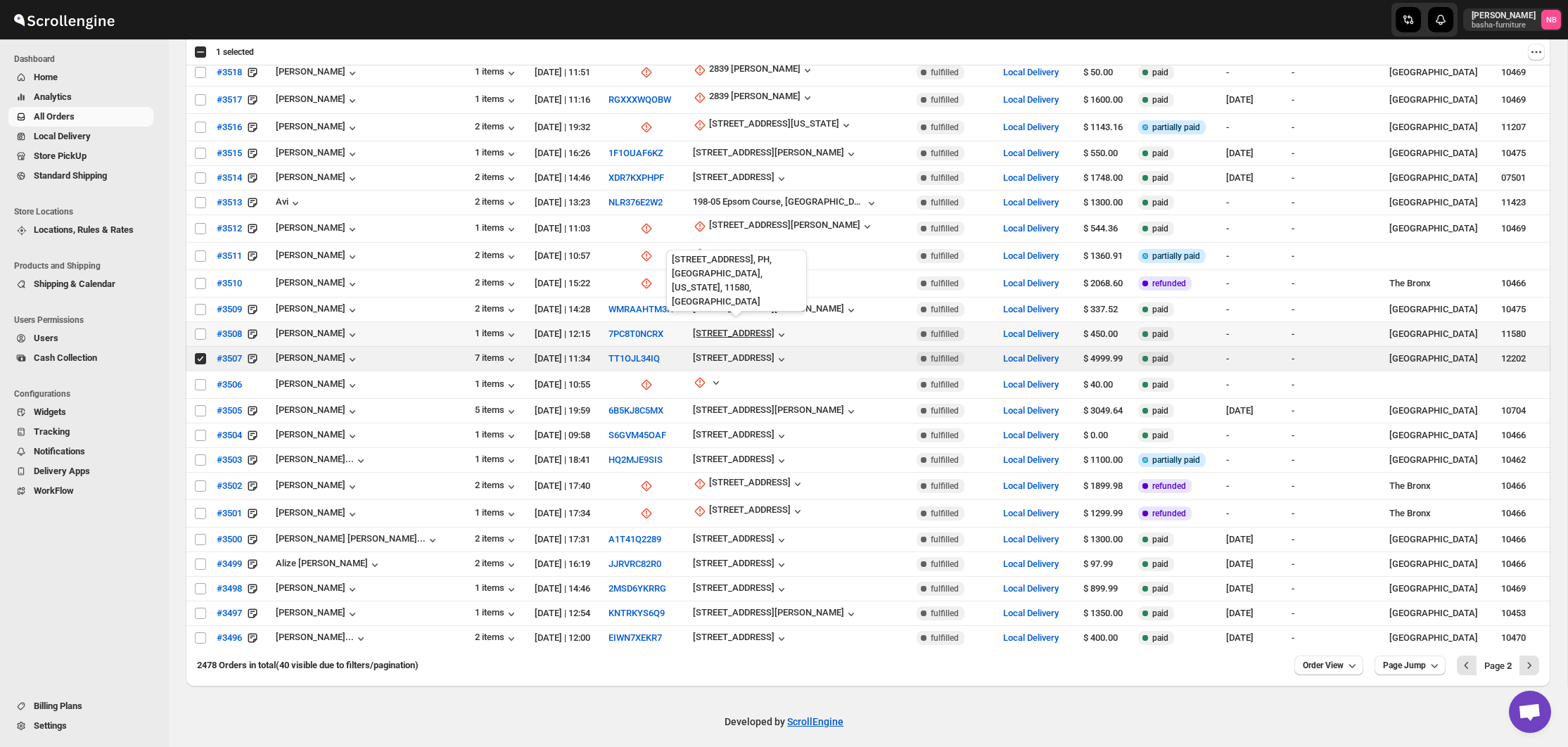
click at [734, 329] on div "[STREET_ADDRESS]" at bounding box center [734, 333] width 82 height 10
click at [734, 397] on span "Update manually" at bounding box center [746, 402] width 66 height 10
select select "US"
select select "[US_STATE]"
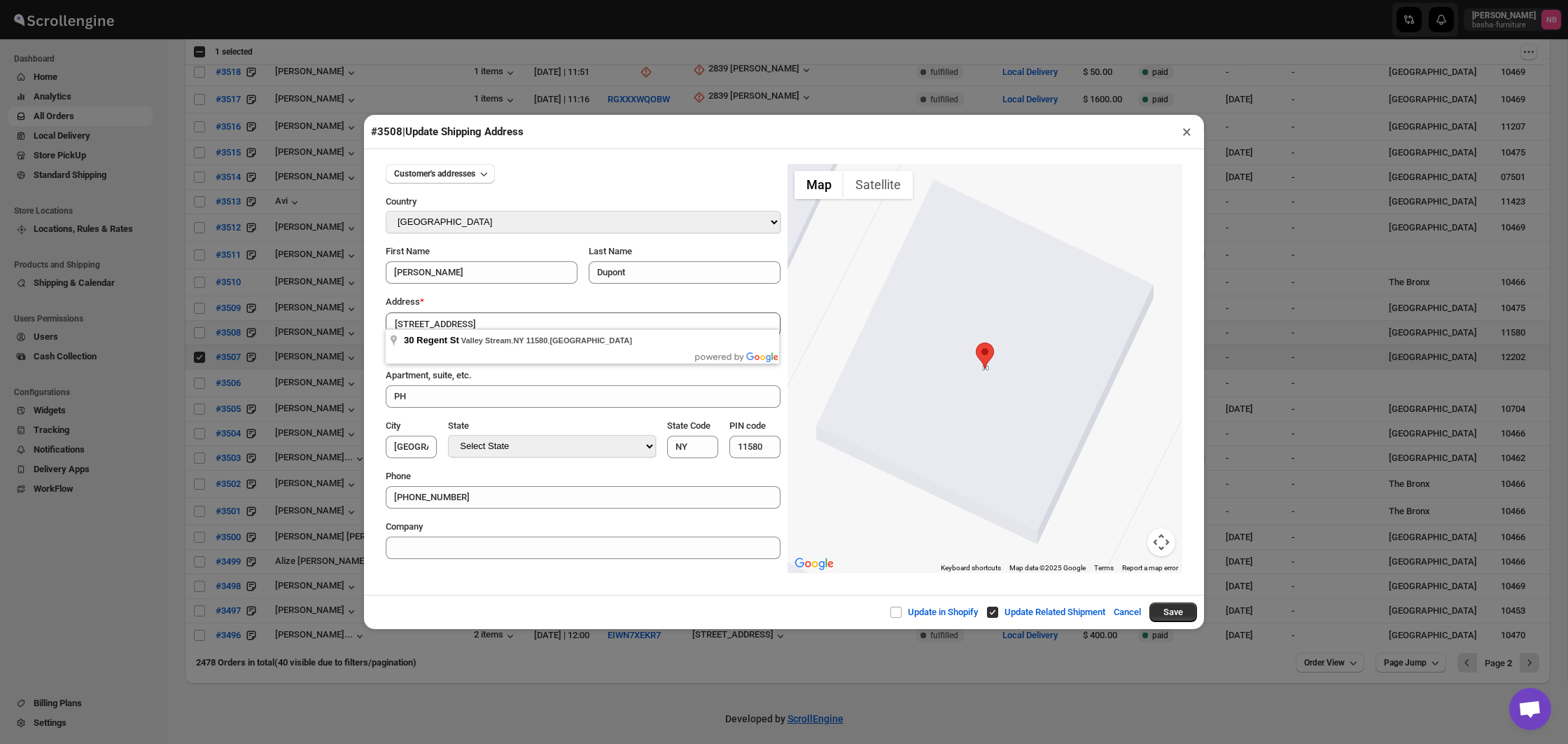
drag, startPoint x: 593, startPoint y: 315, endPoint x: 454, endPoint y: 315, distance: 139.0
click at [454, 315] on input "[STREET_ADDRESS]" at bounding box center [583, 324] width 395 height 24
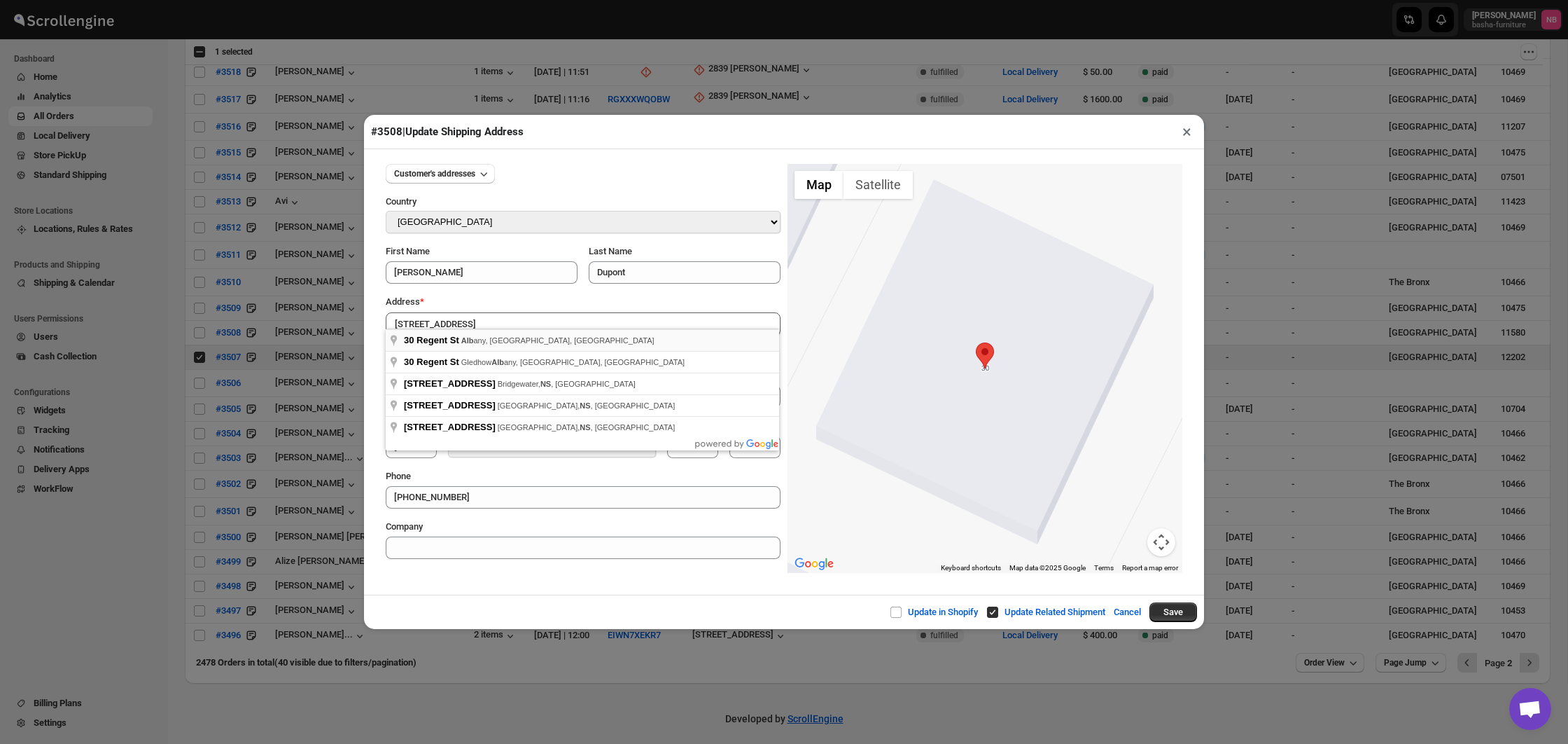
type input "[STREET_ADDRESS]"
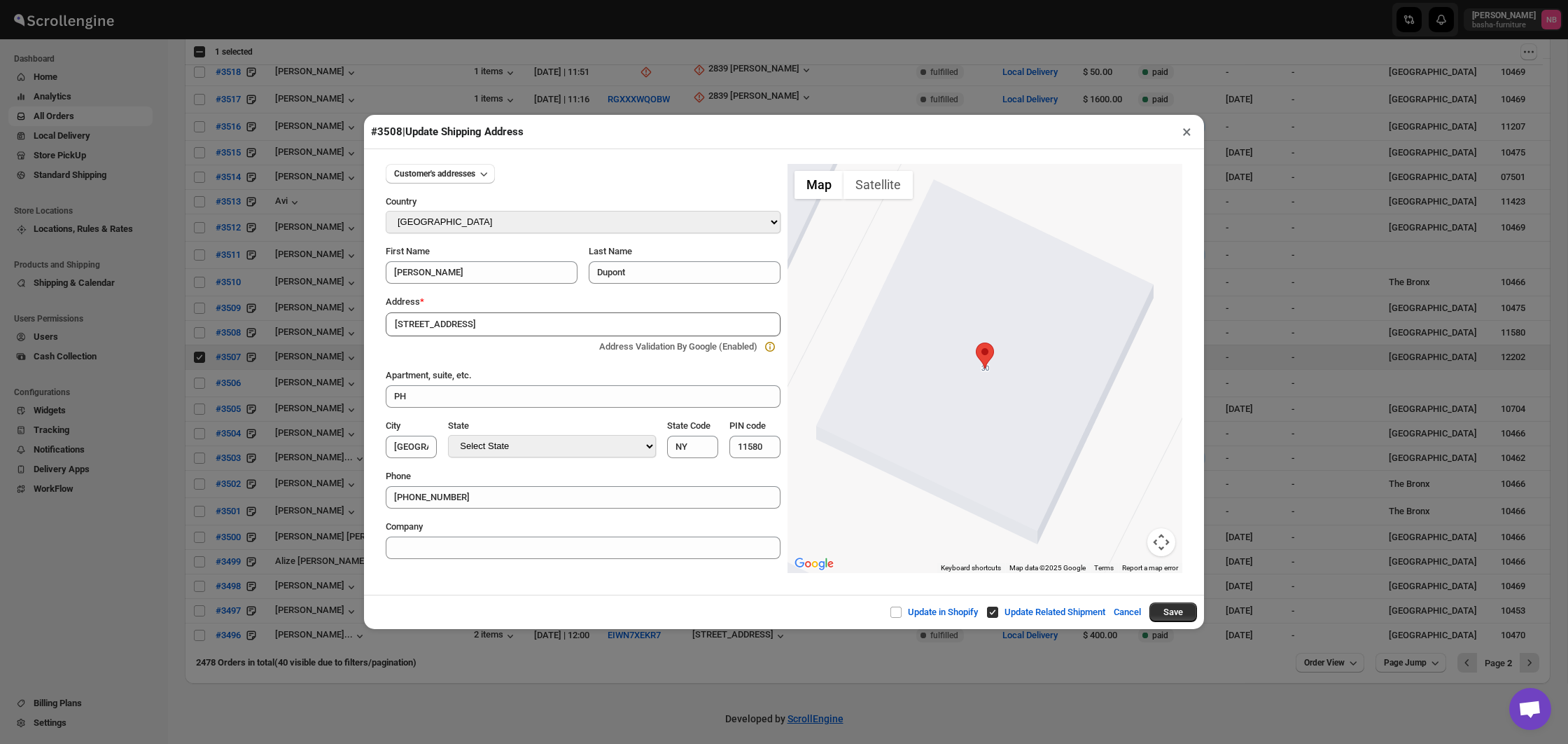
type input "[GEOGRAPHIC_DATA]"
type input "12202"
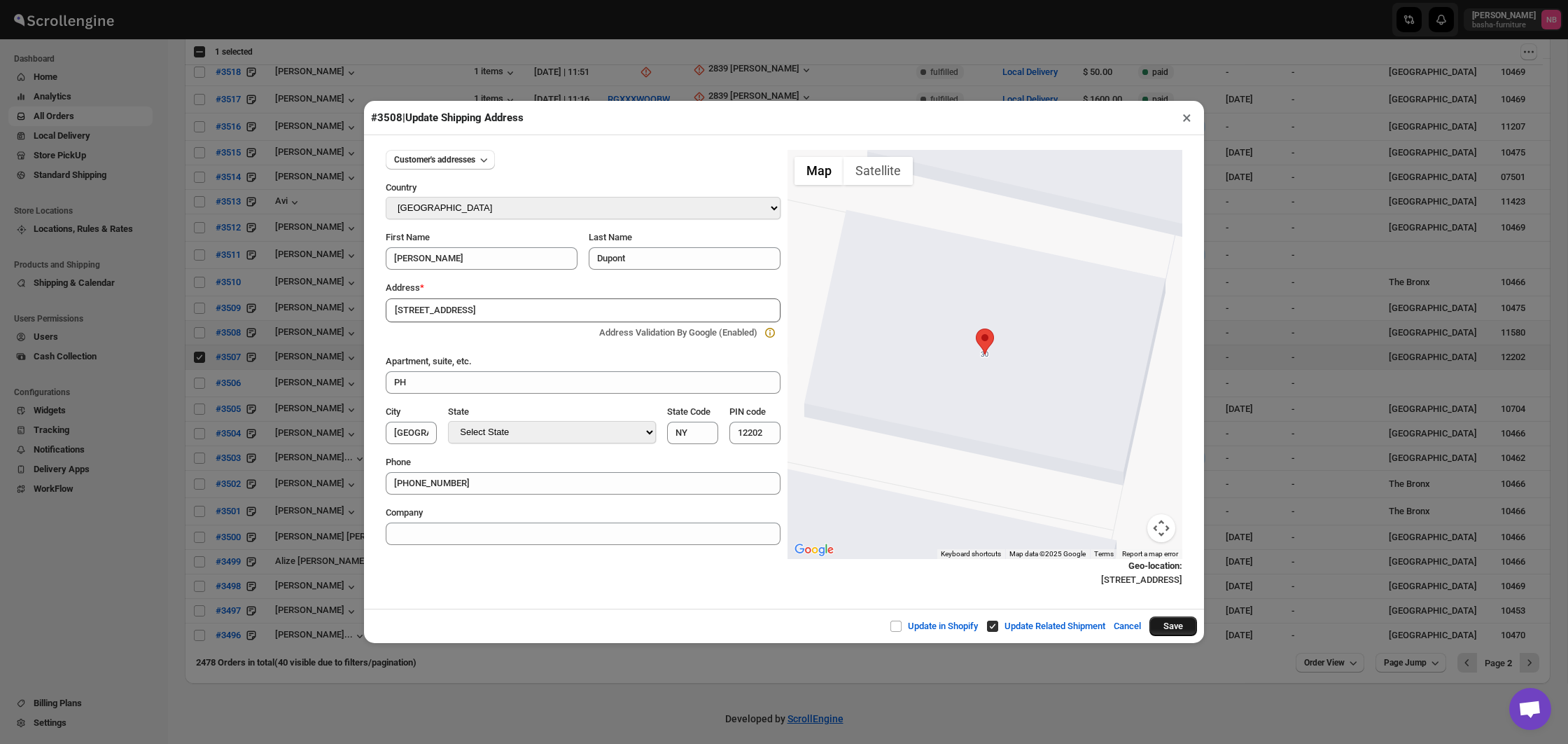
click at [1175, 625] on button "Save" at bounding box center [1172, 625] width 47 height 20
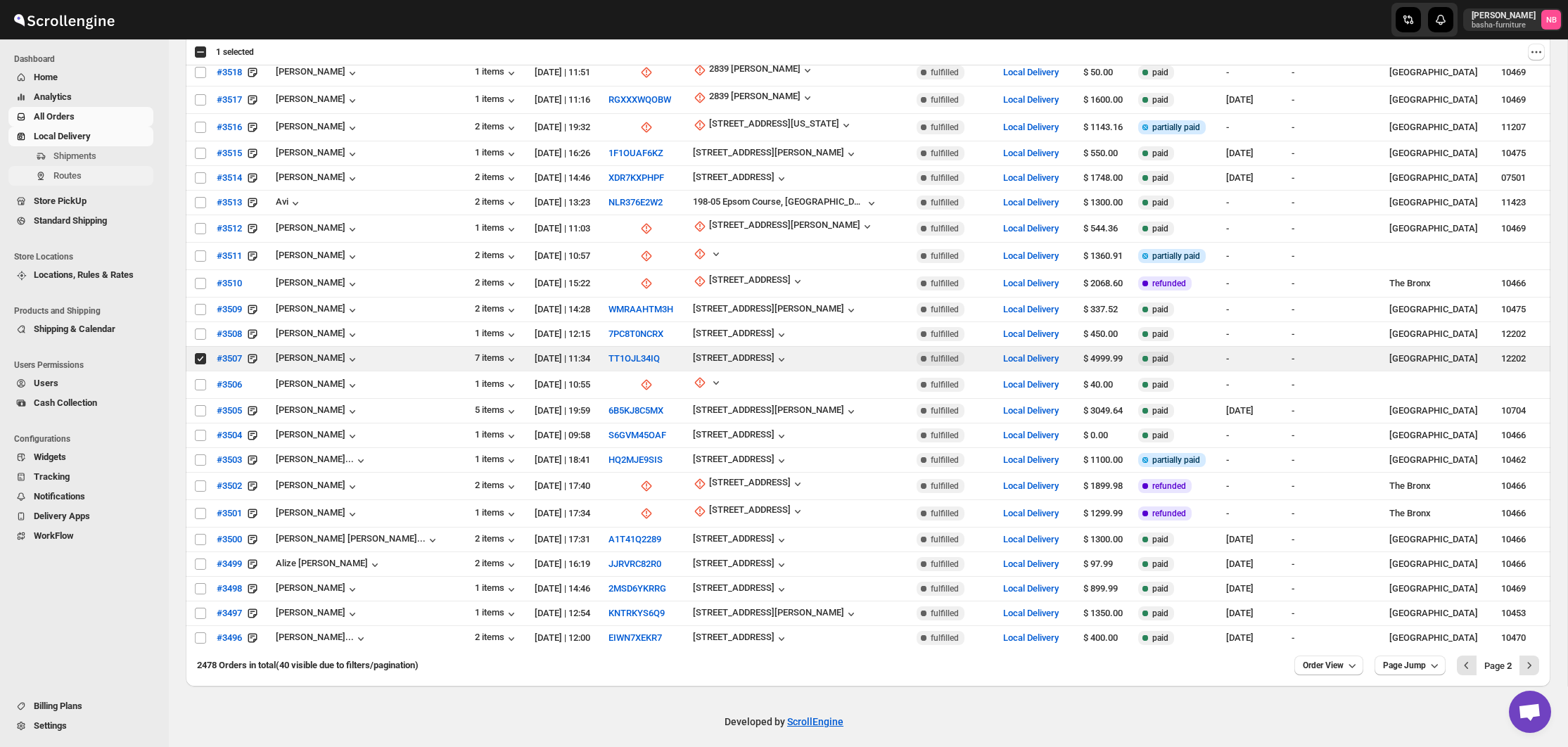
click at [93, 174] on span "Routes" at bounding box center [102, 176] width 97 height 14
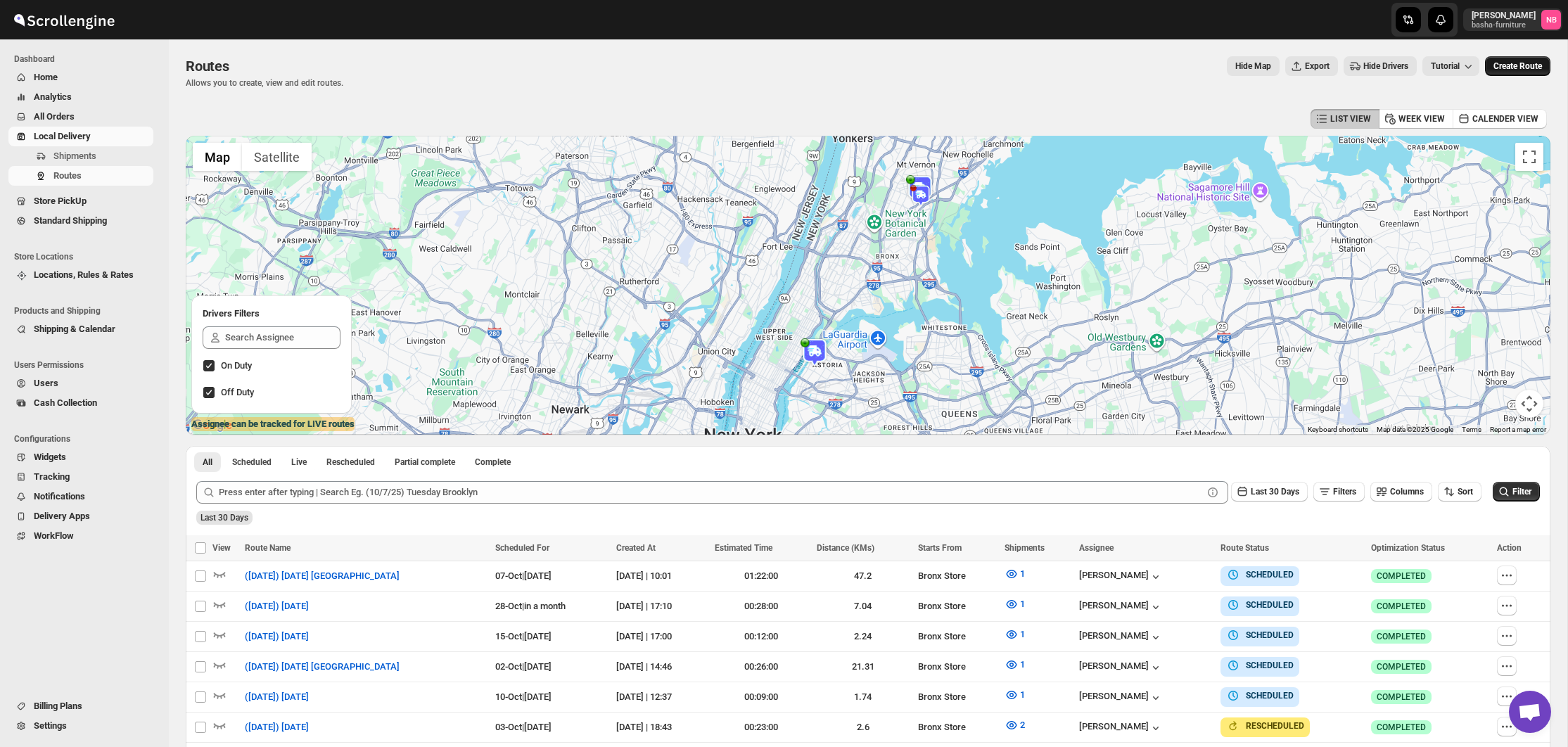
click at [1522, 72] on button "Create Route" at bounding box center [1517, 66] width 66 height 20
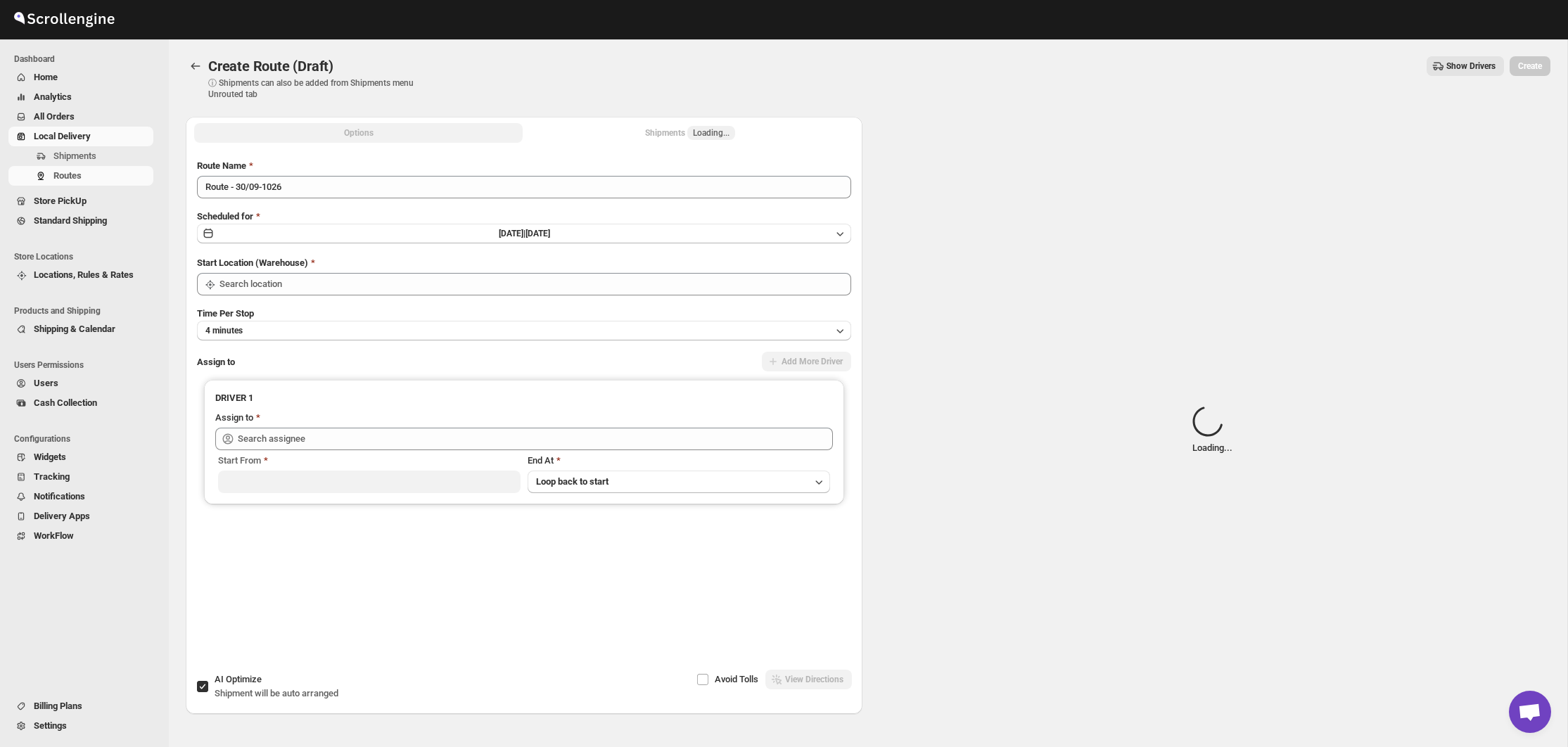
type input "Bronx Store"
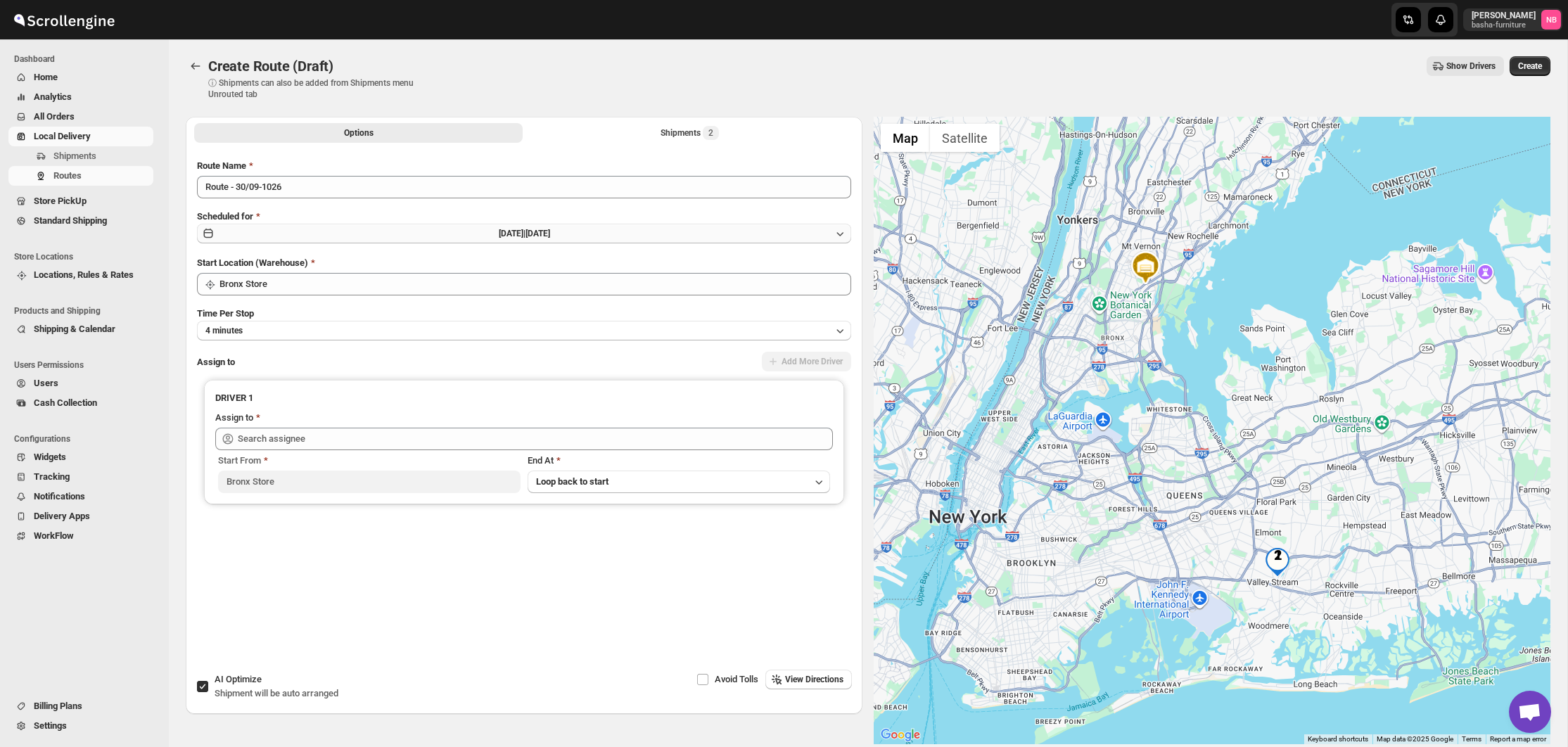
click at [513, 223] on button "[DATE] | [DATE]" at bounding box center [524, 233] width 654 height 20
click at [841, 265] on button "Show next month, October 2025" at bounding box center [833, 266] width 20 height 20
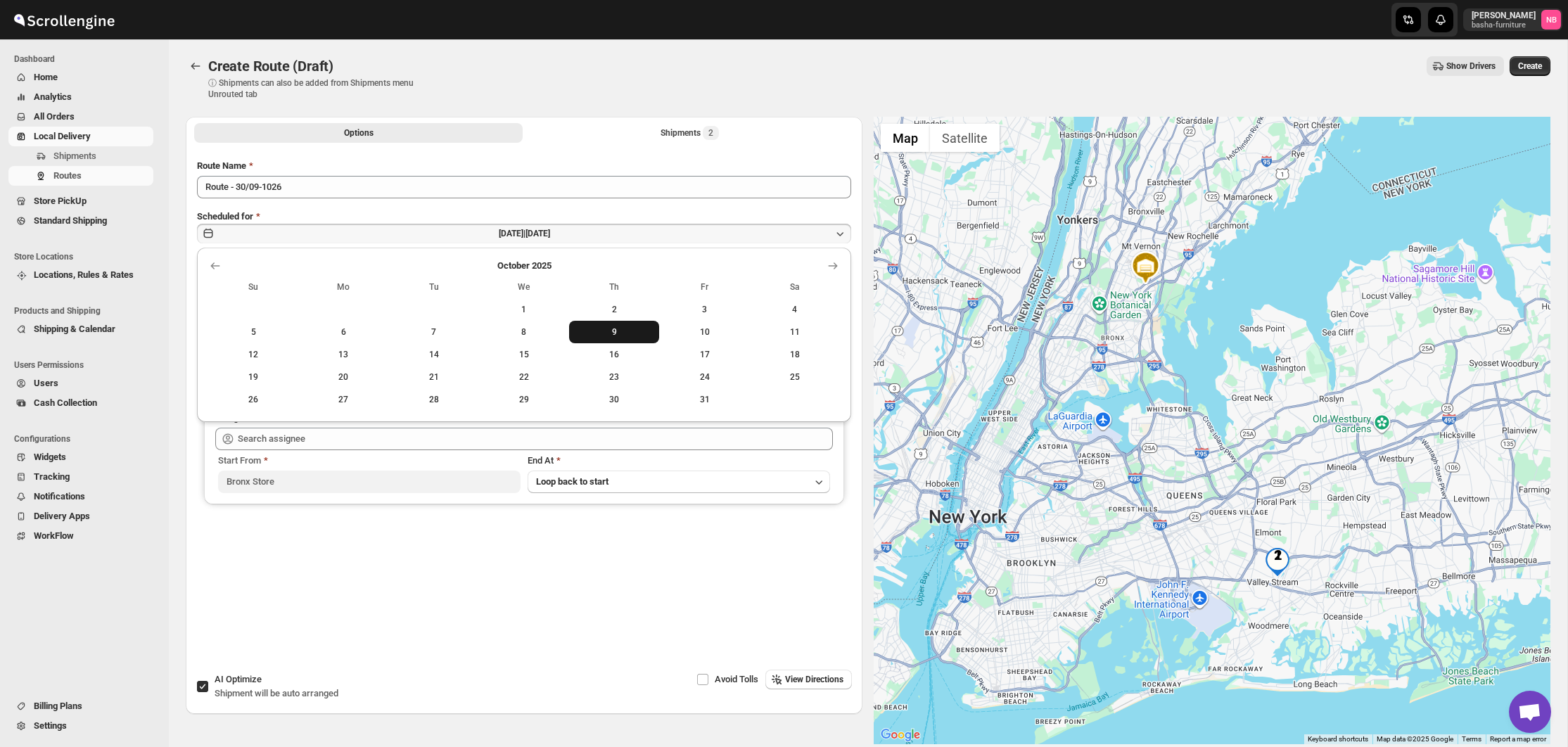
click at [625, 329] on span "9" at bounding box center [614, 331] width 79 height 11
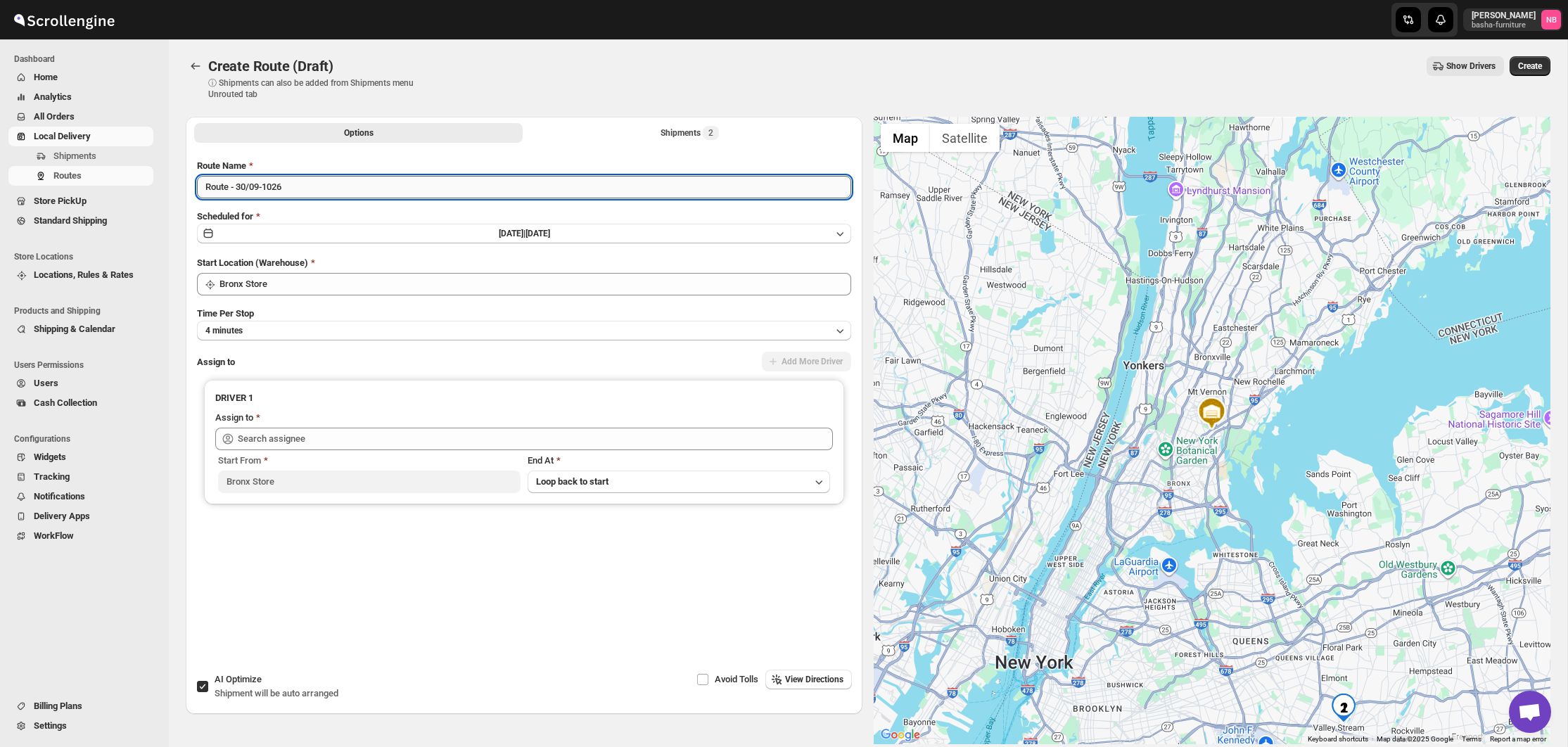
click at [483, 187] on input "Route - 30/09-1026" at bounding box center [524, 187] width 654 height 22
click at [483, 188] on input "Route - 30/09-1026" at bounding box center [524, 187] width 654 height 22
type input "([DATE]) [DATE] [GEOGRAPHIC_DATA]"
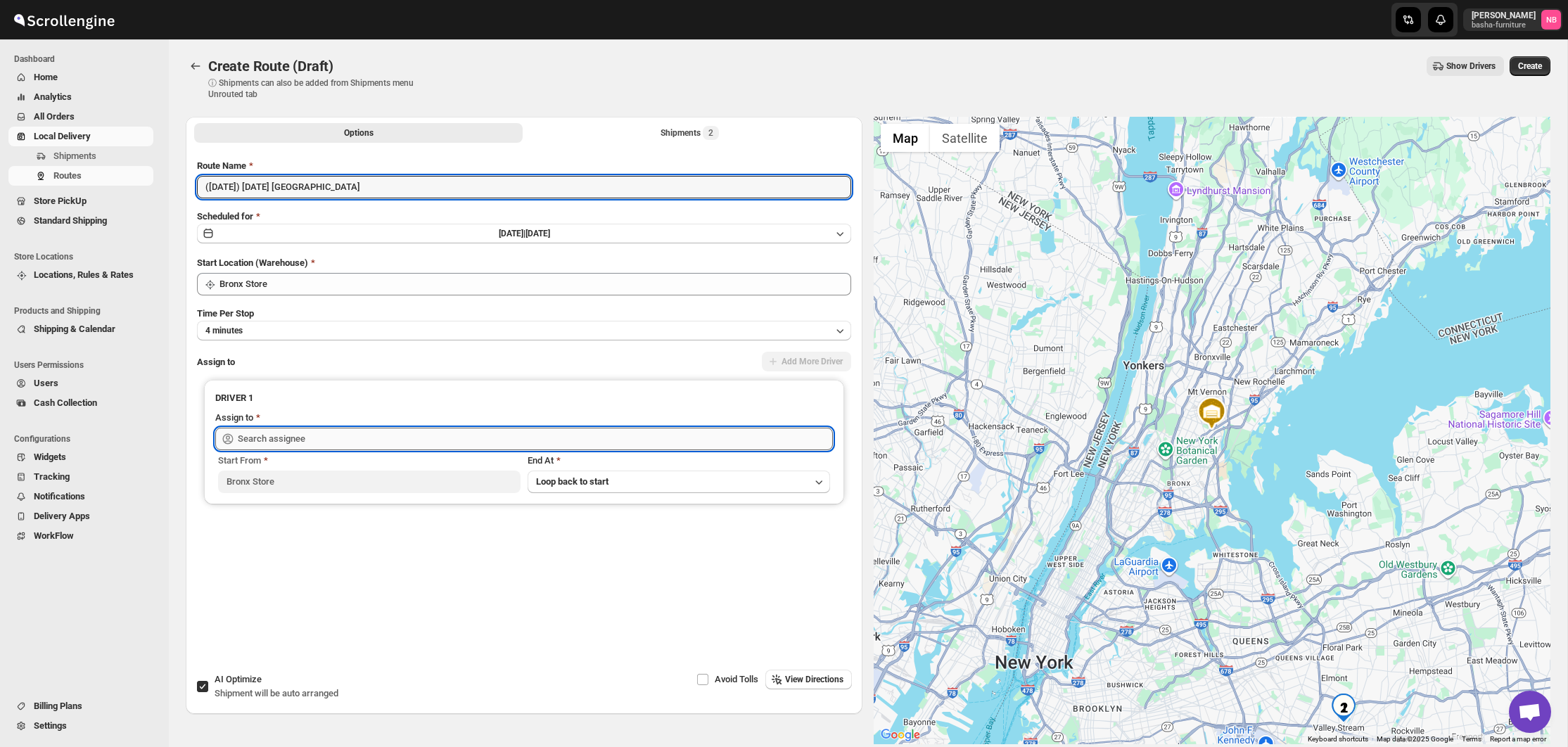
drag, startPoint x: 300, startPoint y: 438, endPoint x: 297, endPoint y: 447, distance: 9.5
click at [300, 438] on input "text" at bounding box center [534, 439] width 595 height 22
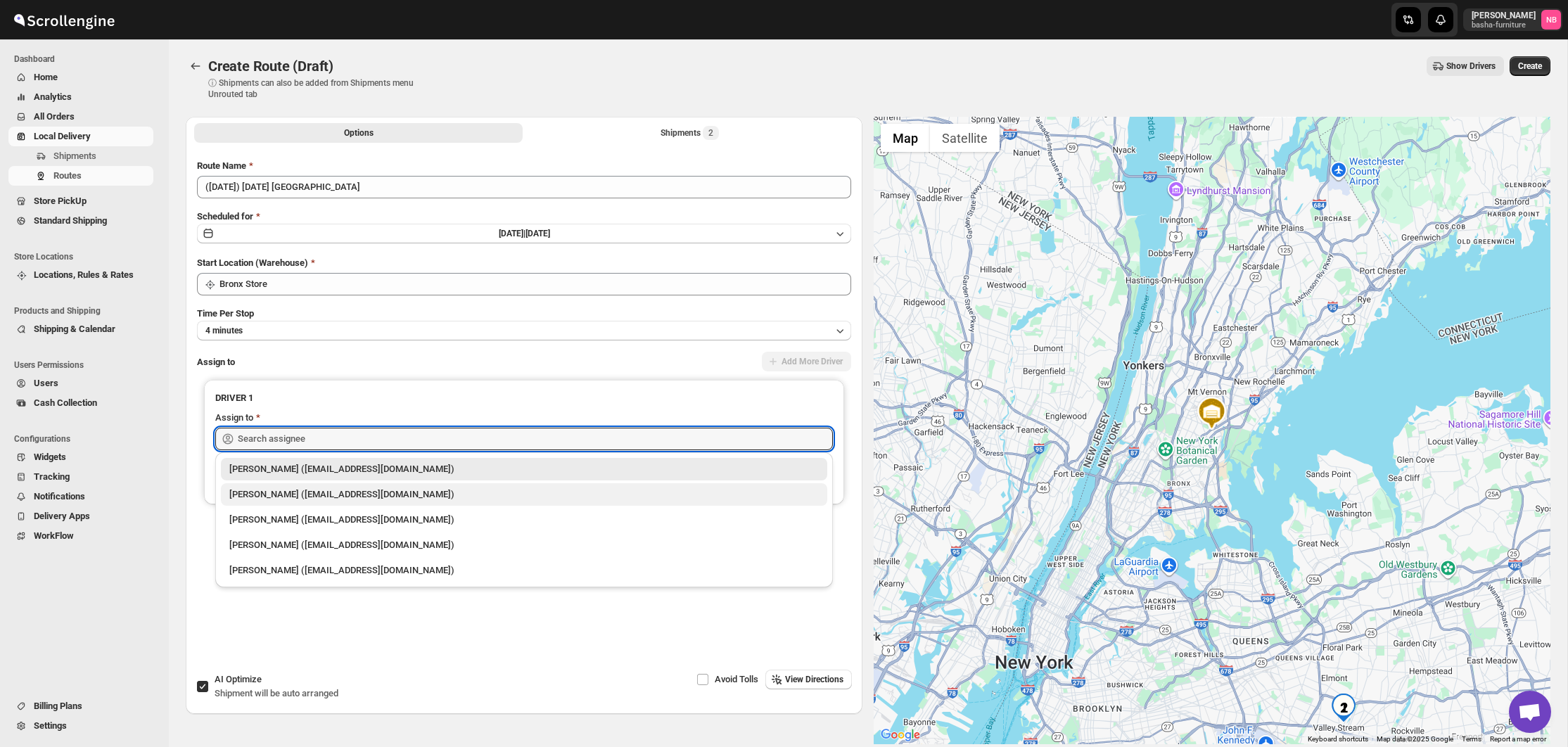
click at [283, 486] on div "[PERSON_NAME] ([EMAIL_ADDRESS][DOMAIN_NAME])" at bounding box center [524, 494] width 607 height 22
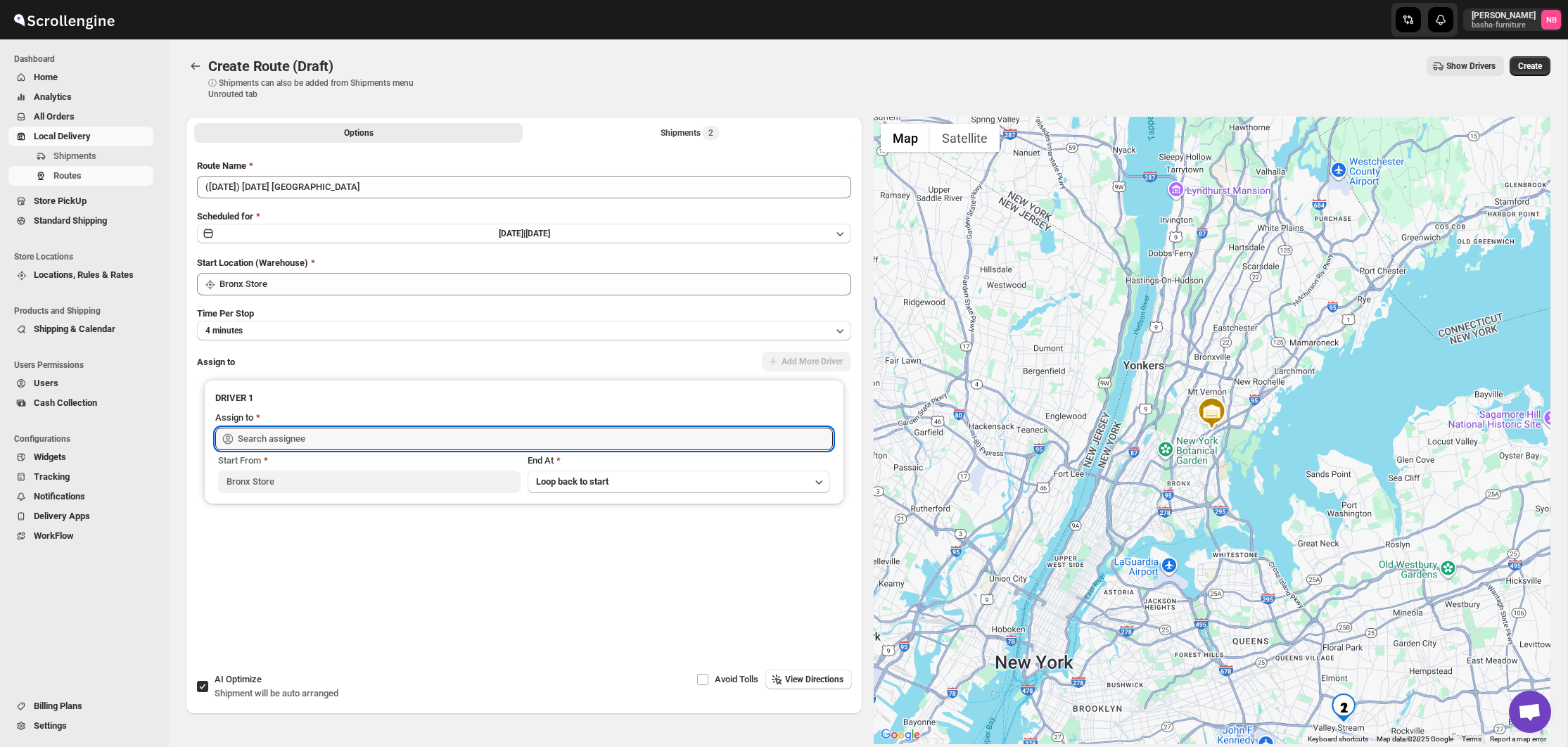
type input "[PERSON_NAME] ([EMAIL_ADDRESS][DOMAIN_NAME])"
click at [583, 132] on button "Shipments 2" at bounding box center [690, 133] width 329 height 20
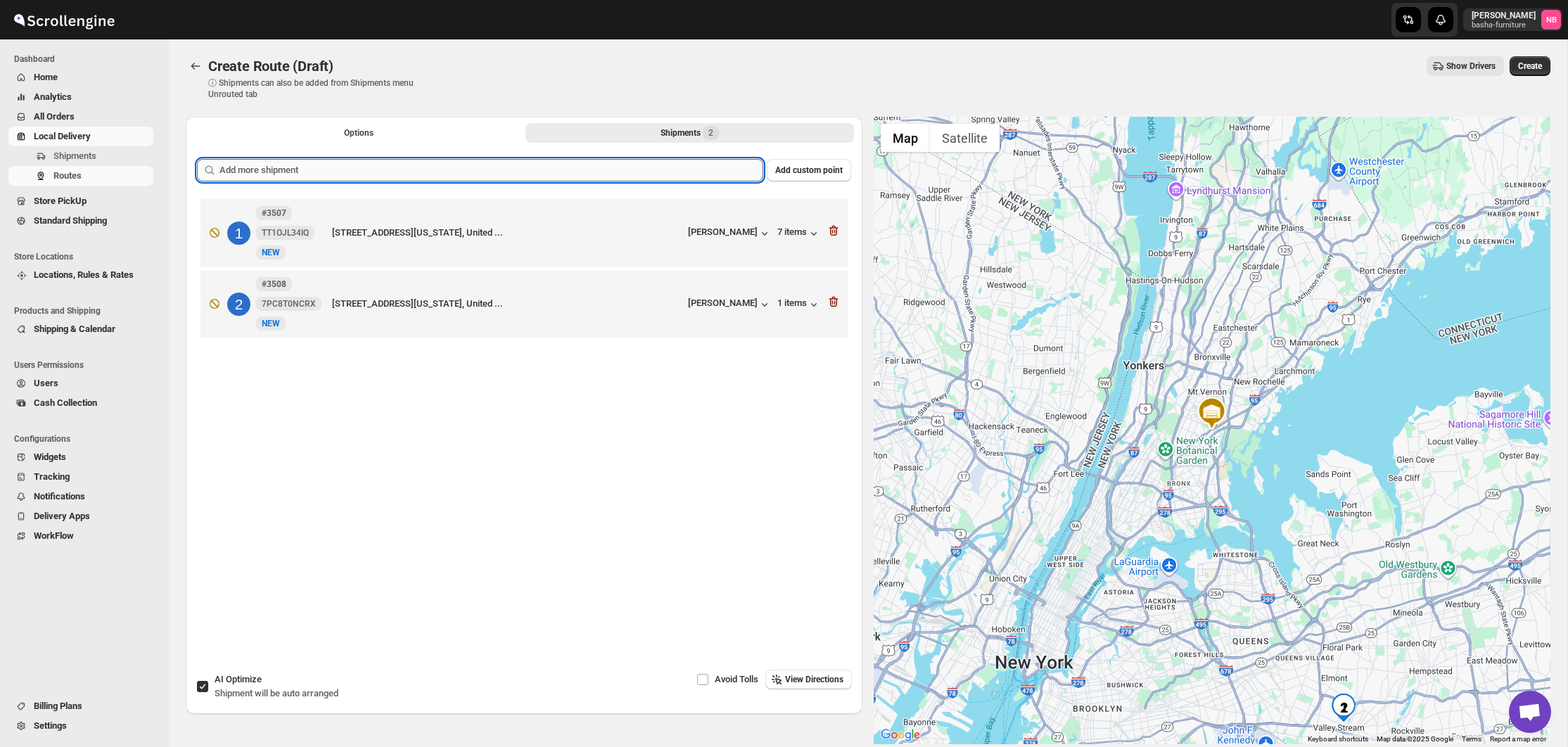
click at [556, 161] on input "text" at bounding box center [491, 170] width 544 height 22
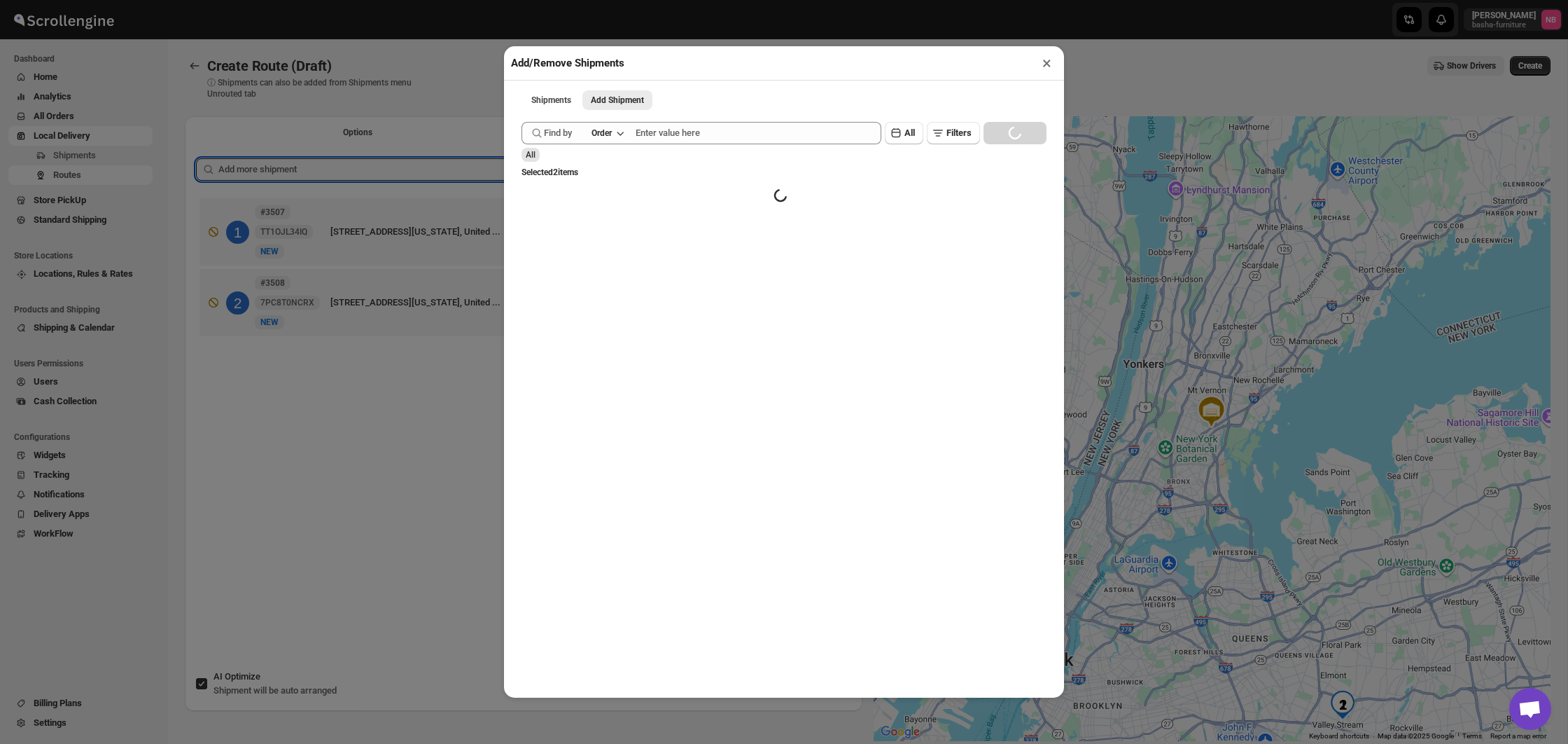
click at [315, 429] on div "Add/Remove Shipments × Shipments Add Shipment More views Shipments Add Shipment…" at bounding box center [784, 372] width 1568 height 744
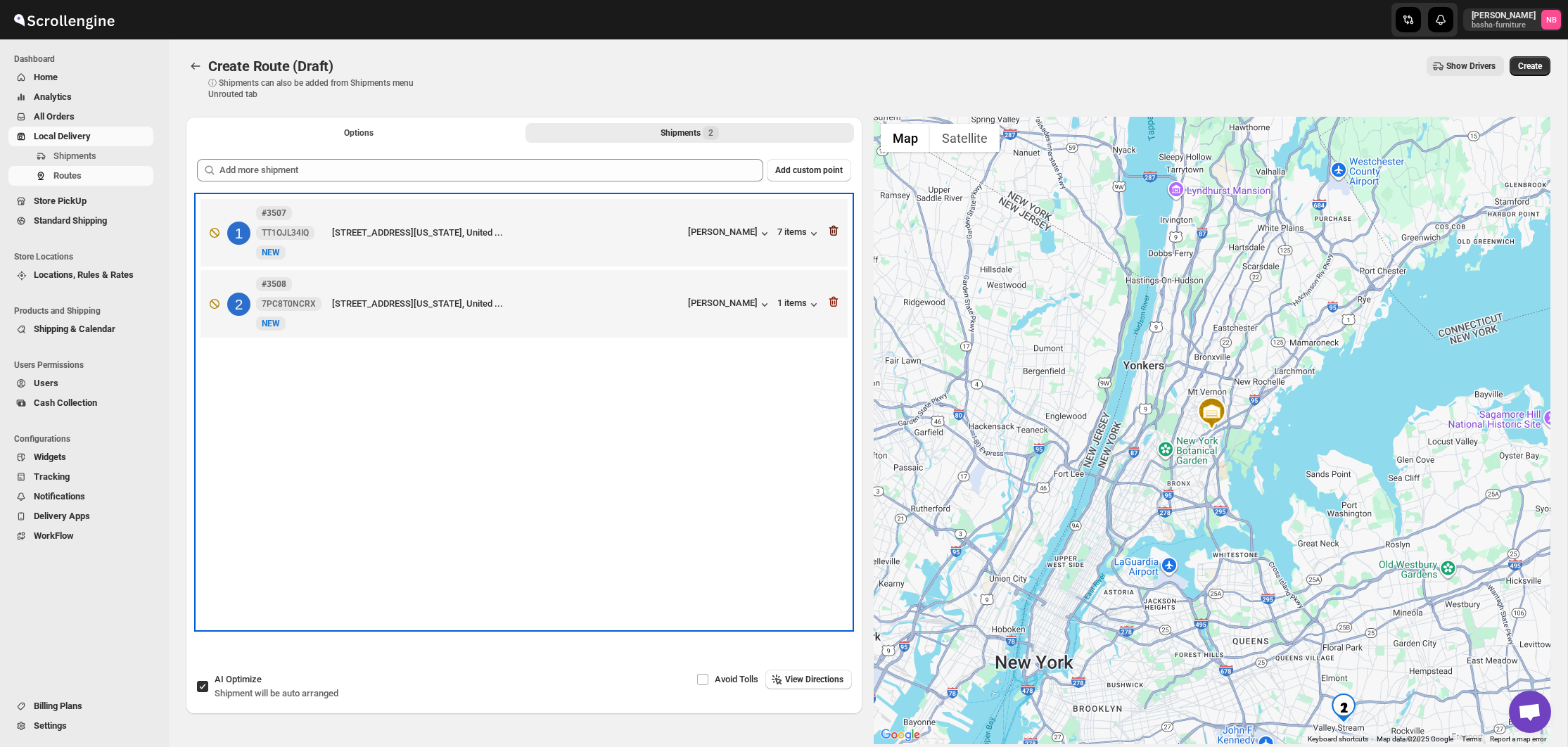
click at [828, 229] on icon "button" at bounding box center [834, 230] width 14 height 14
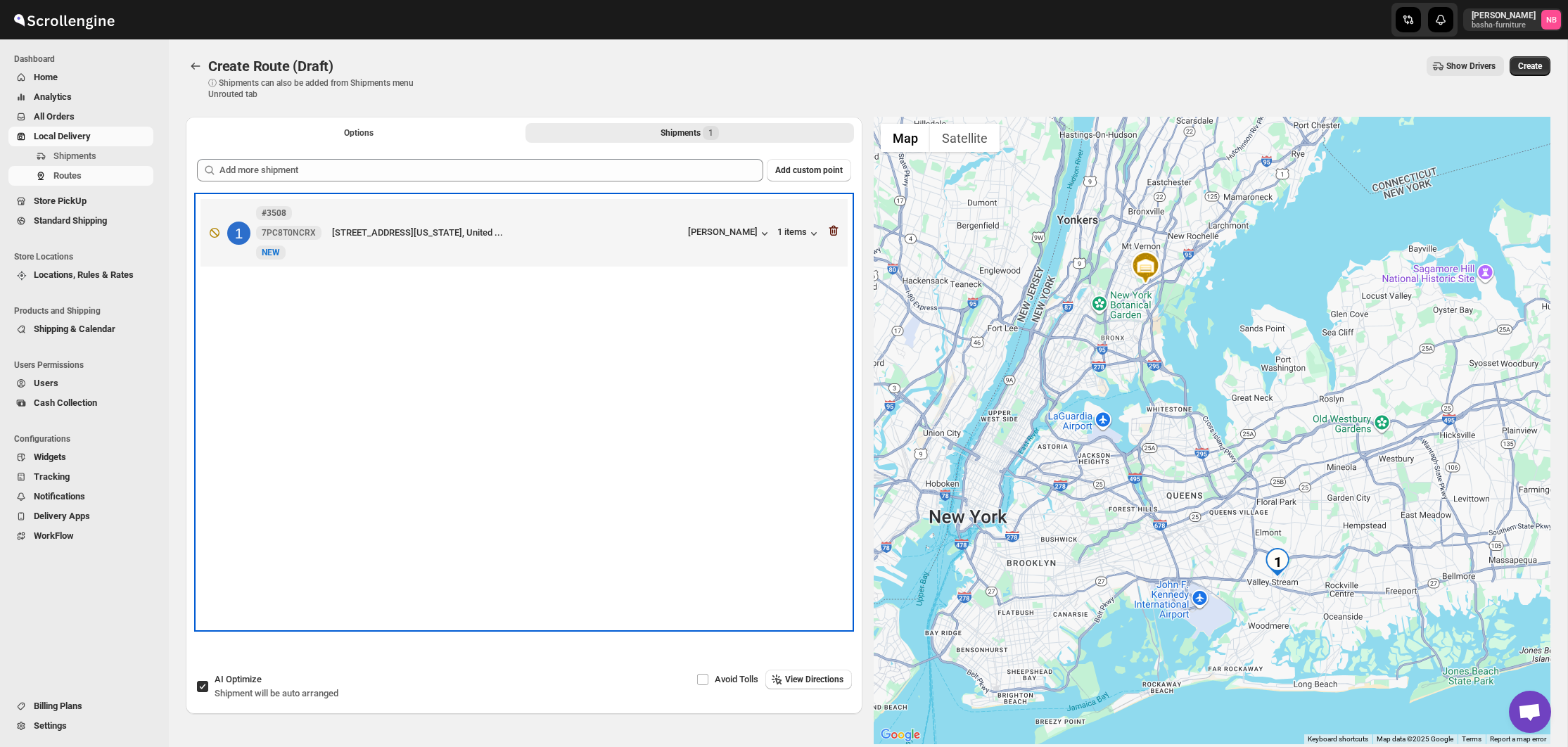
click at [834, 233] on icon "button" at bounding box center [834, 230] width 14 height 14
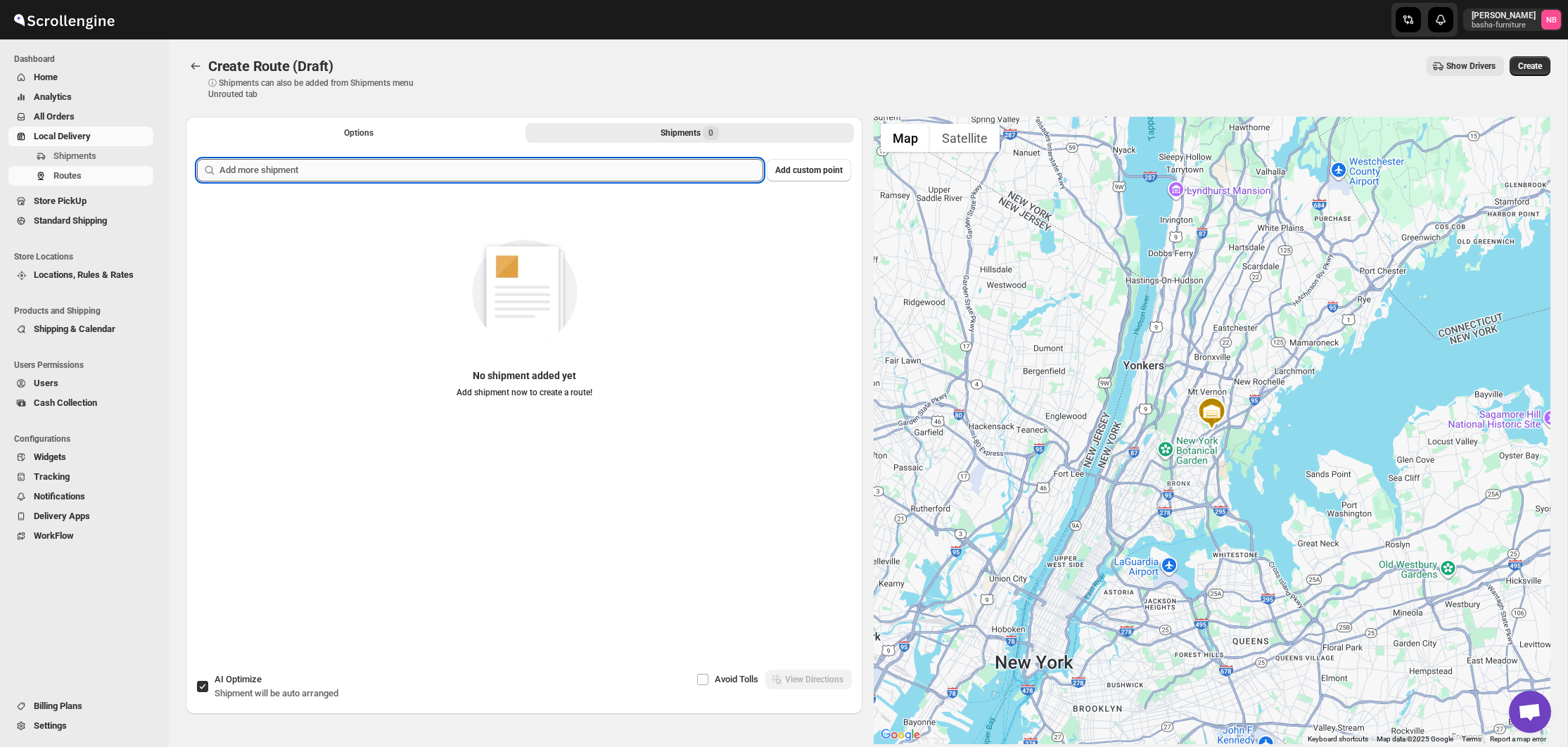
click at [572, 177] on input "text" at bounding box center [491, 170] width 544 height 22
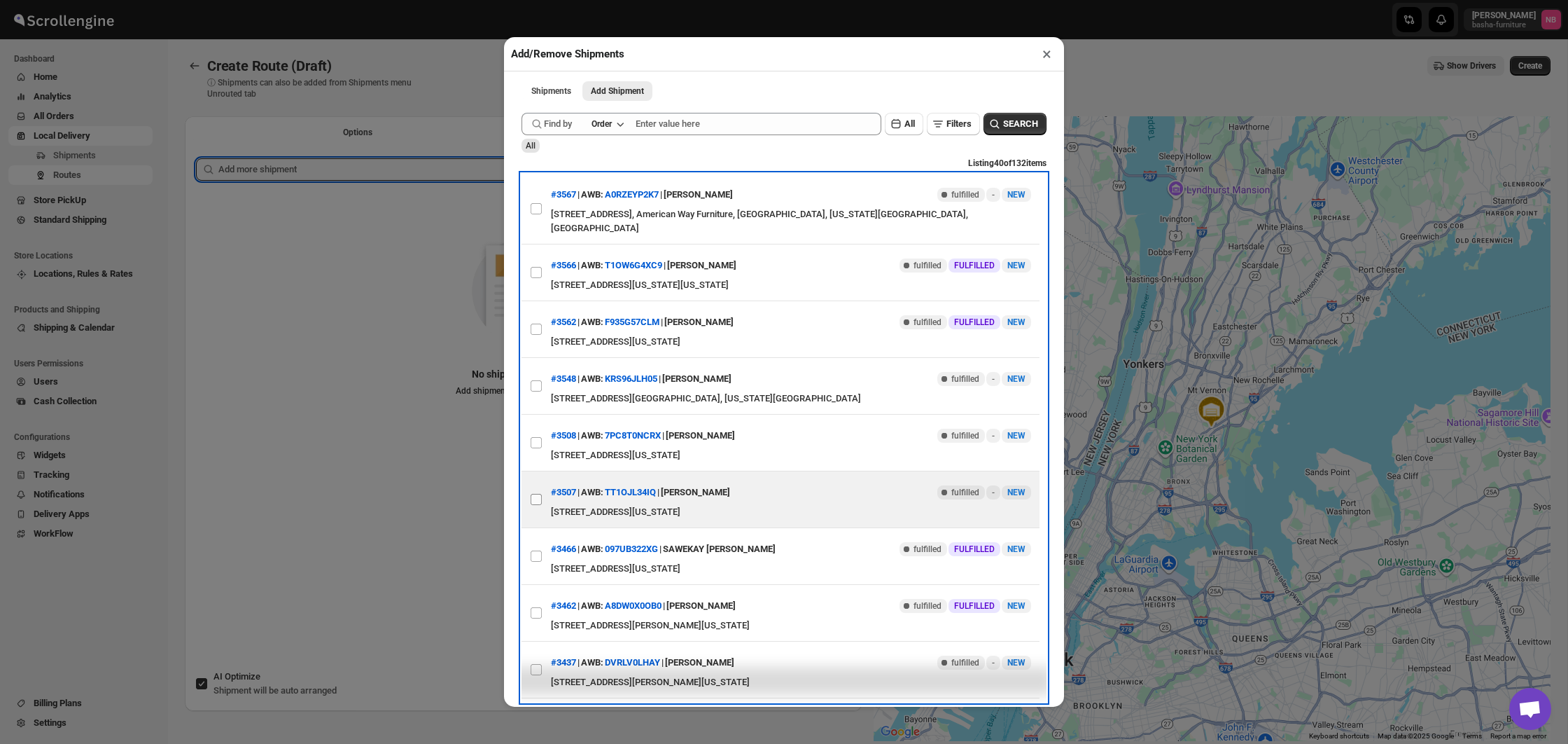
drag, startPoint x: 541, startPoint y: 502, endPoint x: 541, endPoint y: 489, distance: 13.0
click at [541, 502] on input "View details for 68dbe83802c94fc1c02bed4e" at bounding box center [536, 499] width 11 height 11
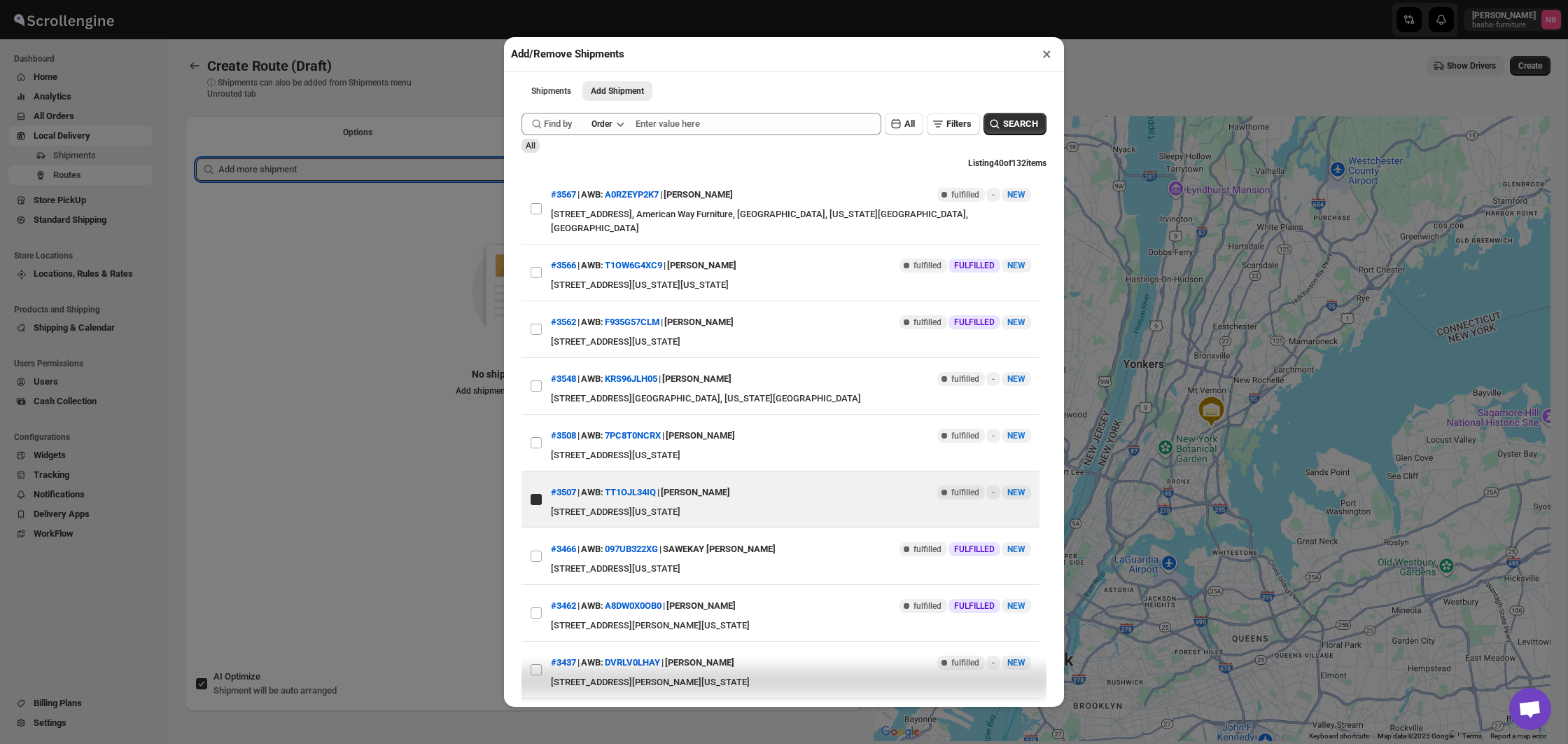
checkbox input "true"
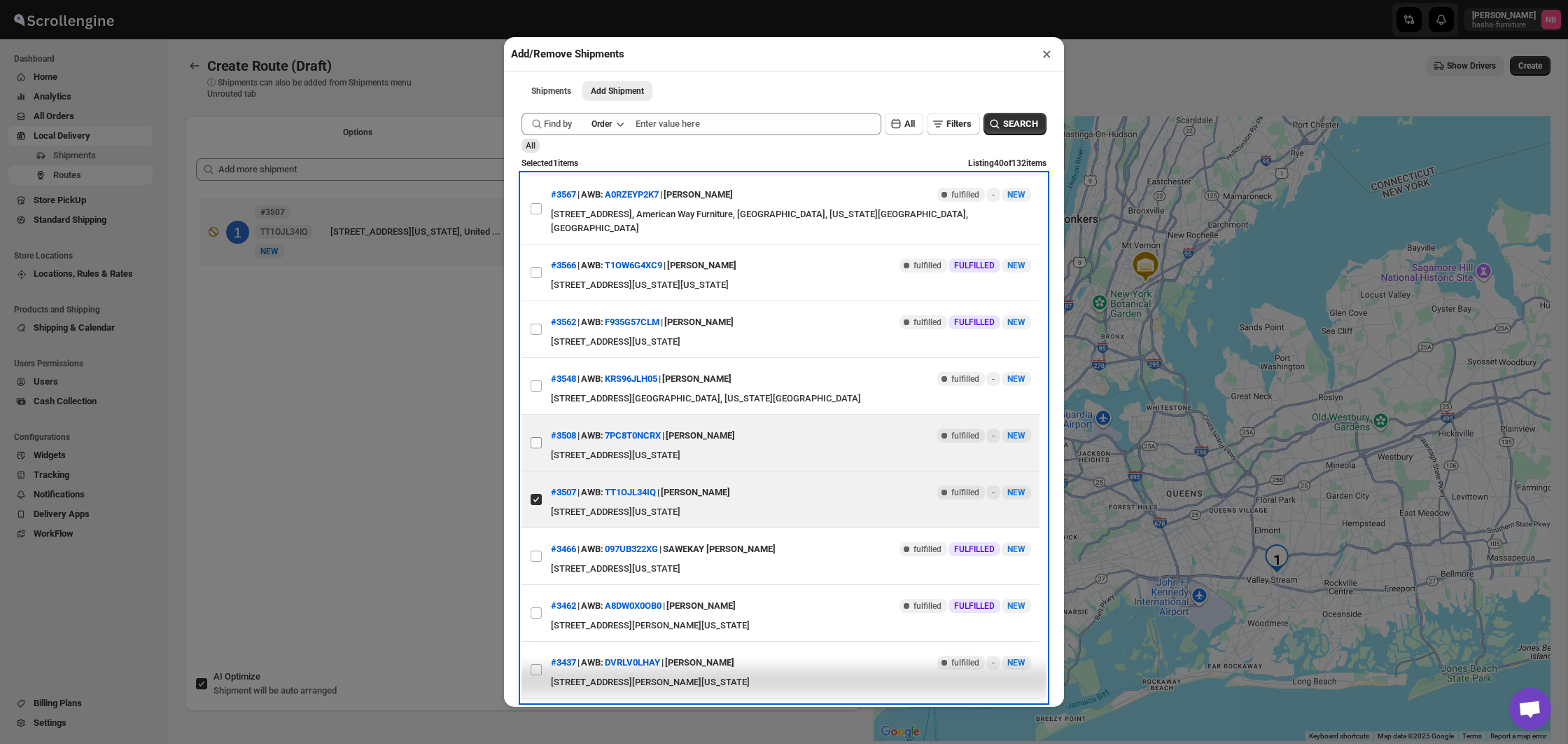
click at [538, 448] on span at bounding box center [536, 442] width 13 height 13
click at [538, 448] on input "View details for 68dbe84102c94fc1c02bed4f" at bounding box center [536, 442] width 11 height 11
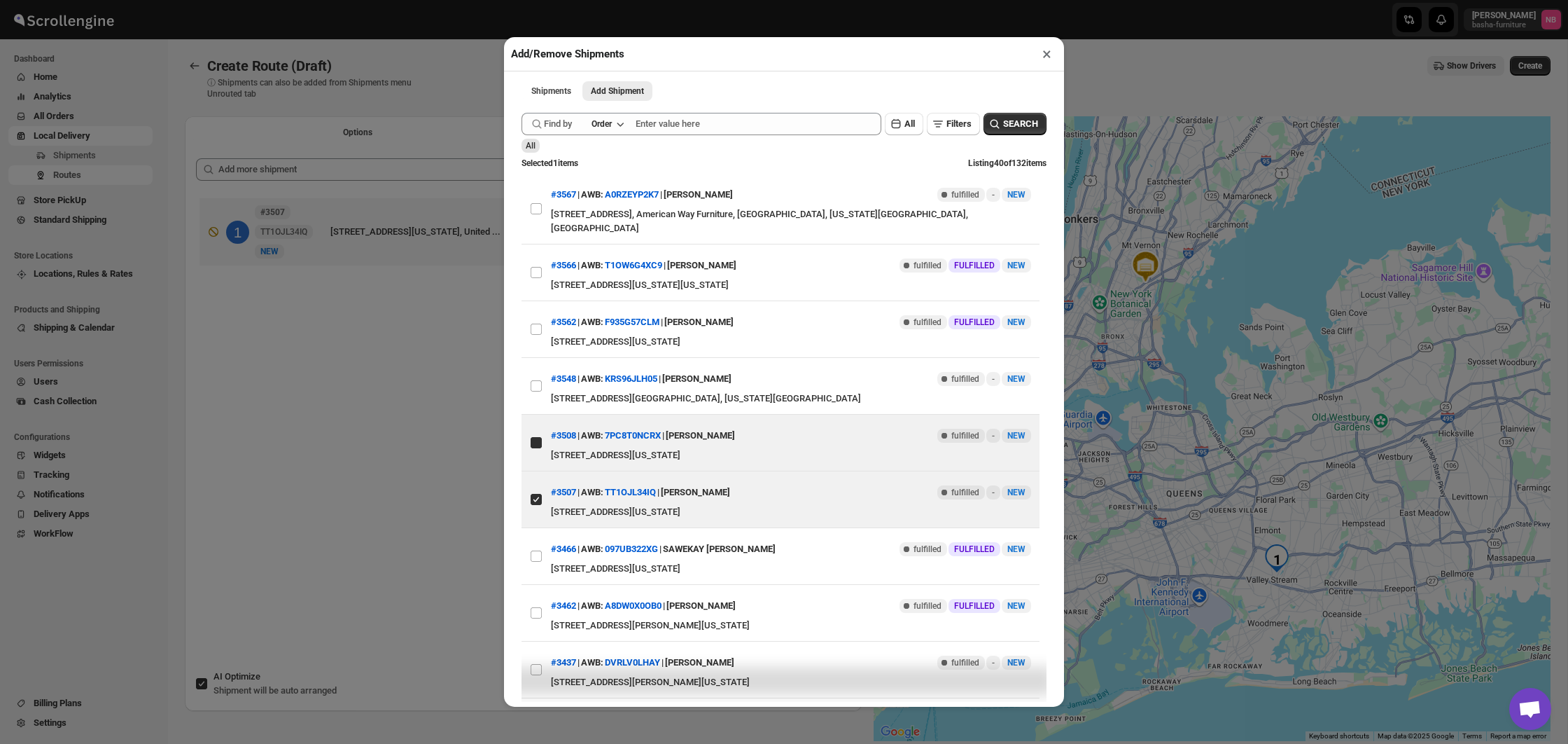
checkbox input "true"
click at [325, 497] on div "Add/Remove Shipments × Shipments Add Shipment More views Shipments Add Shipment…" at bounding box center [784, 372] width 1568 height 744
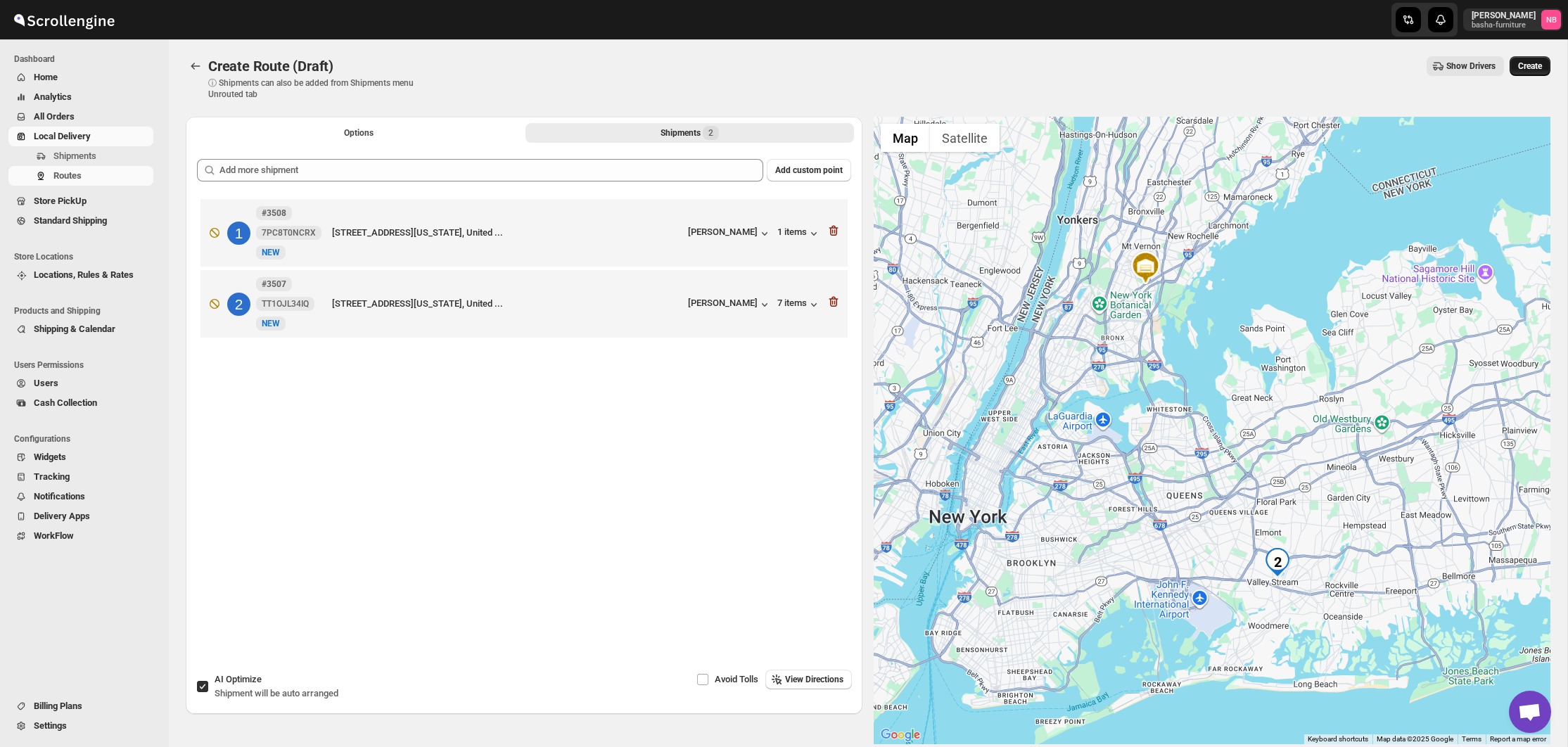
click at [1527, 72] on button "Create" at bounding box center [1529, 66] width 41 height 20
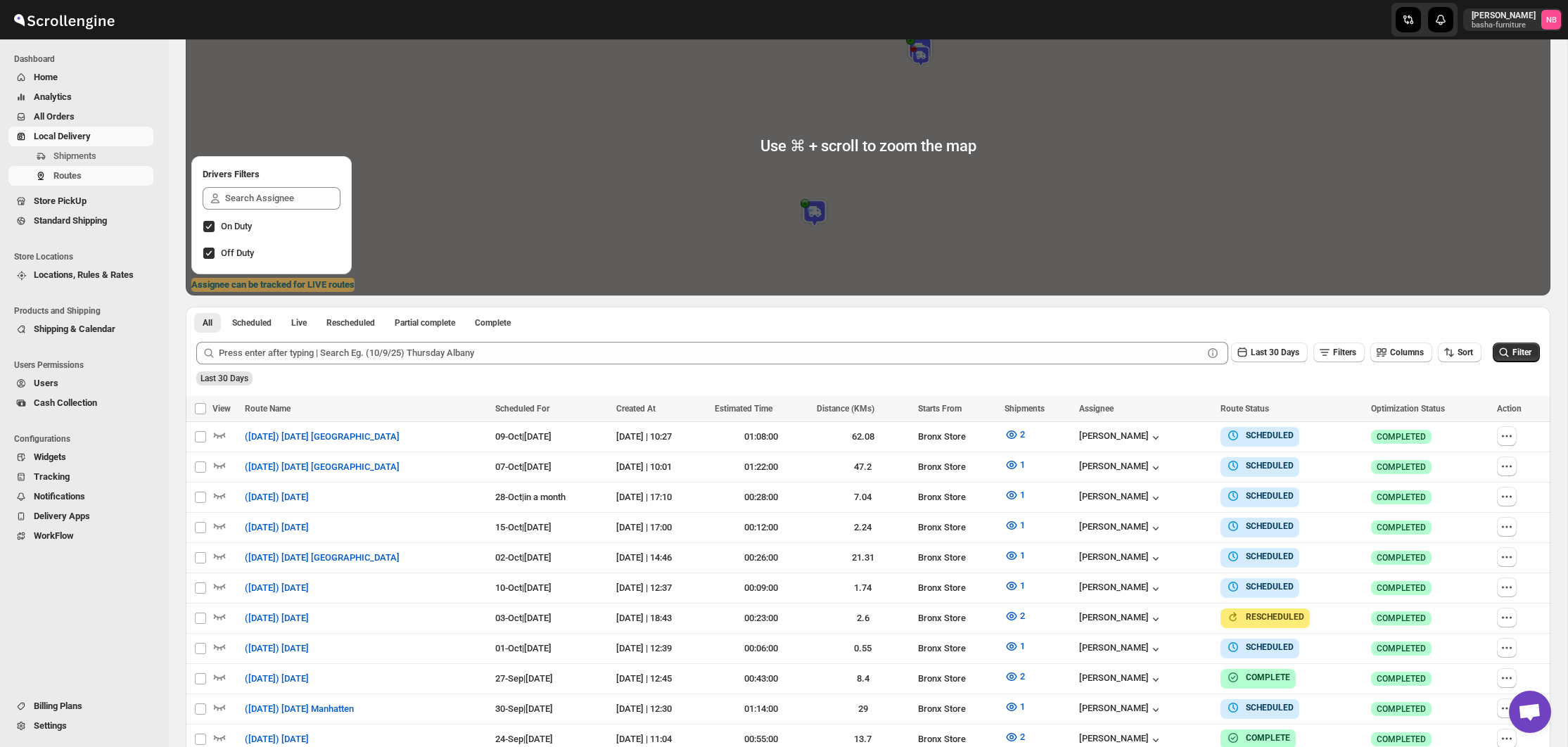
scroll to position [211, 0]
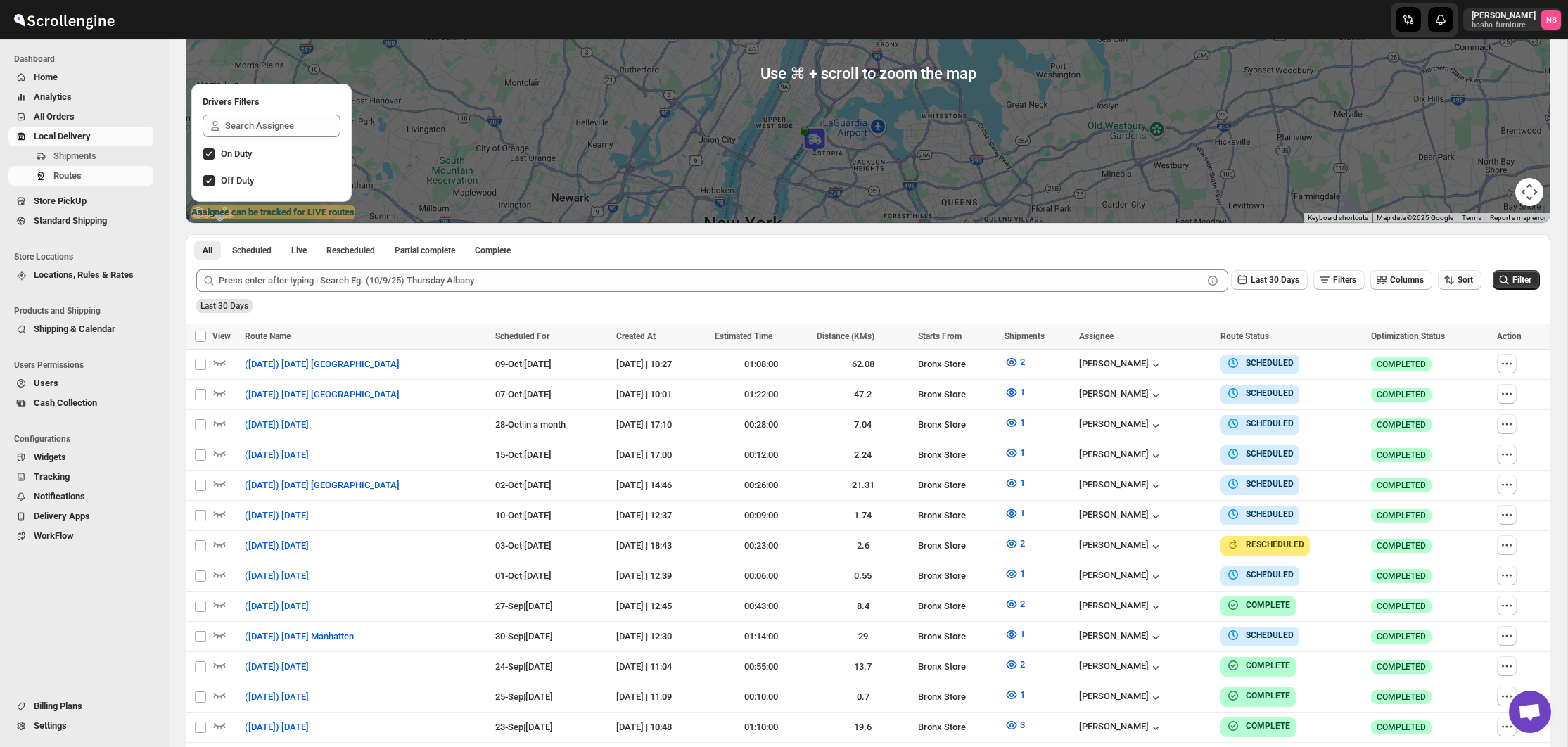
click at [1459, 281] on span "Sort" at bounding box center [1465, 279] width 16 height 9
drag, startPoint x: 1447, startPoint y: 352, endPoint x: 1349, endPoint y: 299, distance: 111.4
click at [1447, 352] on div "Due Date" at bounding box center [1434, 355] width 37 height 14
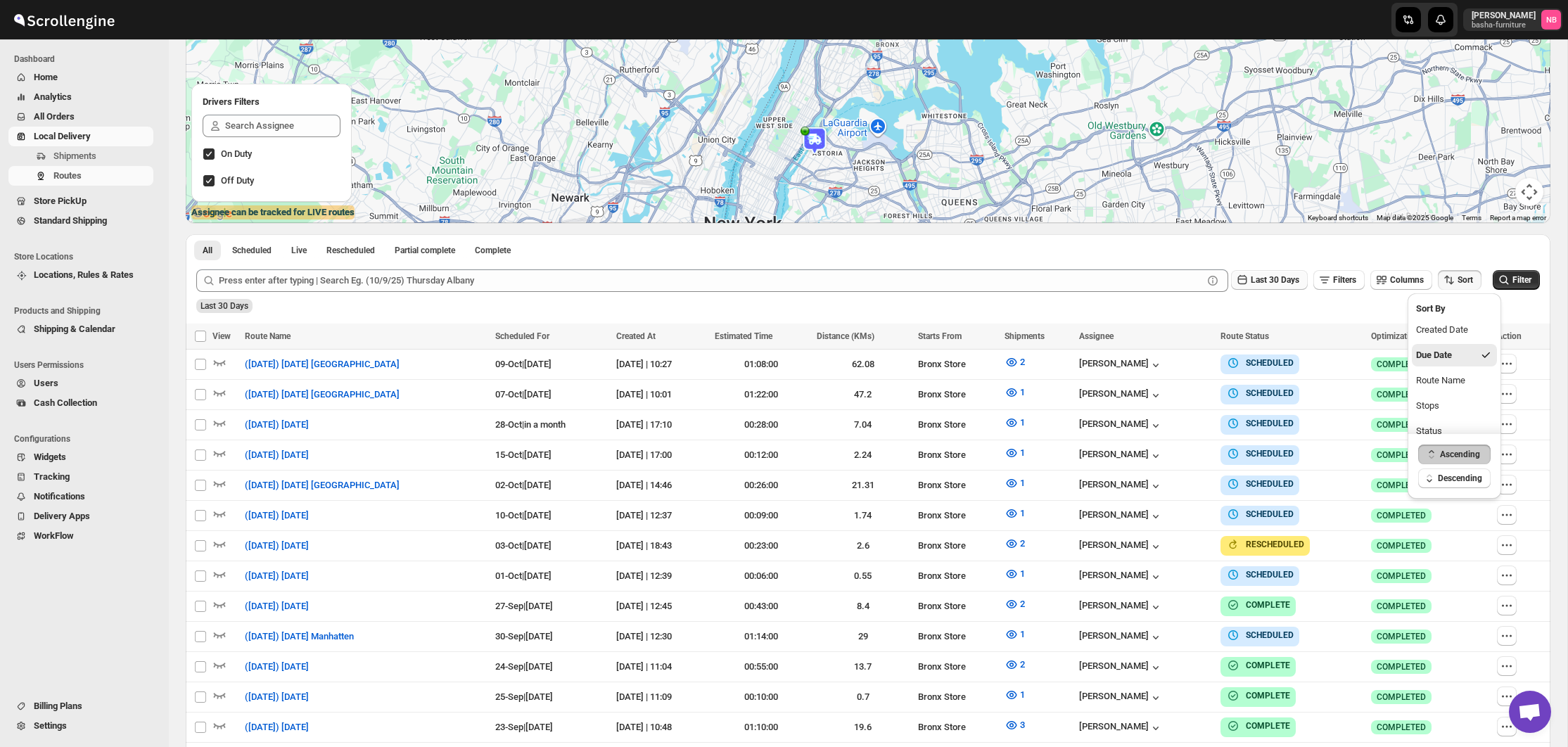
drag, startPoint x: 1288, startPoint y: 280, endPoint x: 1281, endPoint y: 288, distance: 10.6
click at [1288, 281] on span "Last 30 Days" at bounding box center [1275, 279] width 48 height 9
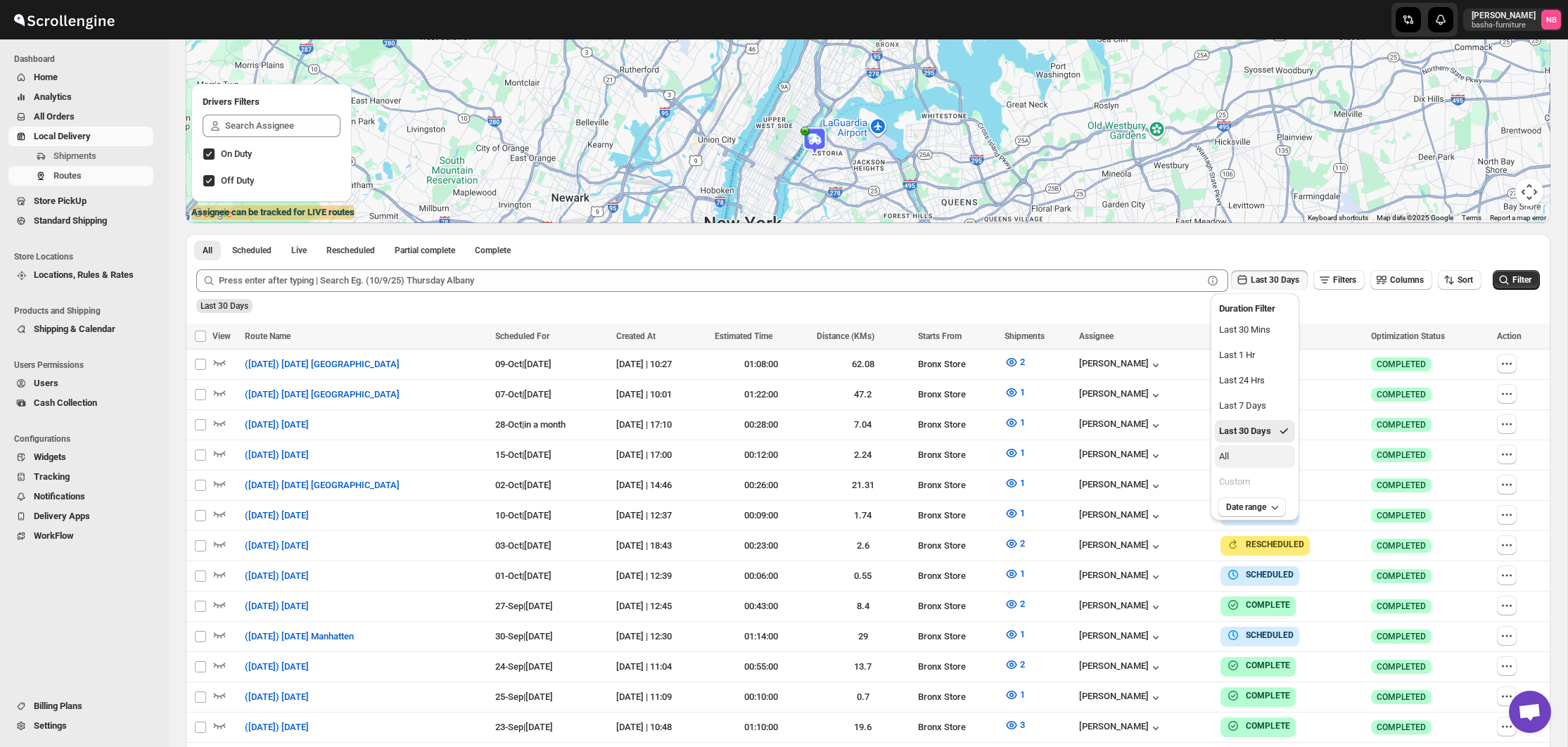
click at [1245, 453] on button "All" at bounding box center [1255, 456] width 80 height 22
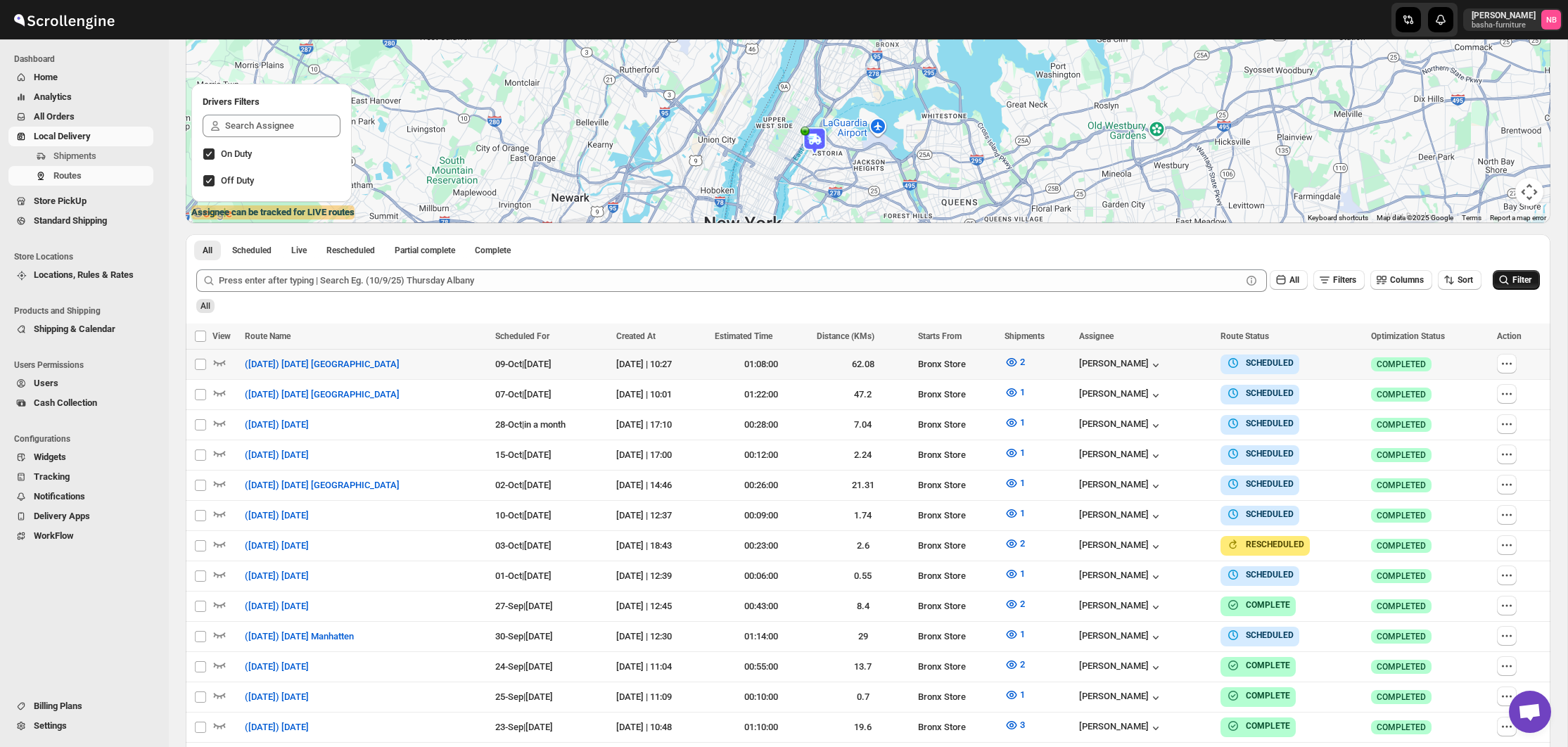
click at [1494, 286] on button "Filter" at bounding box center [1515, 279] width 47 height 20
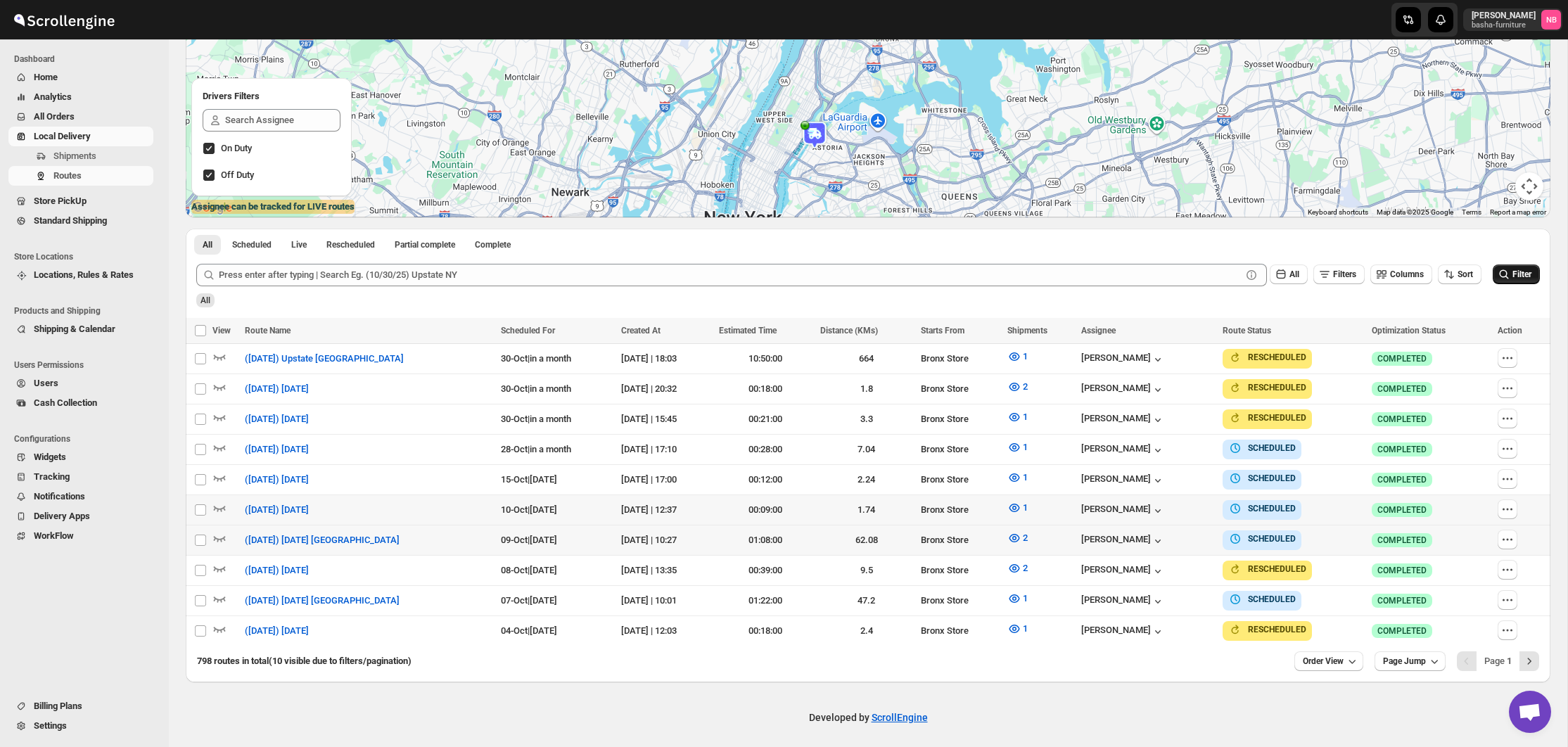
scroll to position [217, 0]
drag, startPoint x: 1300, startPoint y: 659, endPoint x: 1319, endPoint y: 652, distance: 20.2
click at [1302, 659] on span "Order View" at bounding box center [1322, 661] width 41 height 11
click at [1295, 541] on button "20 orders" at bounding box center [1322, 532] width 79 height 22
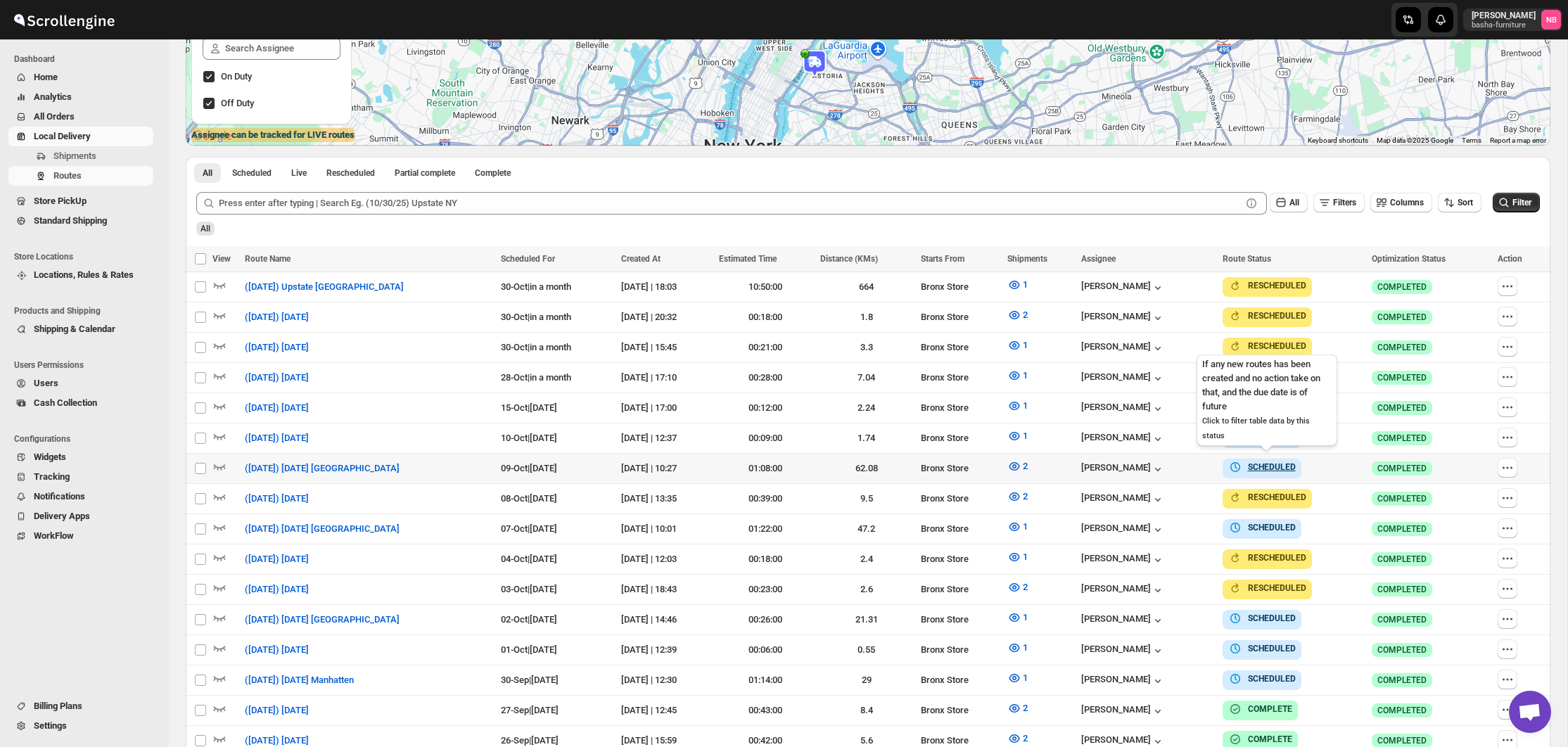
scroll to position [302, 0]
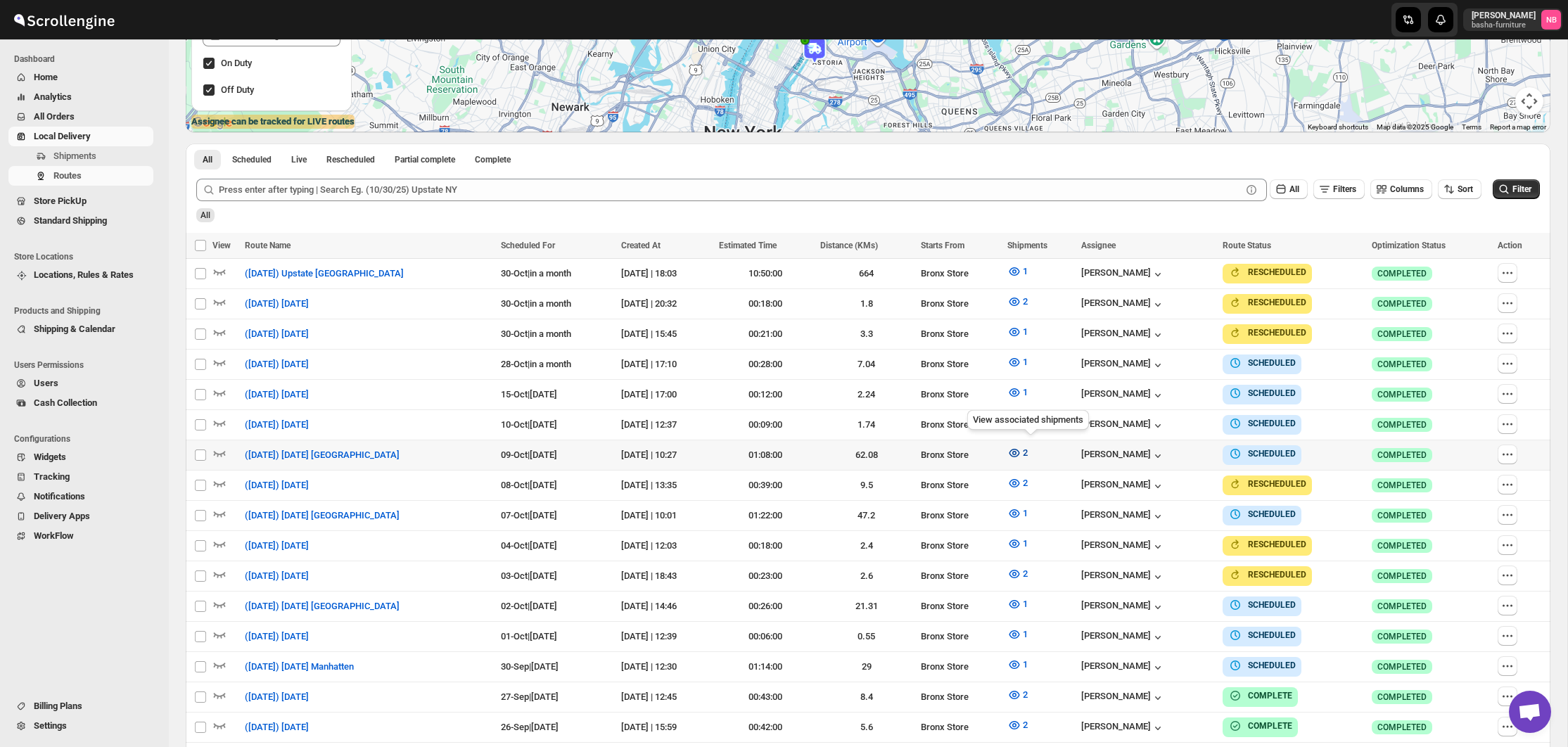
click at [1019, 449] on icon "button" at bounding box center [1014, 453] width 10 height 9
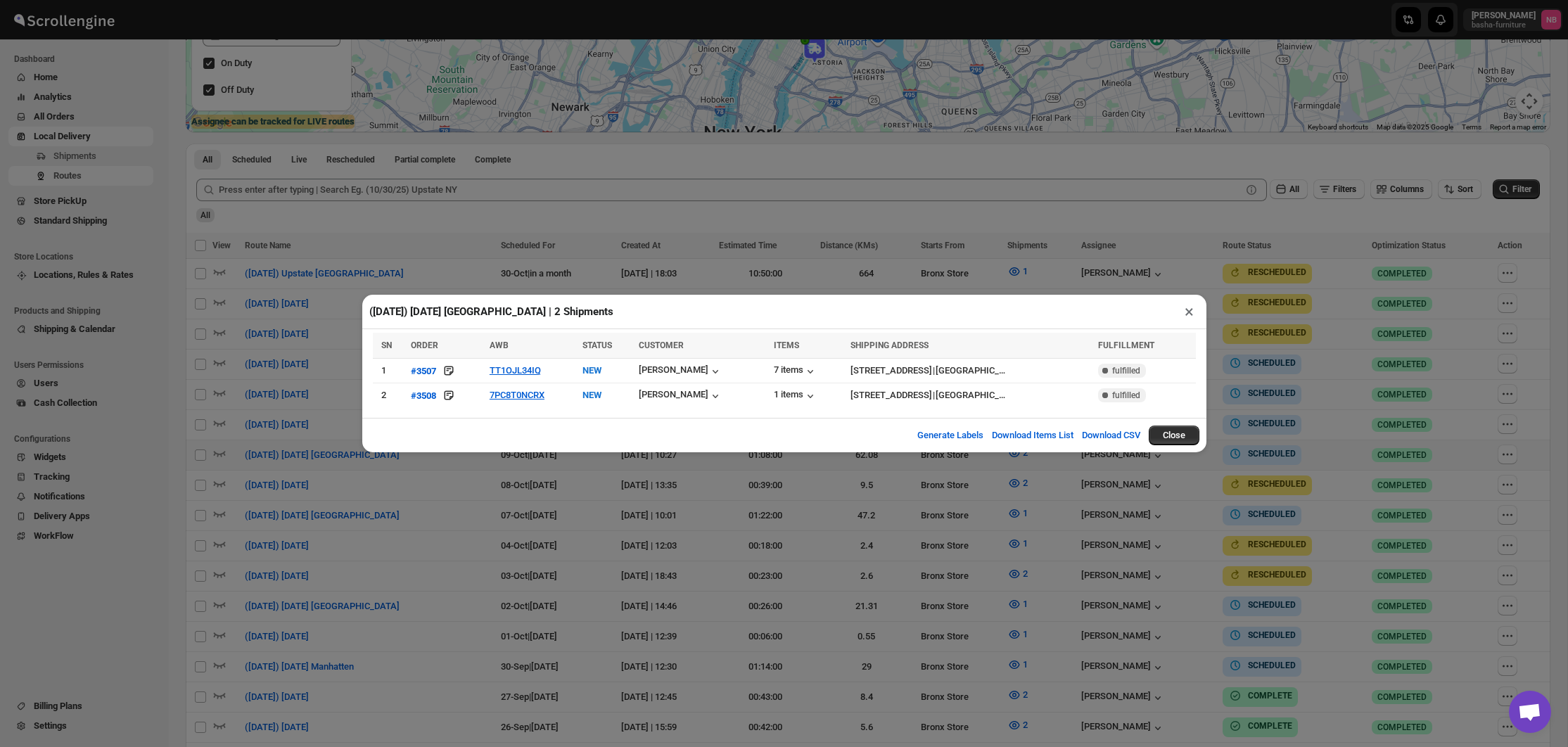
click at [927, 528] on div "([DATE]) [DATE] [GEOGRAPHIC_DATA] | 2 Shipments × SN ORDER AWB STATUS CUSTOMER …" at bounding box center [784, 374] width 1568 height 747
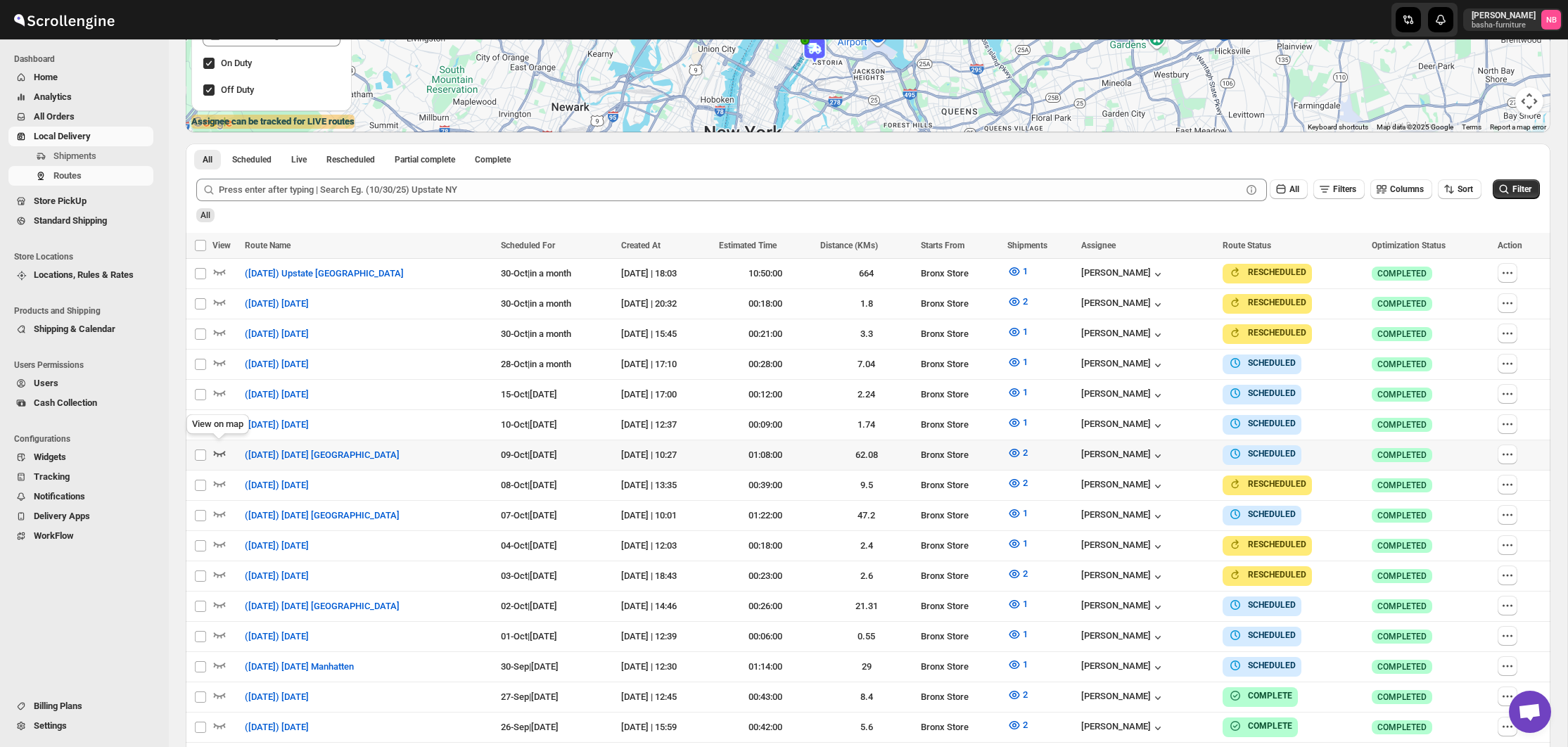
click at [224, 450] on icon "button" at bounding box center [220, 453] width 12 height 6
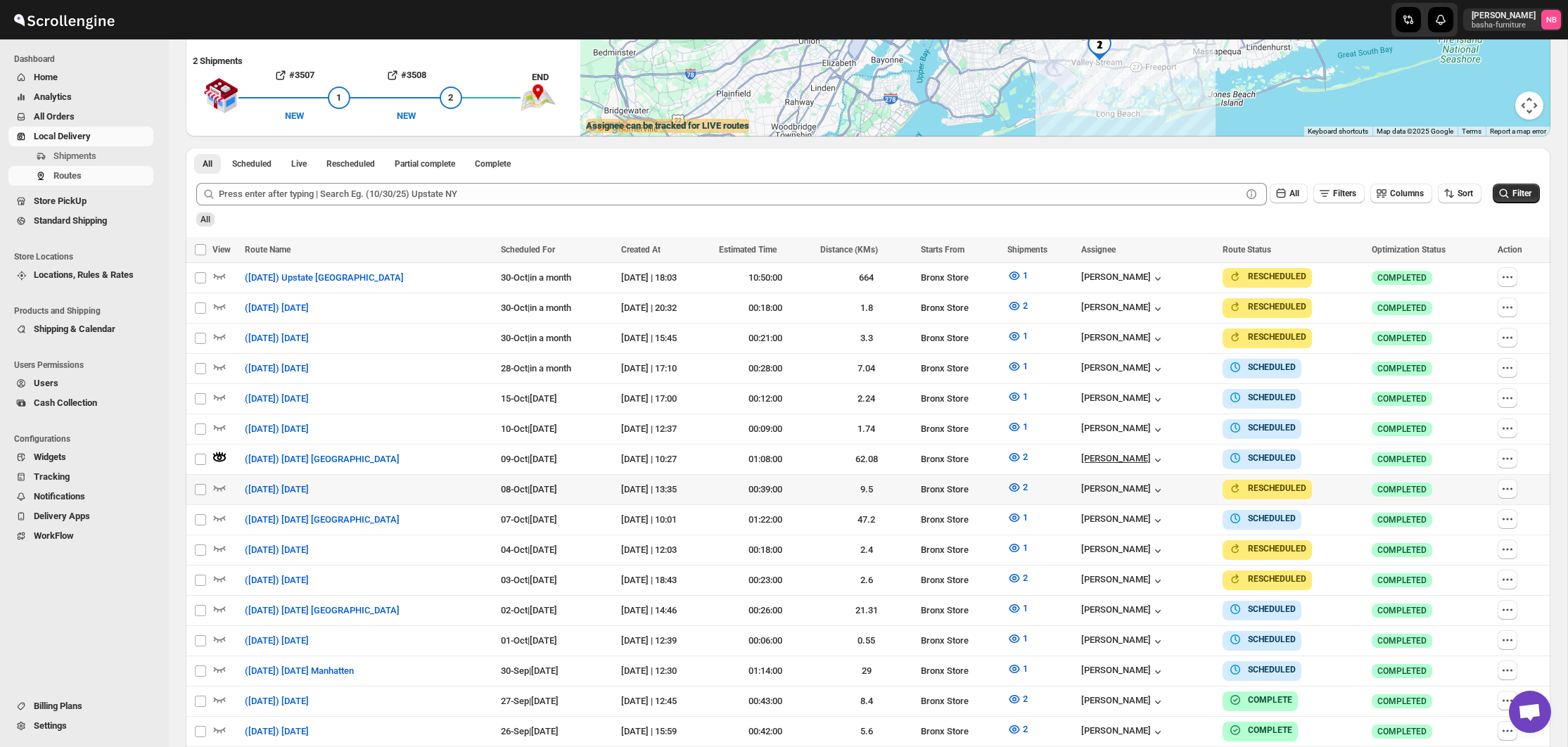
scroll to position [298, 0]
click at [1019, 455] on icon "button" at bounding box center [1014, 456] width 10 height 9
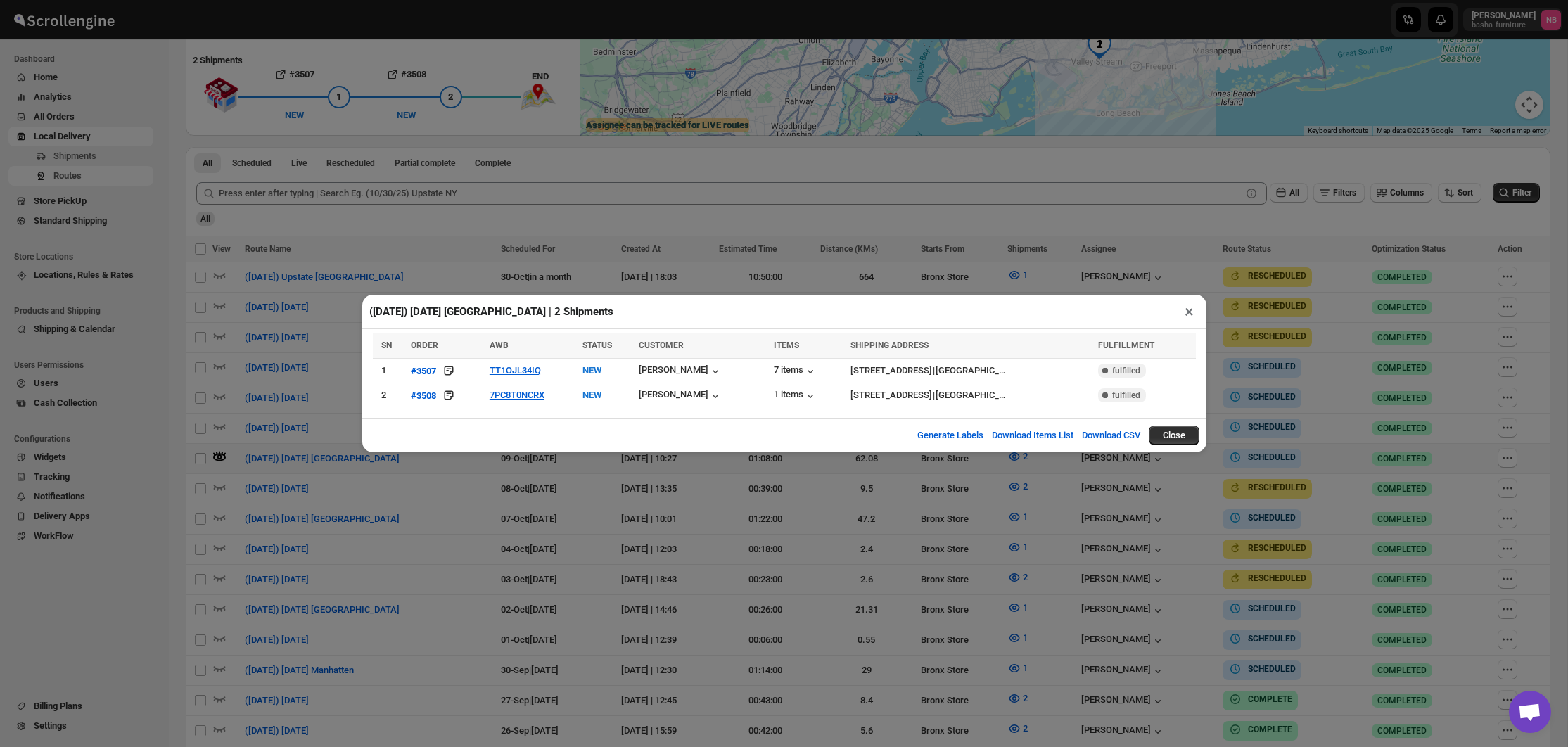
click at [987, 524] on div "([DATE]) [DATE] [GEOGRAPHIC_DATA] | 2 Shipments × SN ORDER AWB STATUS CUSTOMER …" at bounding box center [784, 374] width 1568 height 747
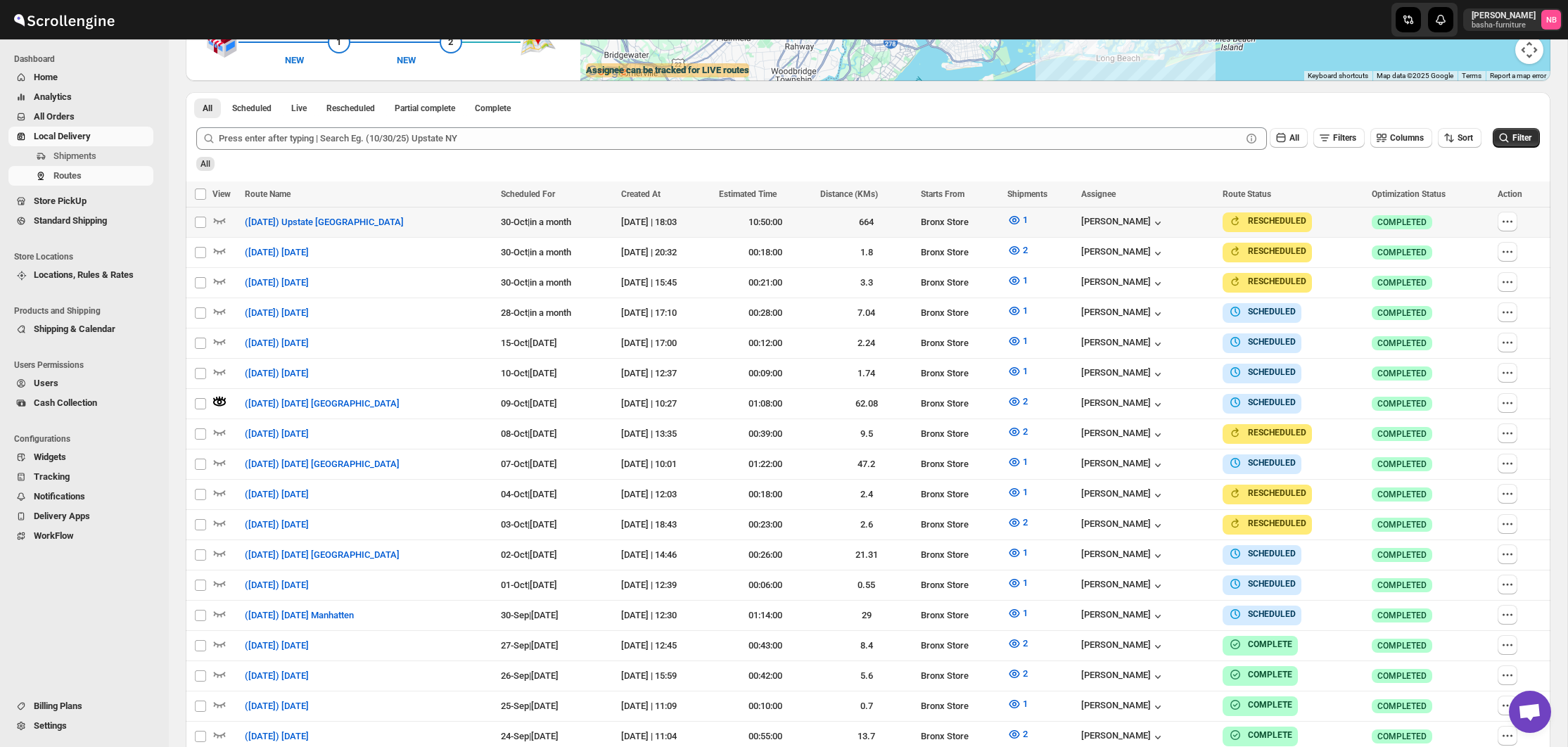
scroll to position [317, 0]
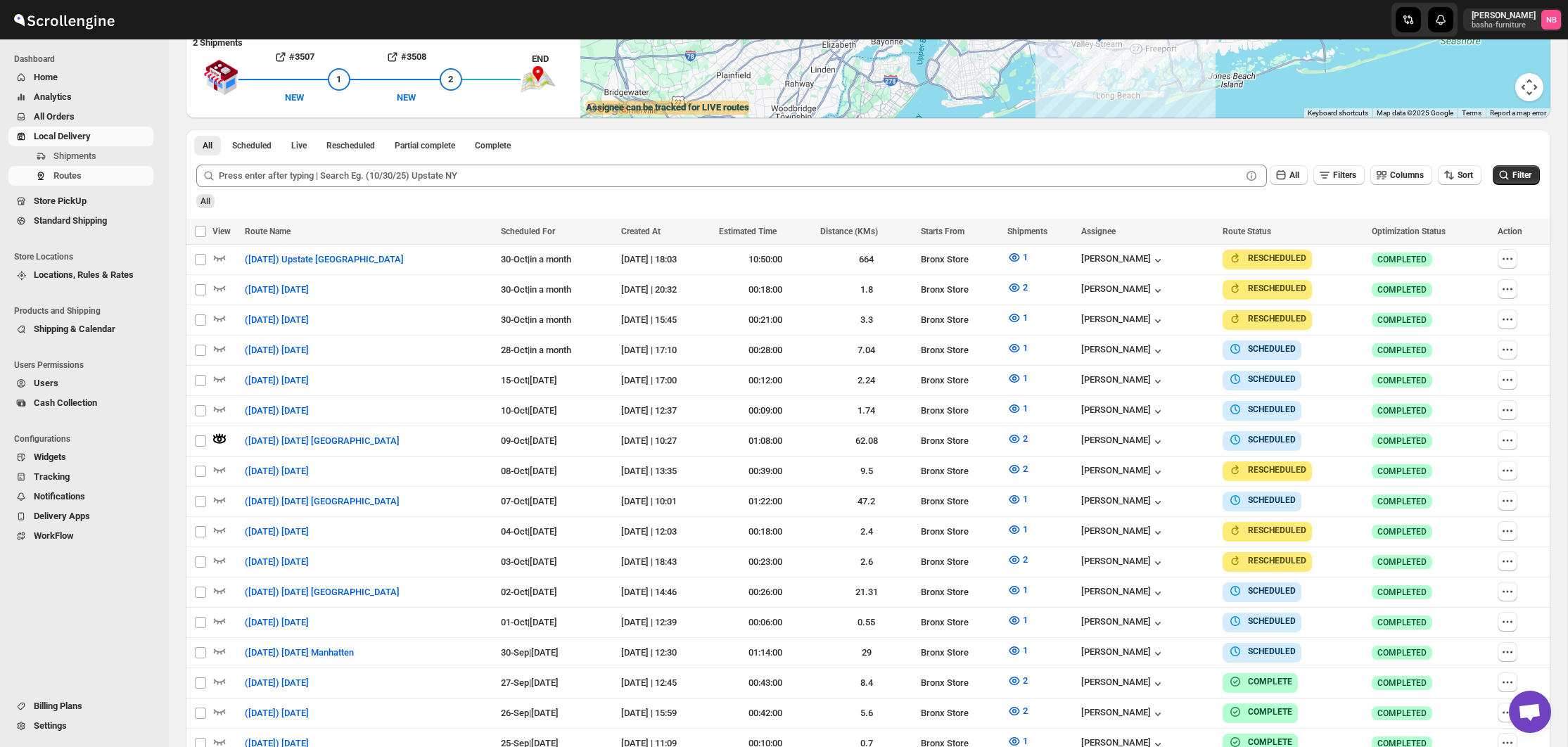
click at [1463, 148] on div "All Scheduled Live Rescheduled Partial complete Complete More views All Schedul…" at bounding box center [867, 141] width 1364 height 25
click at [1028, 524] on span "1" at bounding box center [1025, 529] width 5 height 10
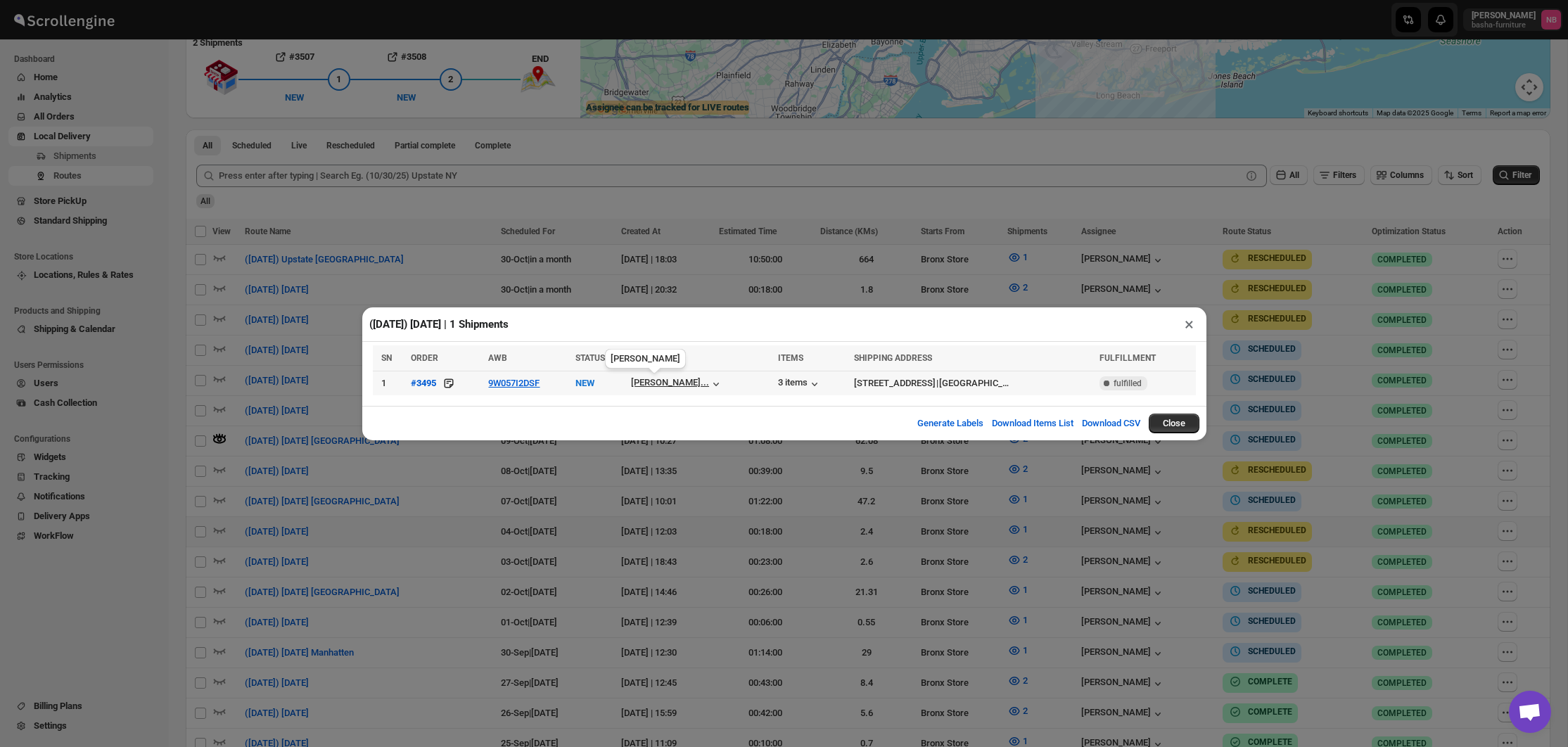
click at [678, 385] on div "[PERSON_NAME]..." at bounding box center [670, 382] width 78 height 10
